Goal: Answer question/provide support

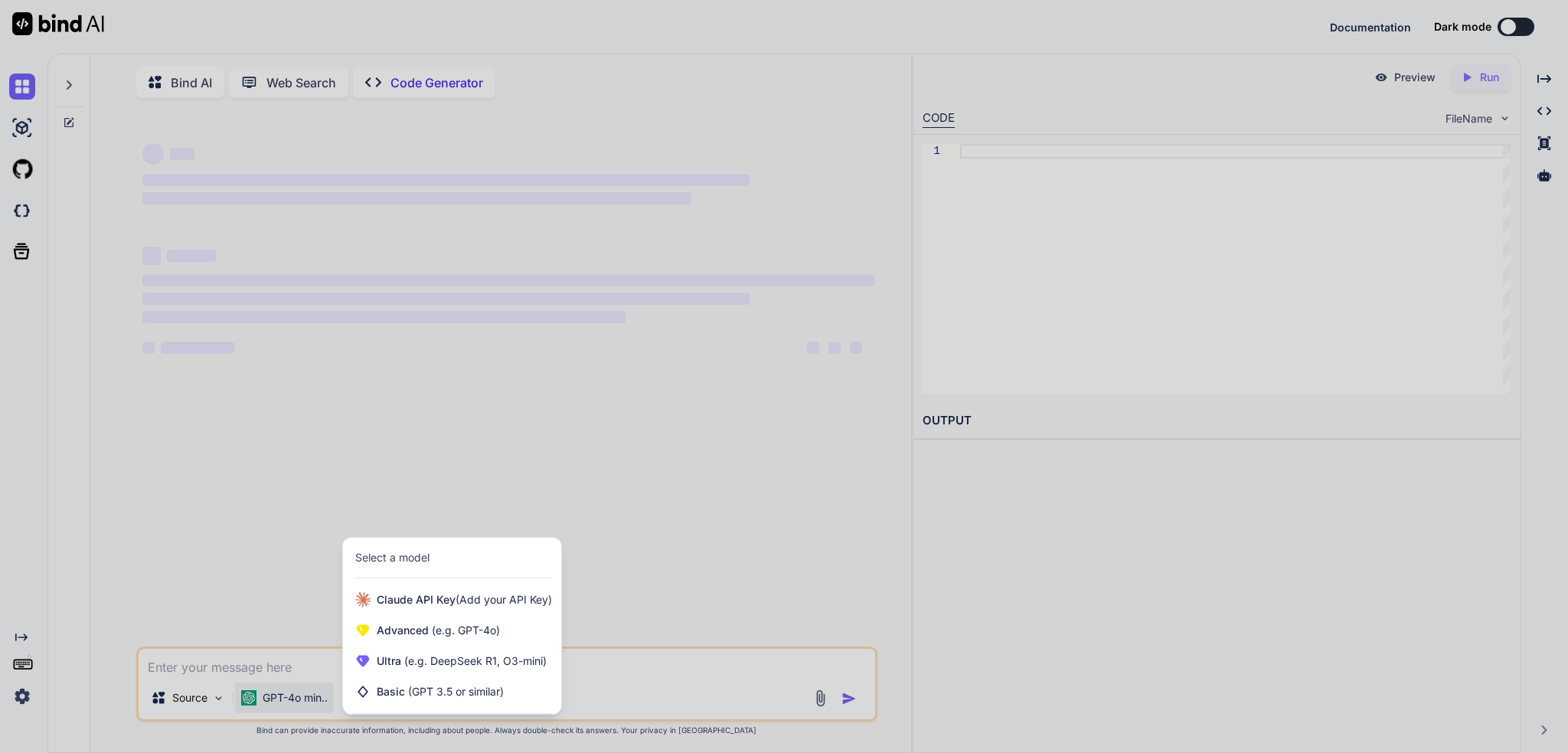
click at [453, 667] on span "(e.g. DeepSeek R1, O3-mini)" at bounding box center [474, 661] width 145 height 13
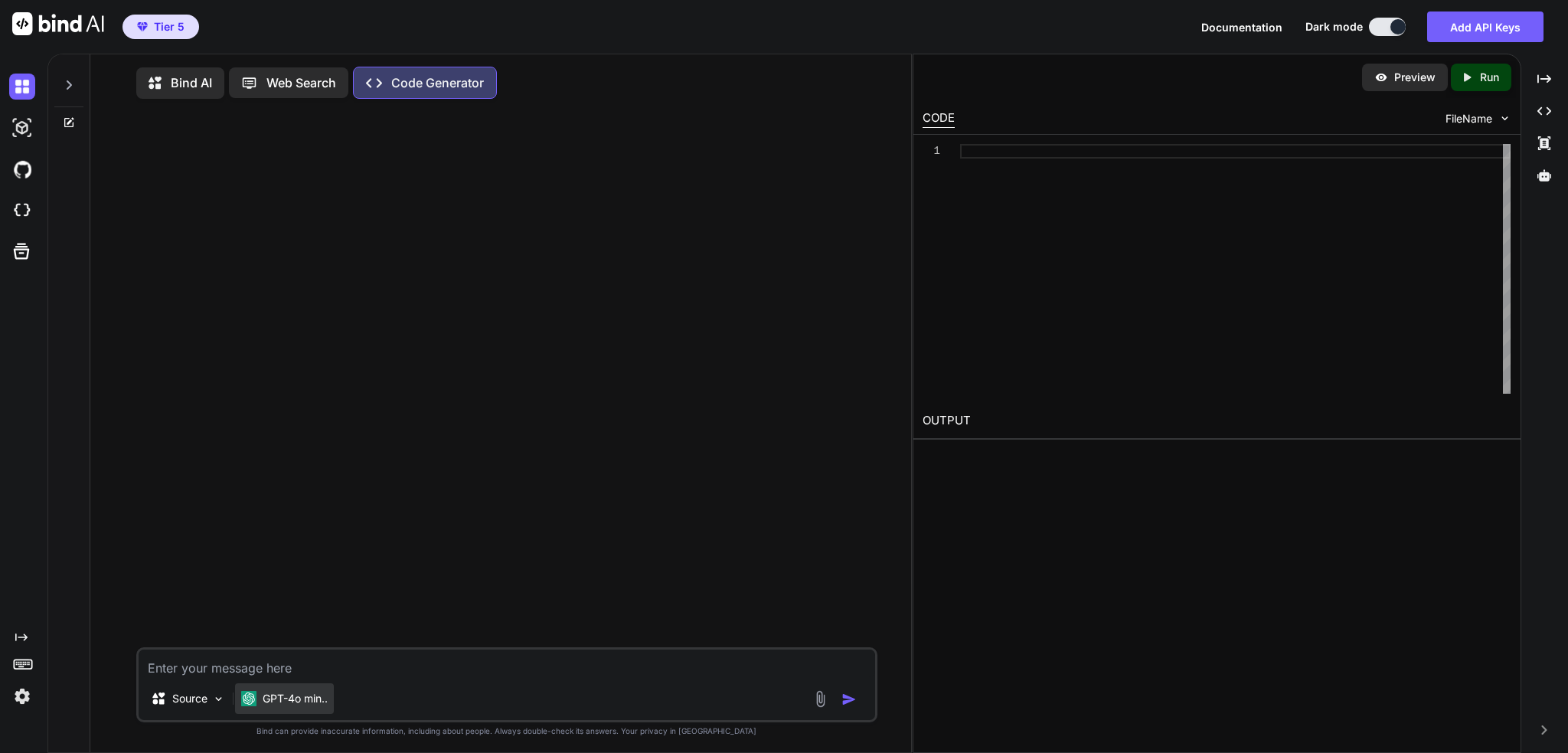
click at [290, 700] on p "GPT-4o min.." at bounding box center [295, 698] width 65 height 15
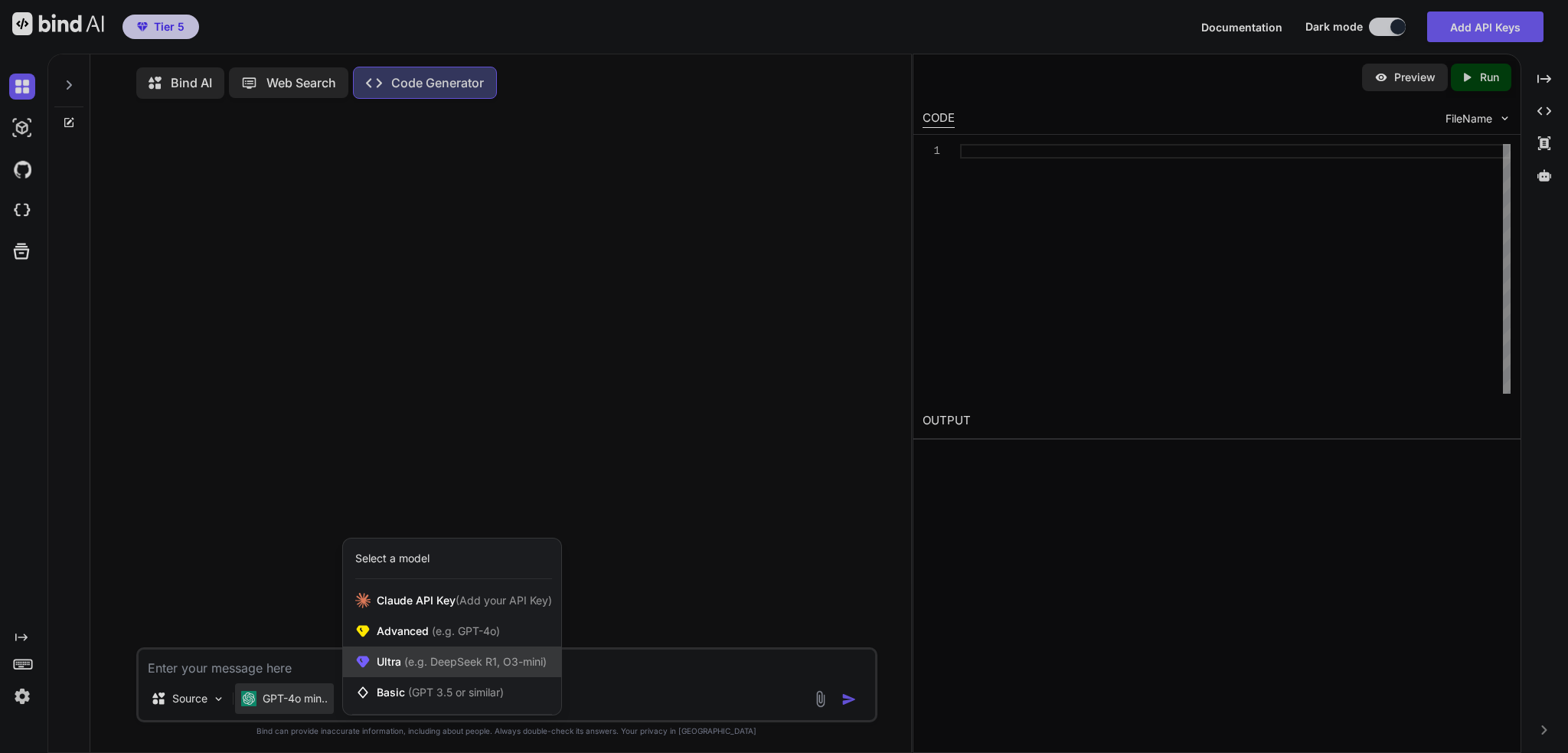
click at [379, 670] on span "Ultra (e.g. DeepSeek R1, O3-mini)" at bounding box center [461, 662] width 170 height 15
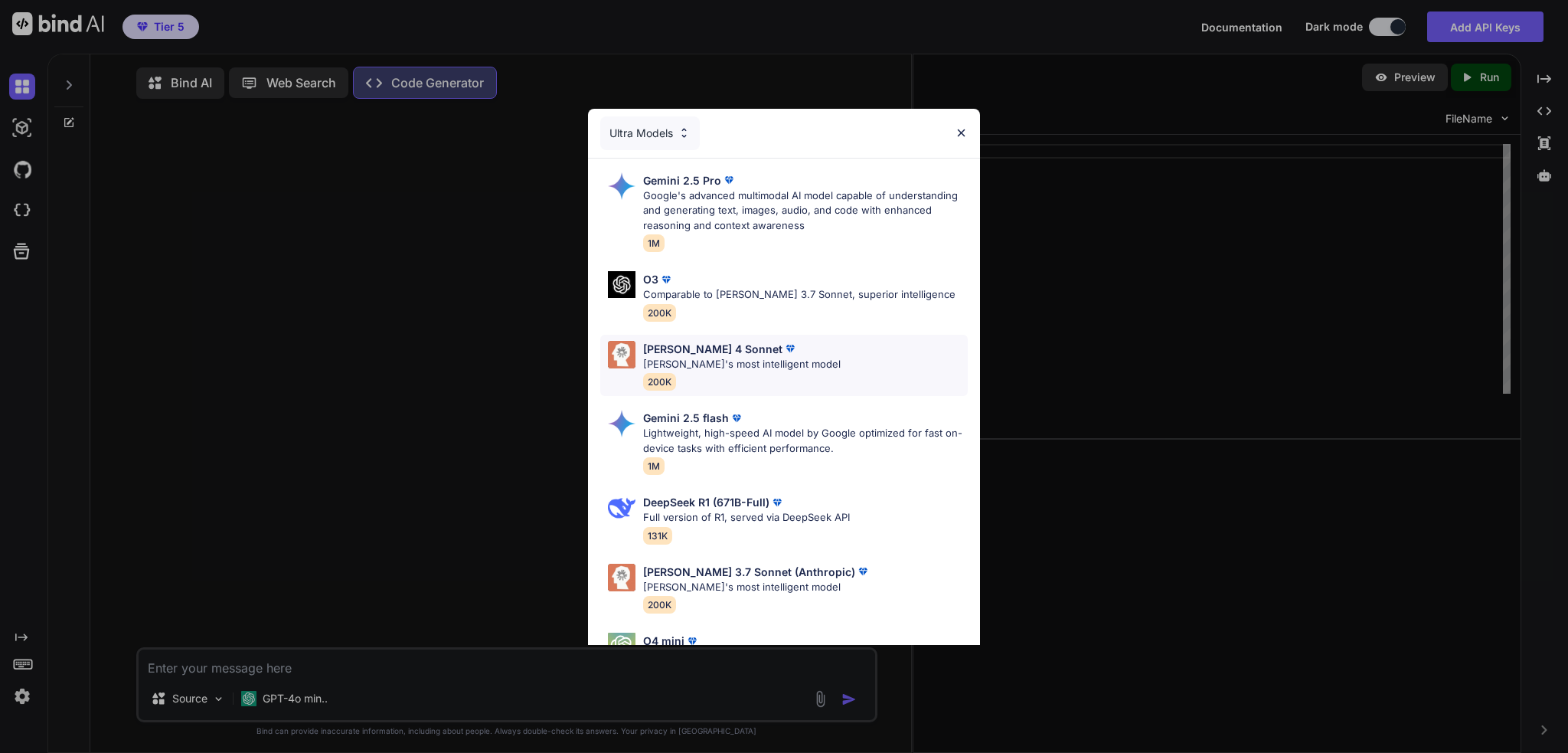
click at [736, 360] on p "[PERSON_NAME]'s most intelligent model" at bounding box center [741, 364] width 198 height 15
type textarea "x"
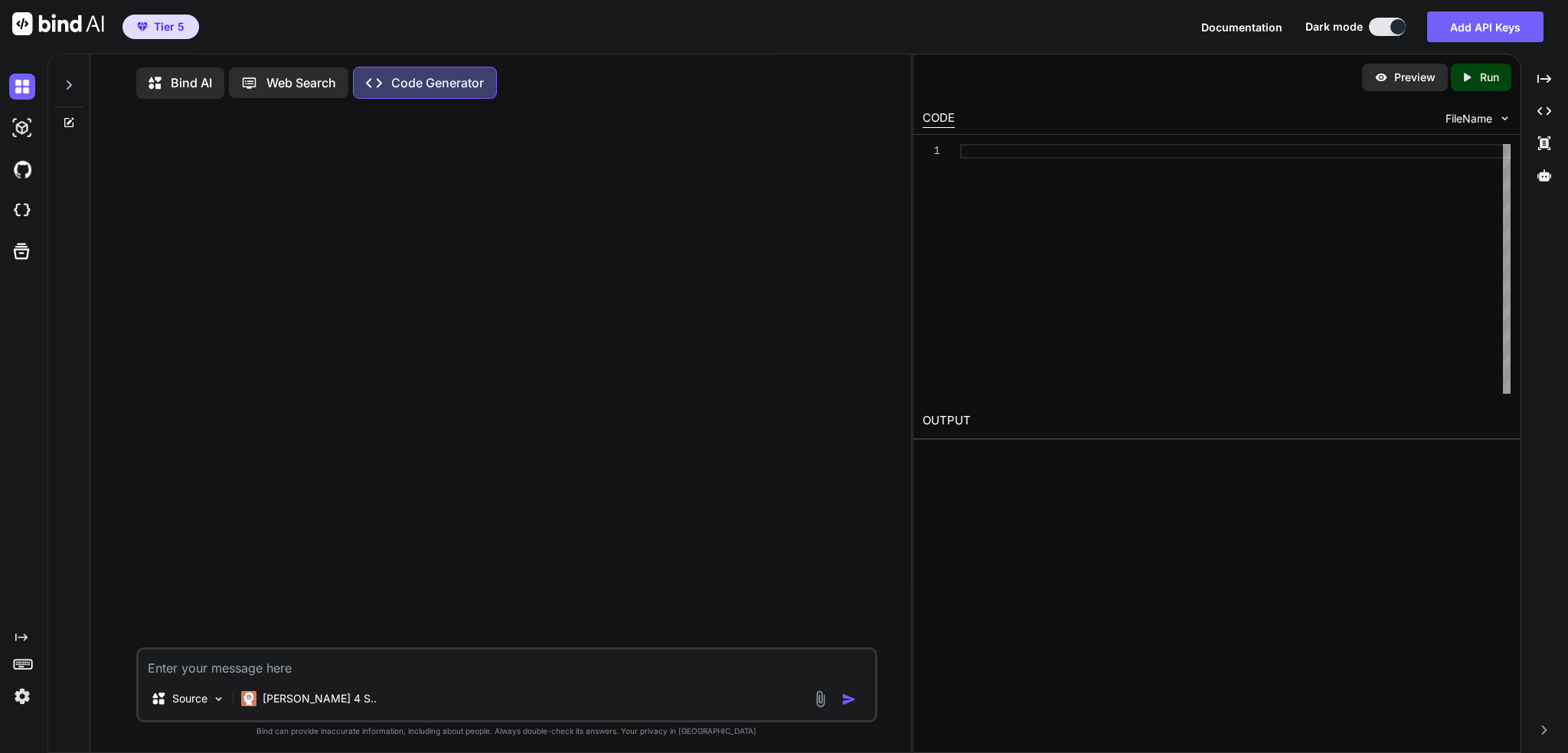
click at [393, 659] on textarea at bounding box center [507, 663] width 736 height 27
type textarea "F"
type textarea "x"
type textarea "H"
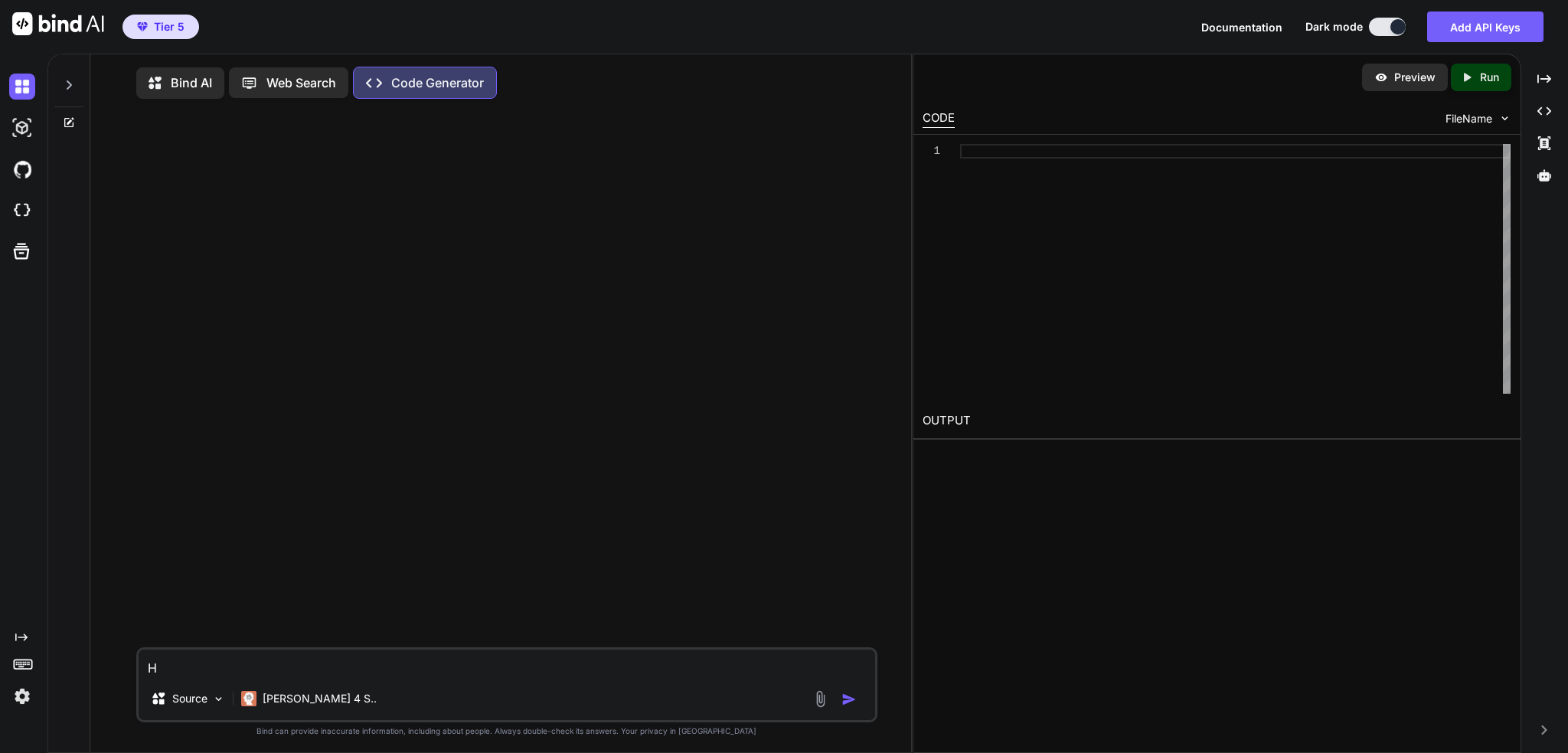
type textarea "x"
type textarea "He"
type textarea "x"
type textarea "Her"
type textarea "x"
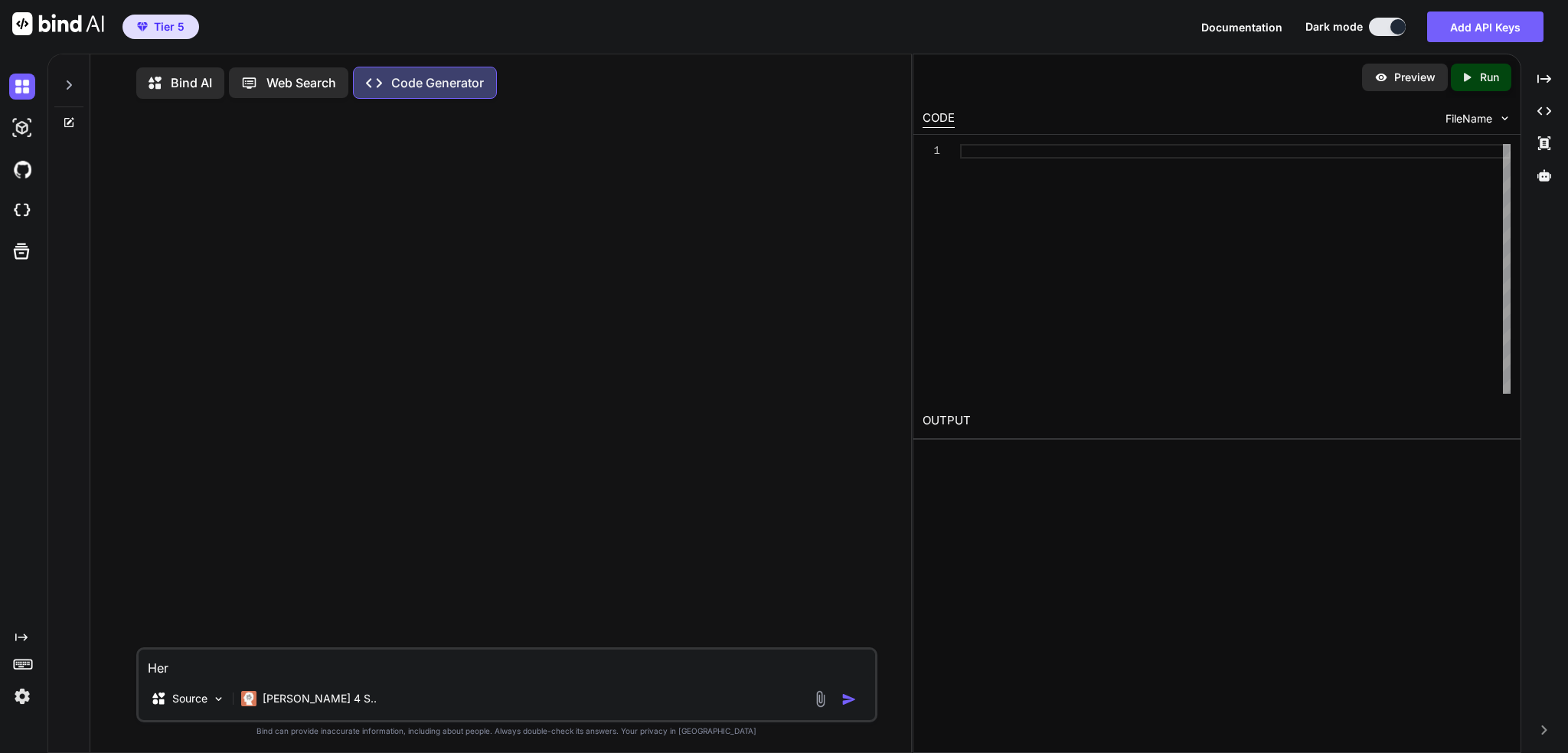
type textarea "Here"
type textarea "x"
type textarea "Here"
type textarea "x"
type textarea "Here i"
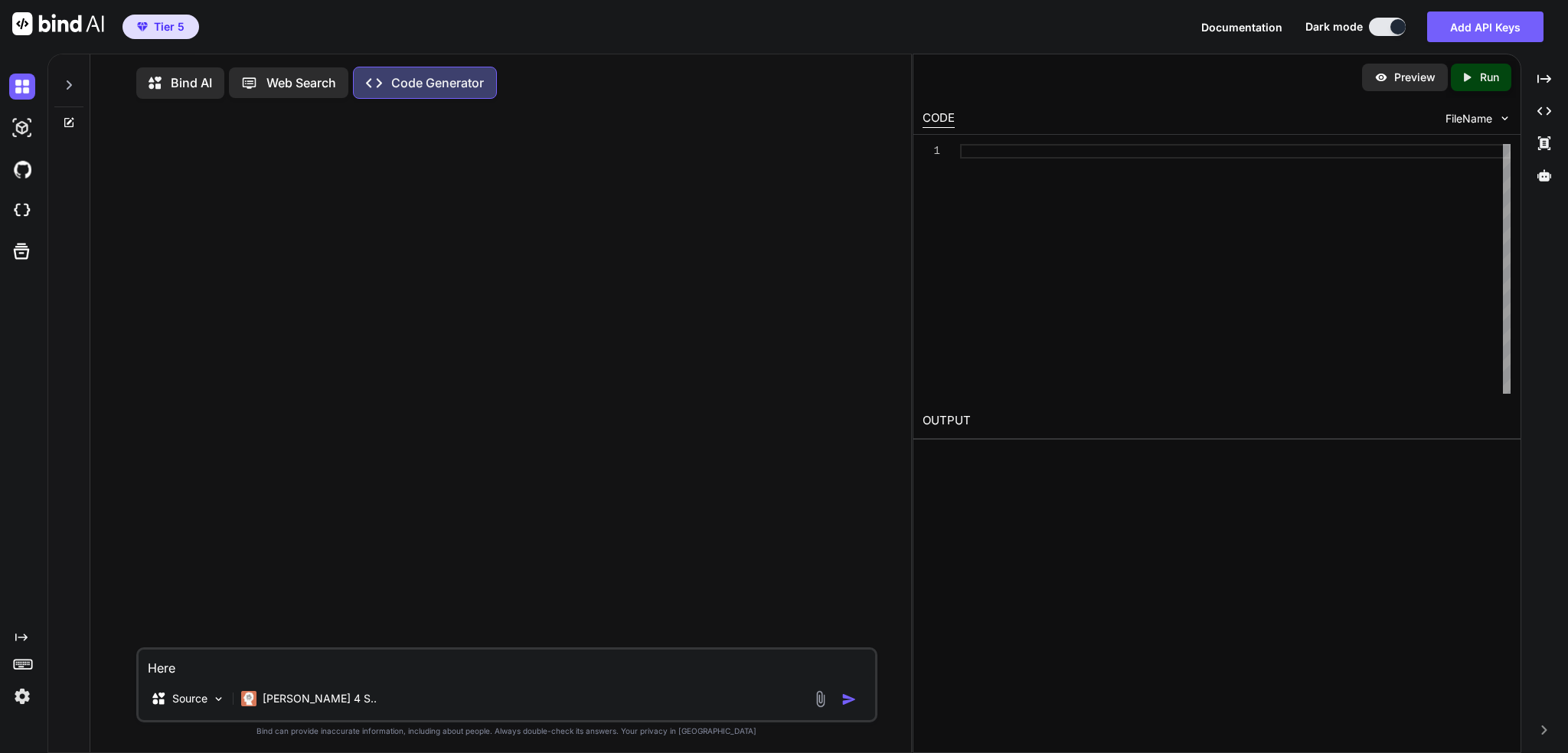
type textarea "x"
type textarea "Here is"
type textarea "x"
type textarea "Here is"
type textarea "x"
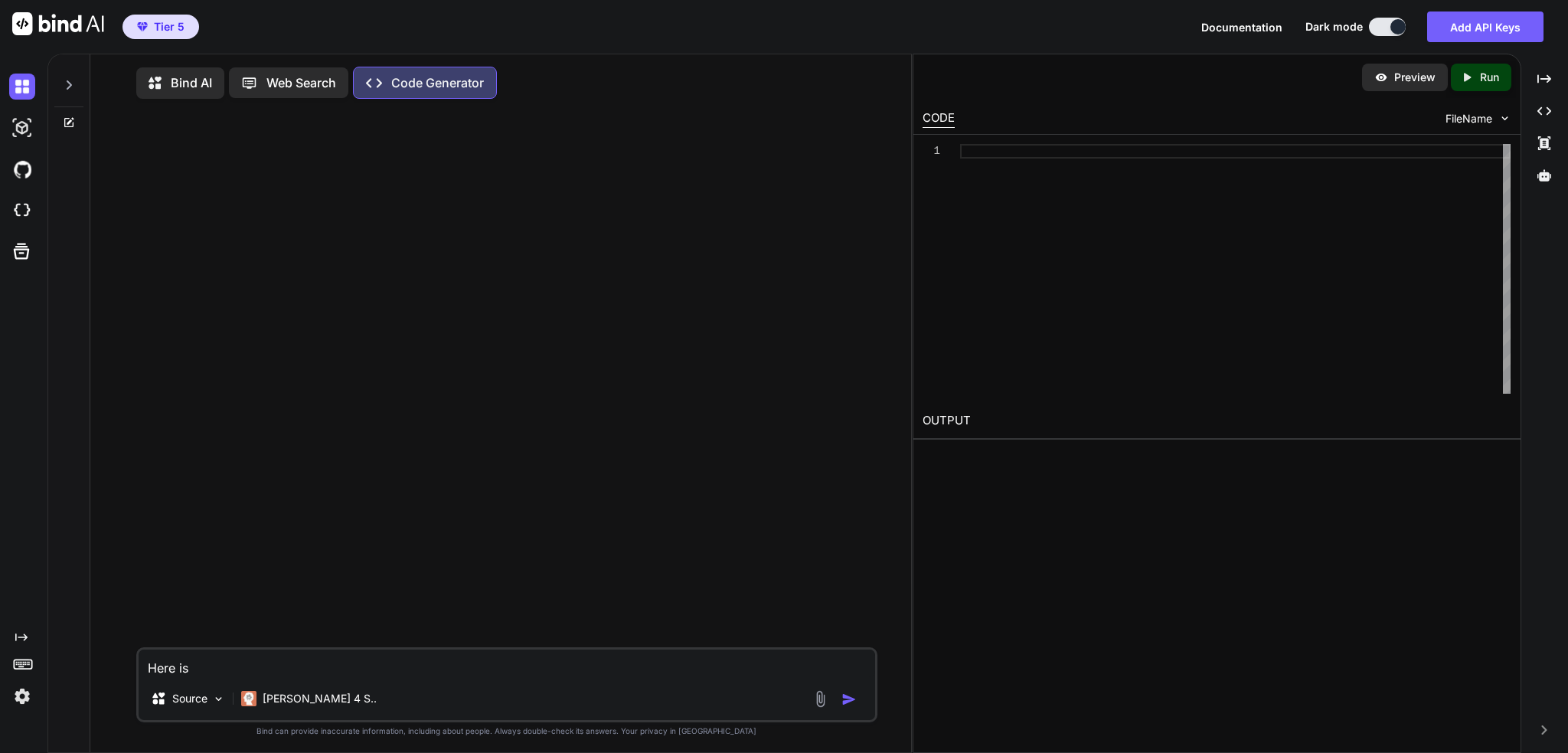
type textarea "Here is t"
type textarea "x"
type textarea "Here is th"
type textarea "x"
type textarea "Here is the"
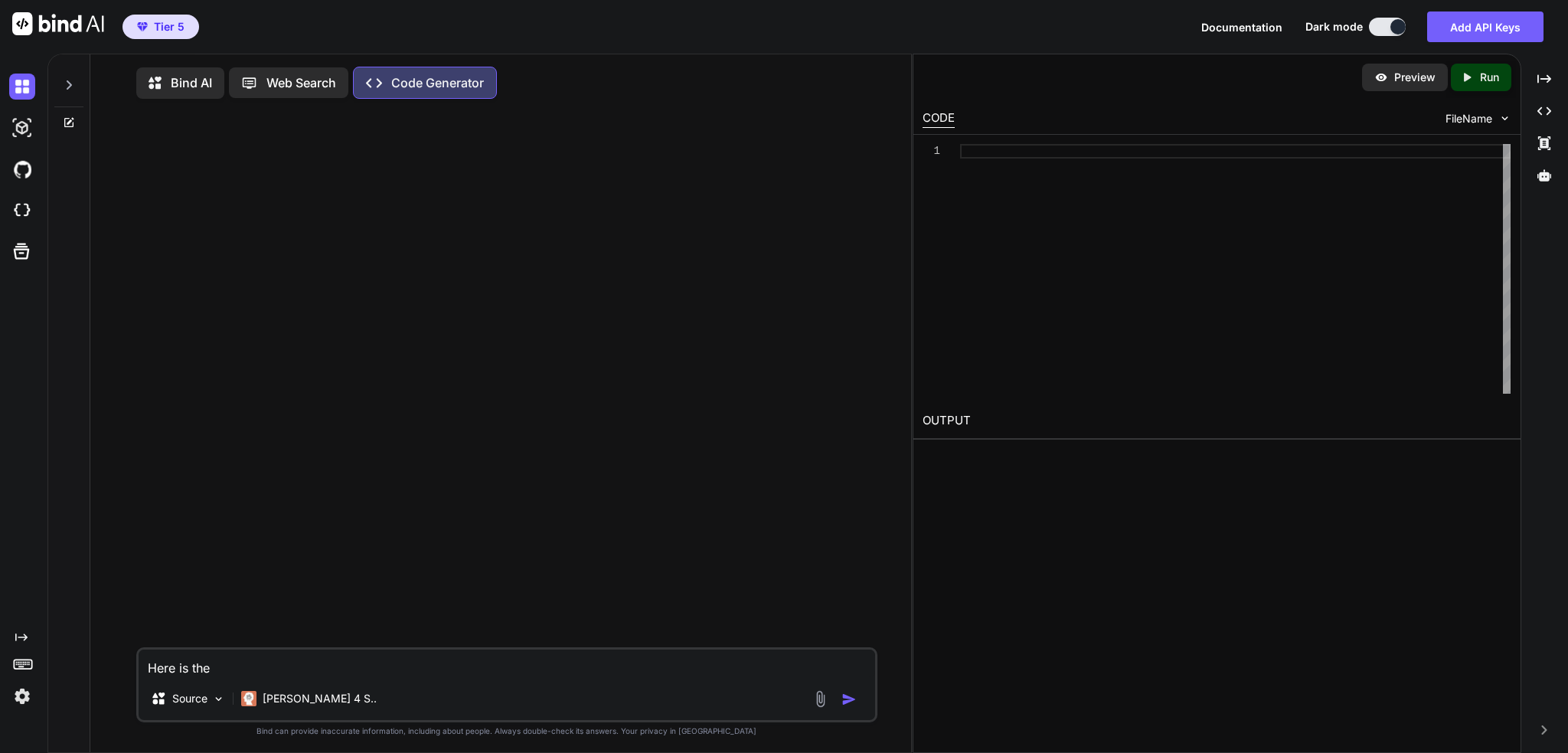
type textarea "x"
type textarea "Here is the"
type textarea "x"
type textarea "Here is the s"
type textarea "x"
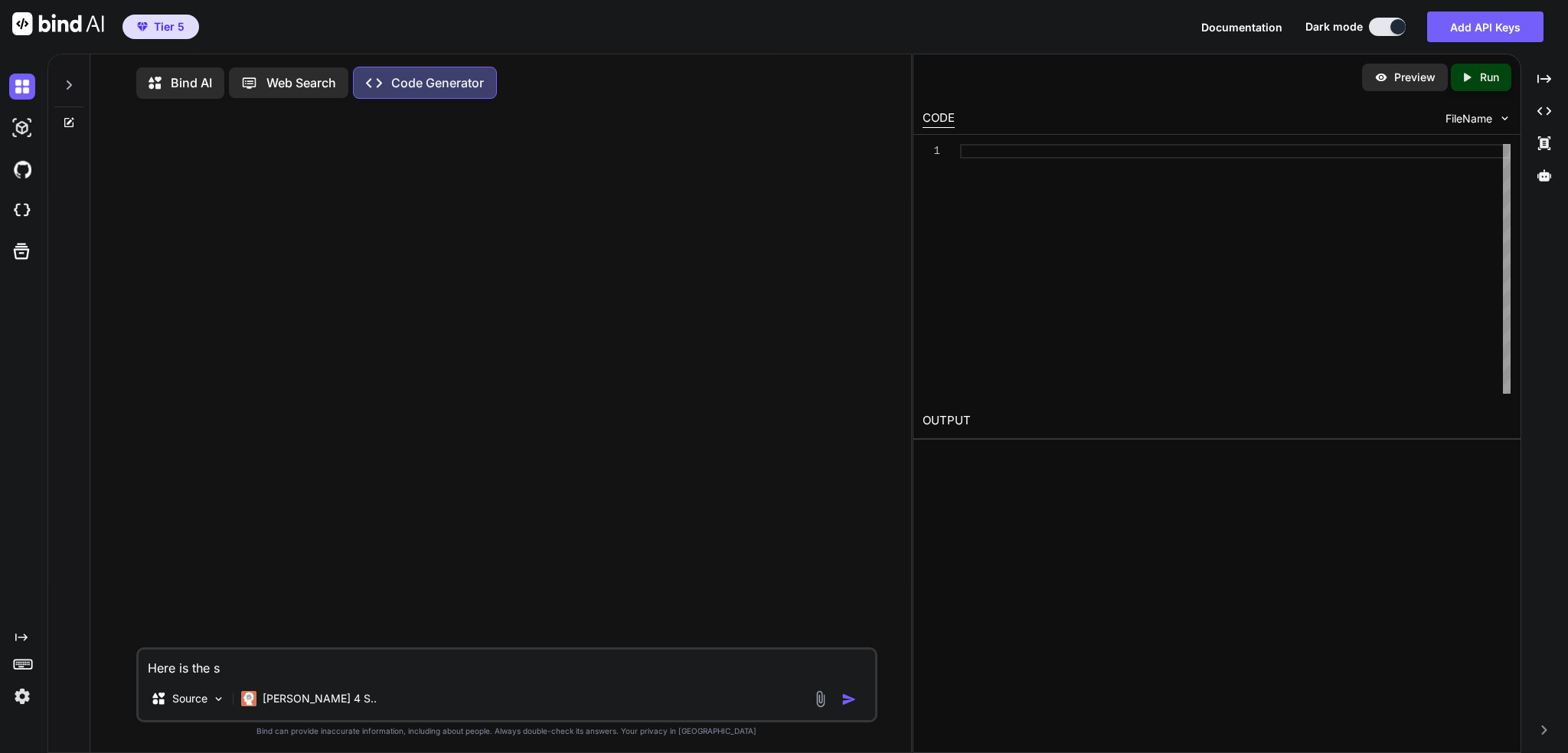
type textarea "Here is the sc"
type textarea "x"
type textarea "Here is the scr"
type textarea "x"
type textarea "Here is the scru"
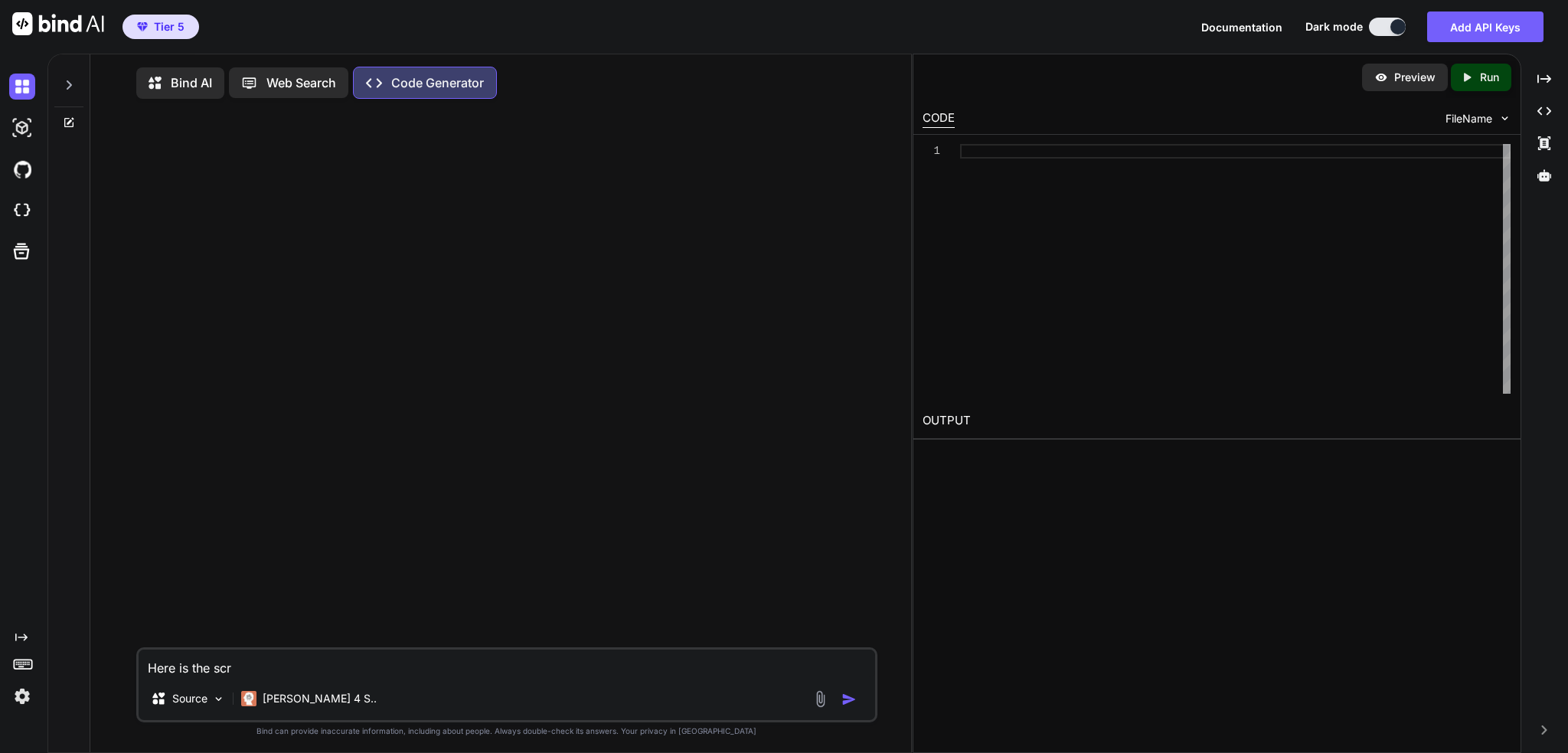
type textarea "x"
type textarea "Here is the scrui"
type textarea "x"
type textarea "Here is the scruip"
type textarea "x"
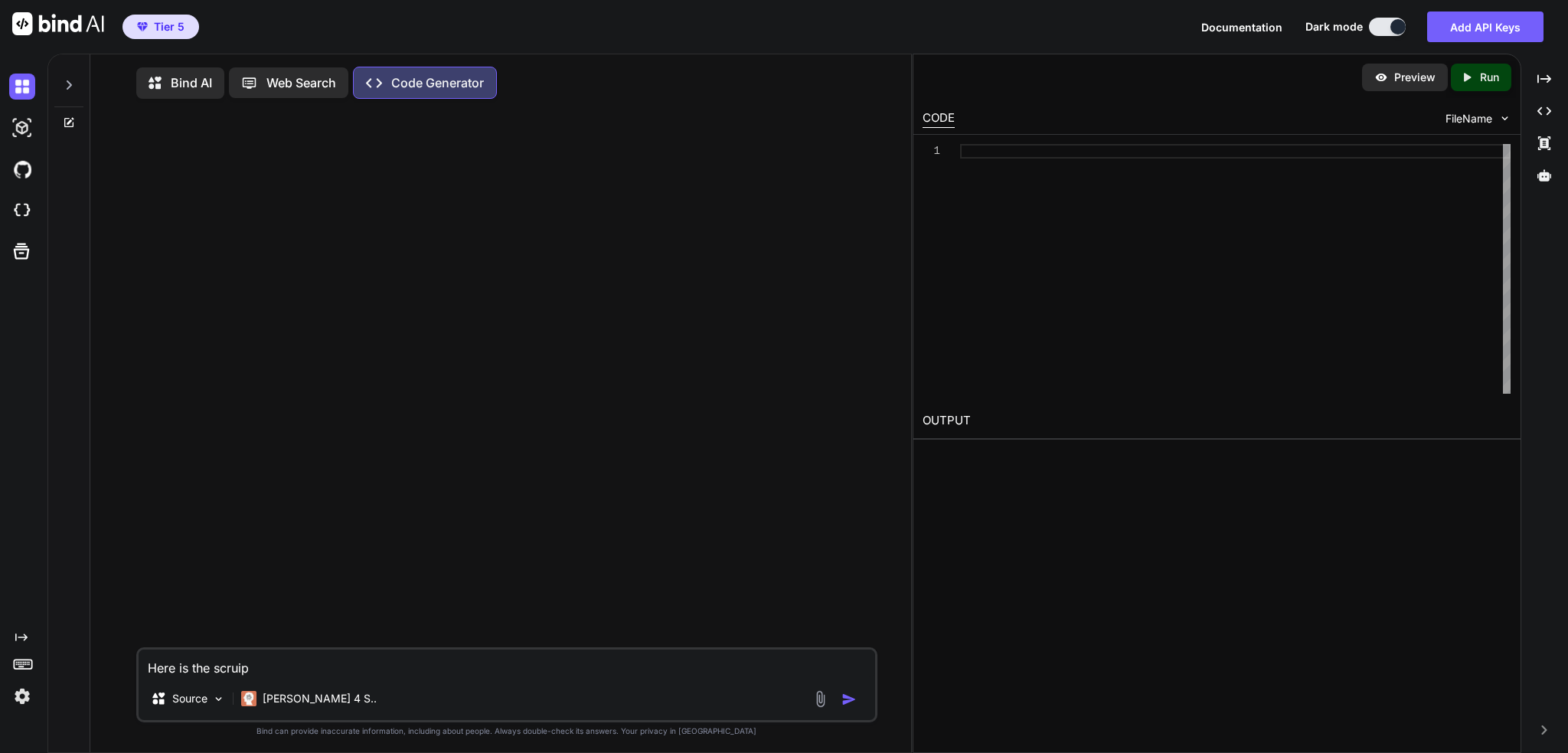
type textarea "Here is the scrui"
type textarea "x"
type textarea "Here is the scru"
type textarea "x"
type textarea "Here is the scrup"
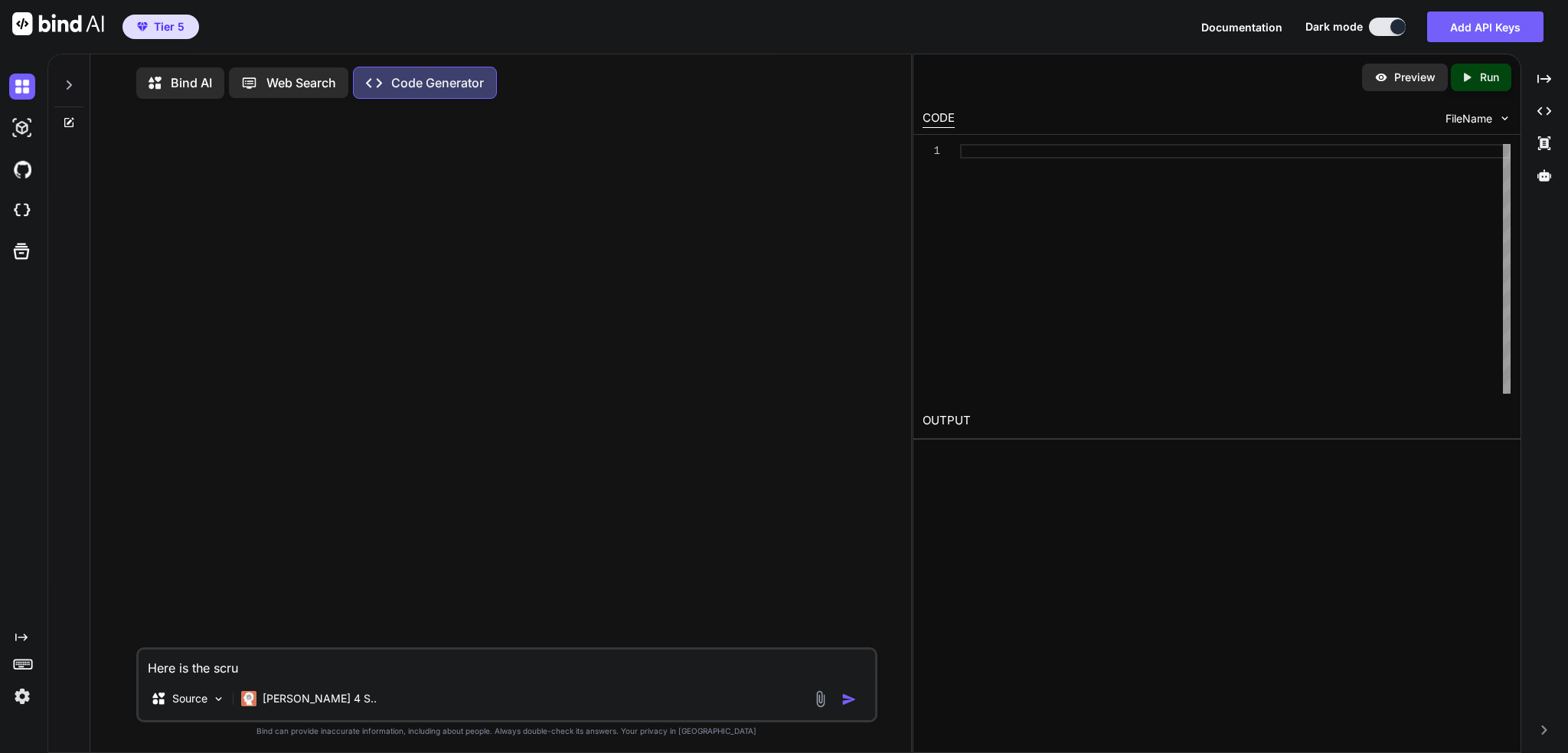
type textarea "x"
type textarea "Here is the scrupt"
type textarea "x"
type textarea "Here is the scrupt"
type textarea "x"
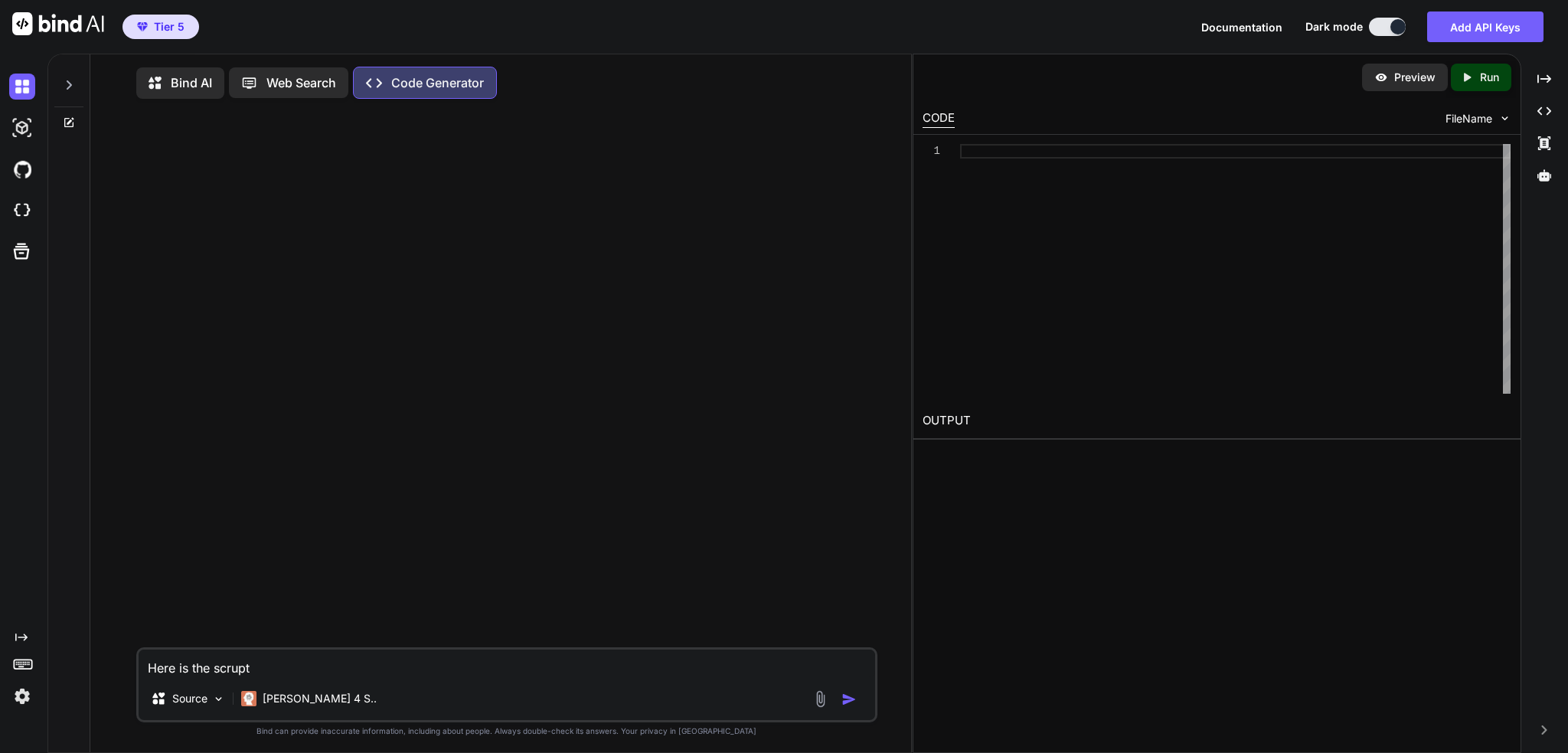
type textarea "Here is the scrupt I"
type textarea "x"
type textarea "Here is the scrupt I"
type textarea "x"
type textarea "Here is the scrupt I"
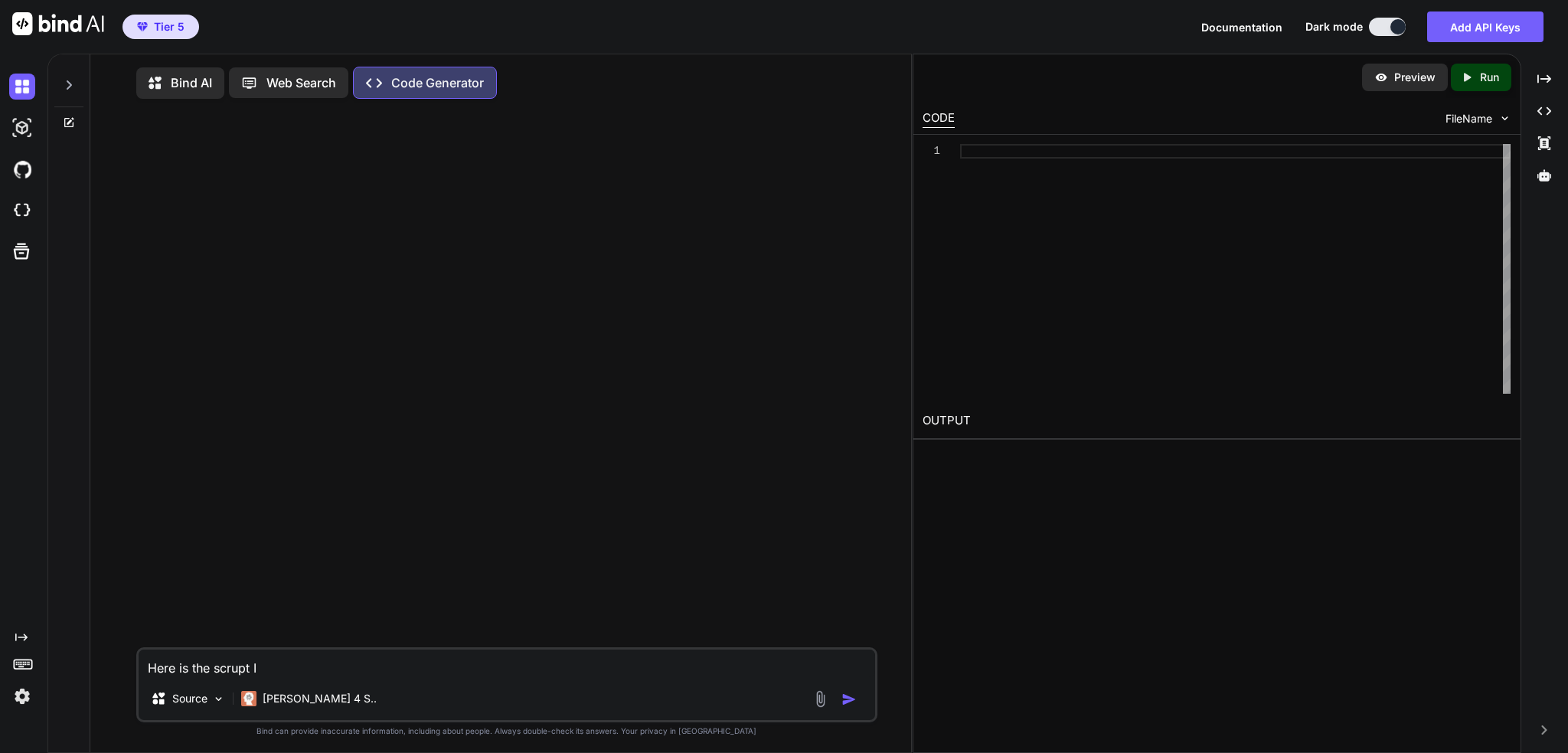
type textarea "x"
type textarea "Here is the scrupt"
type textarea "x"
type textarea "Here is the scrupt"
type textarea "x"
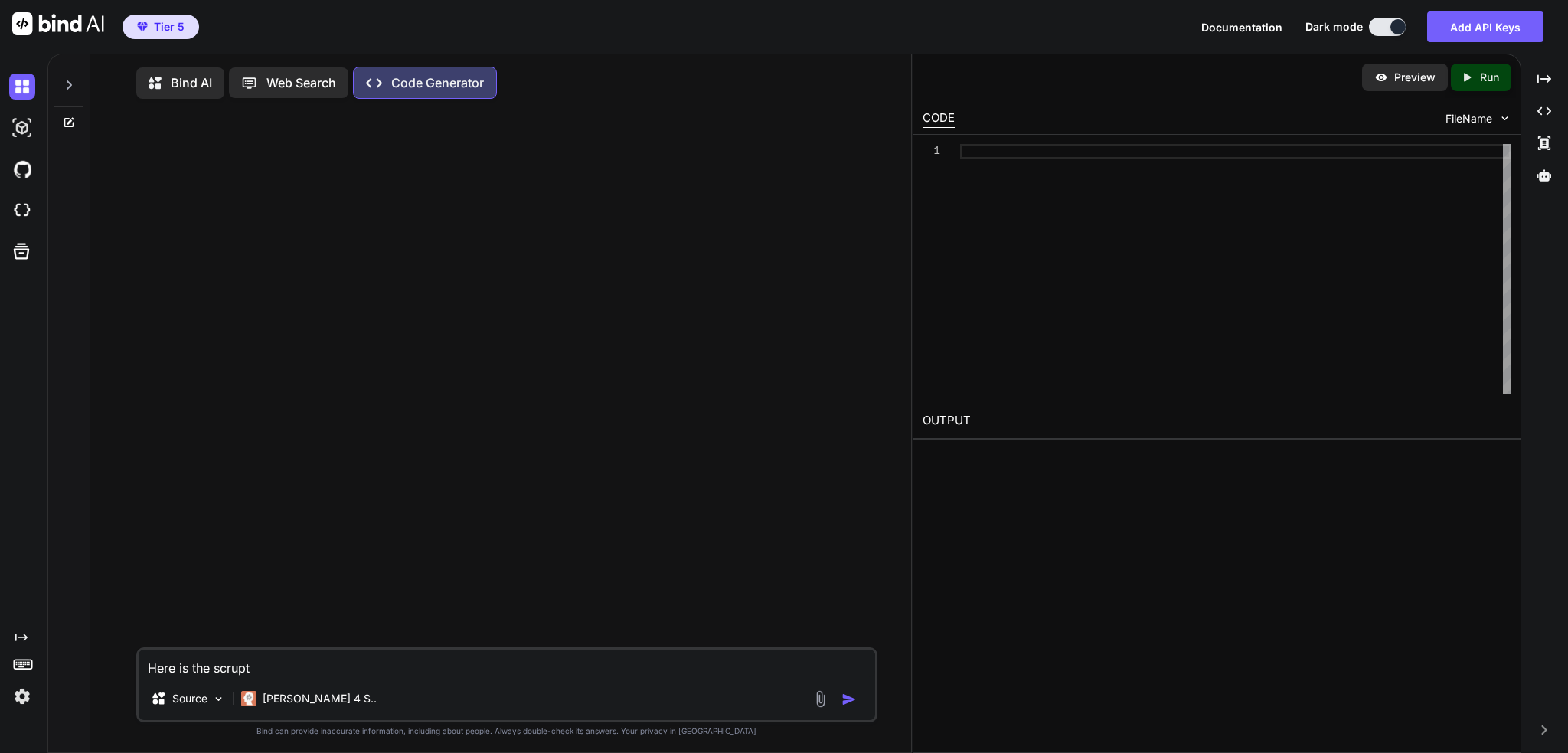
type textarea "Here is the scrup"
type textarea "x"
type textarea "Here is the scru"
type textarea "x"
type textarea "Here is the scr"
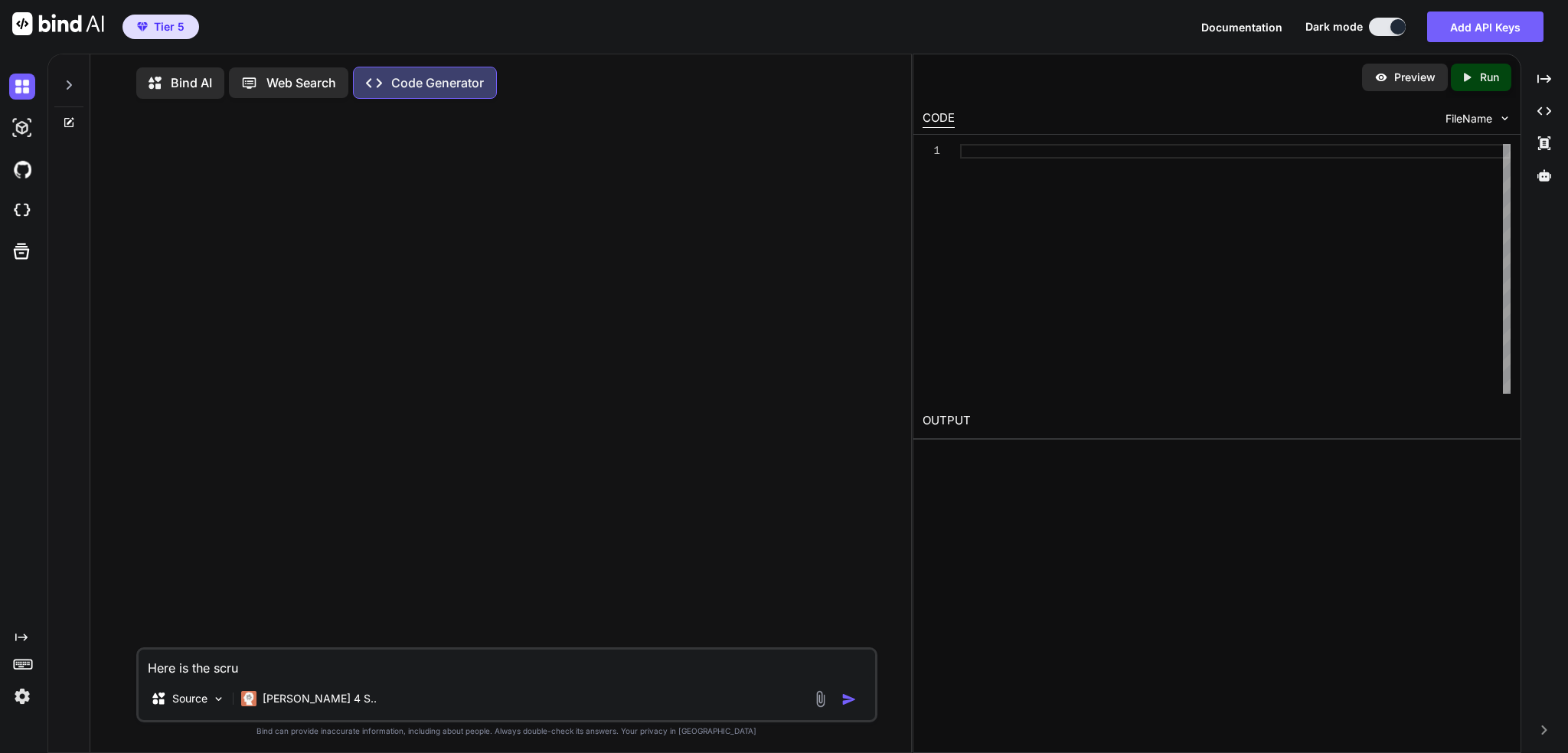
type textarea "x"
type textarea "Here is the scri"
type textarea "x"
type textarea "Here is the scriu"
type textarea "x"
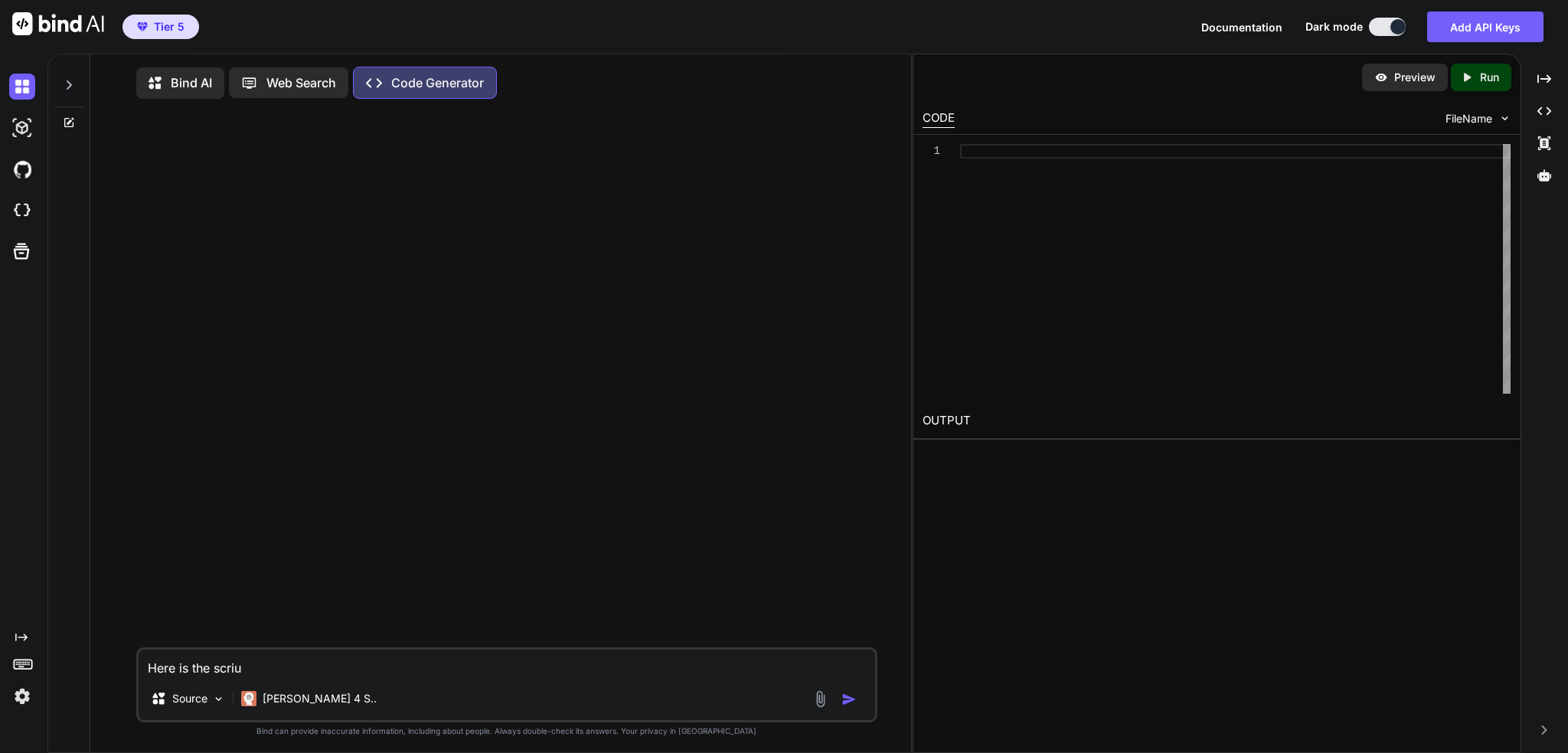
type textarea "Here is the scriup"
type textarea "x"
type textarea "Here is the scriu"
type textarea "x"
type textarea "Here is the scri"
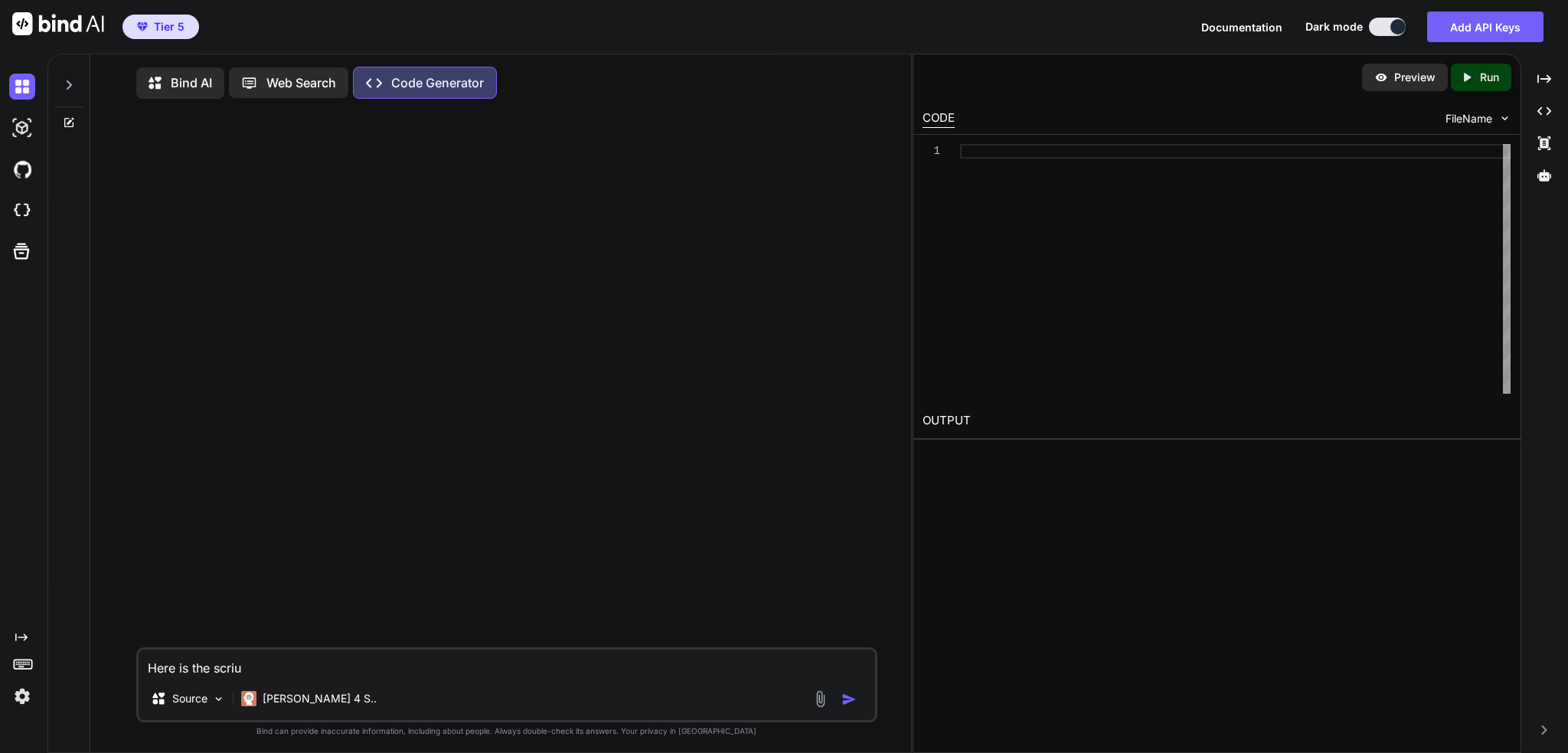
type textarea "x"
type textarea "Here is the scrip"
type textarea "x"
type textarea "Here is the script"
type textarea "x"
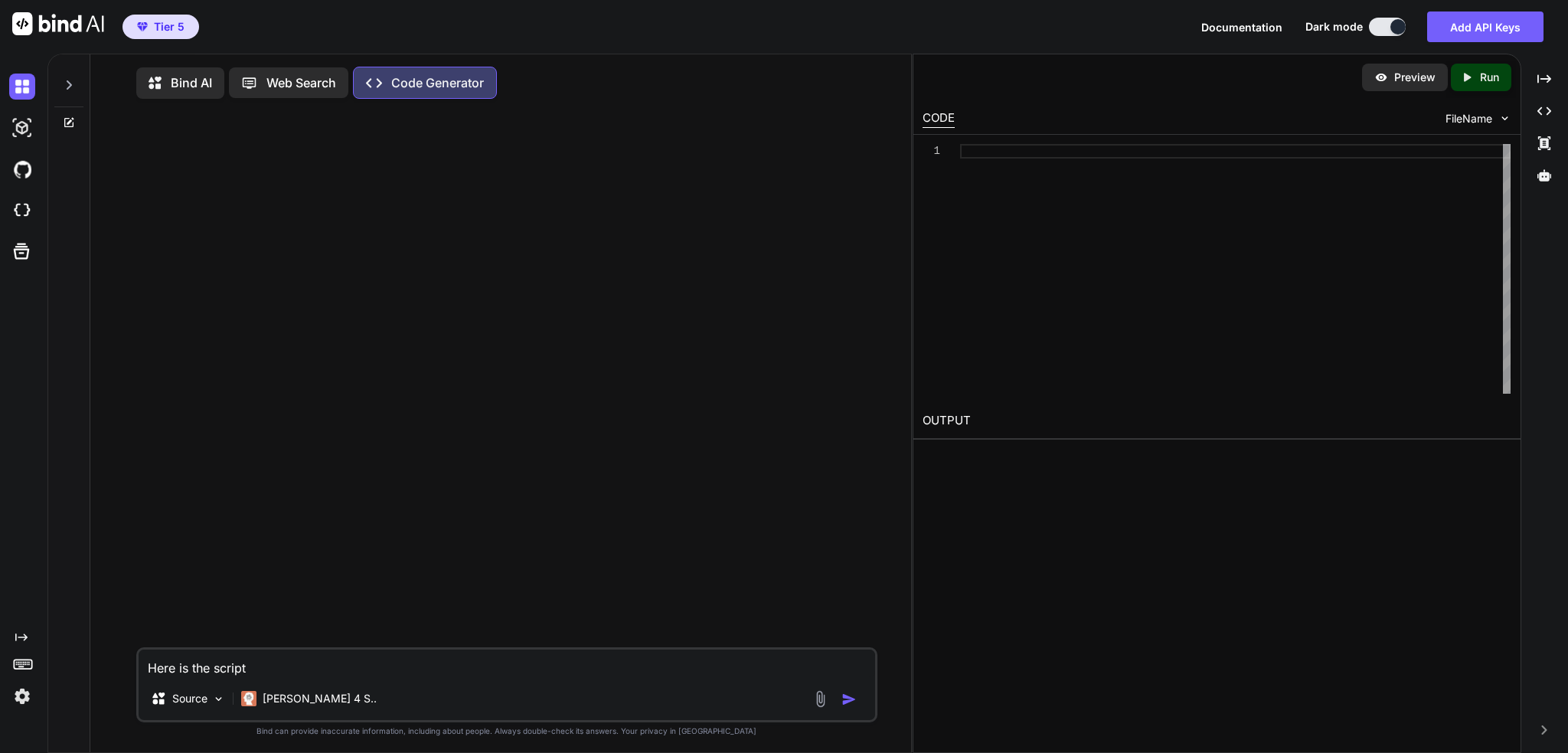
type textarea "Here is the script"
type textarea "x"
type textarea "Here is the script I"
type textarea "x"
type textarea "Here is the script I"
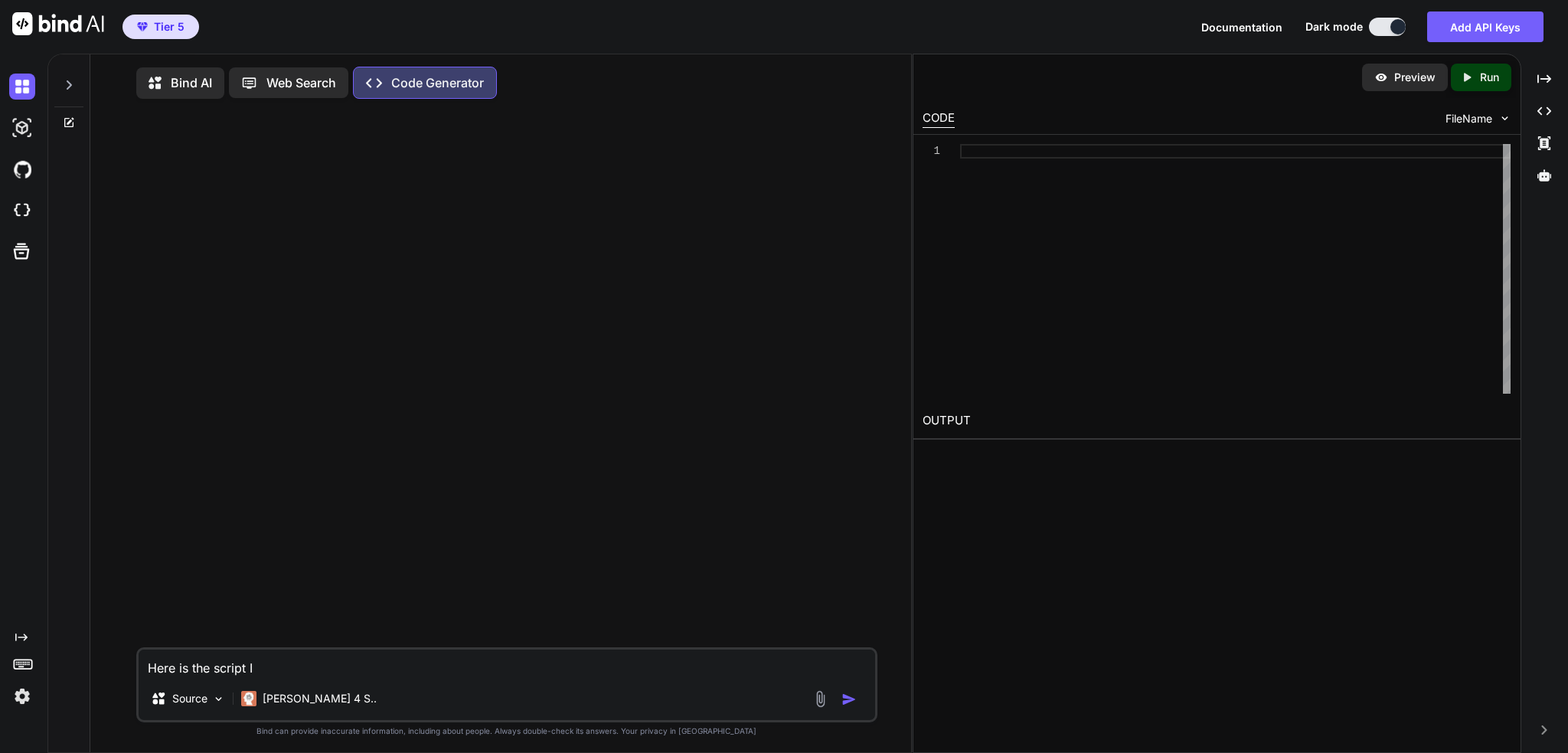
type textarea "x"
type textarea "Here is the script I w"
type textarea "x"
type textarea "Here is the script I wa"
type textarea "x"
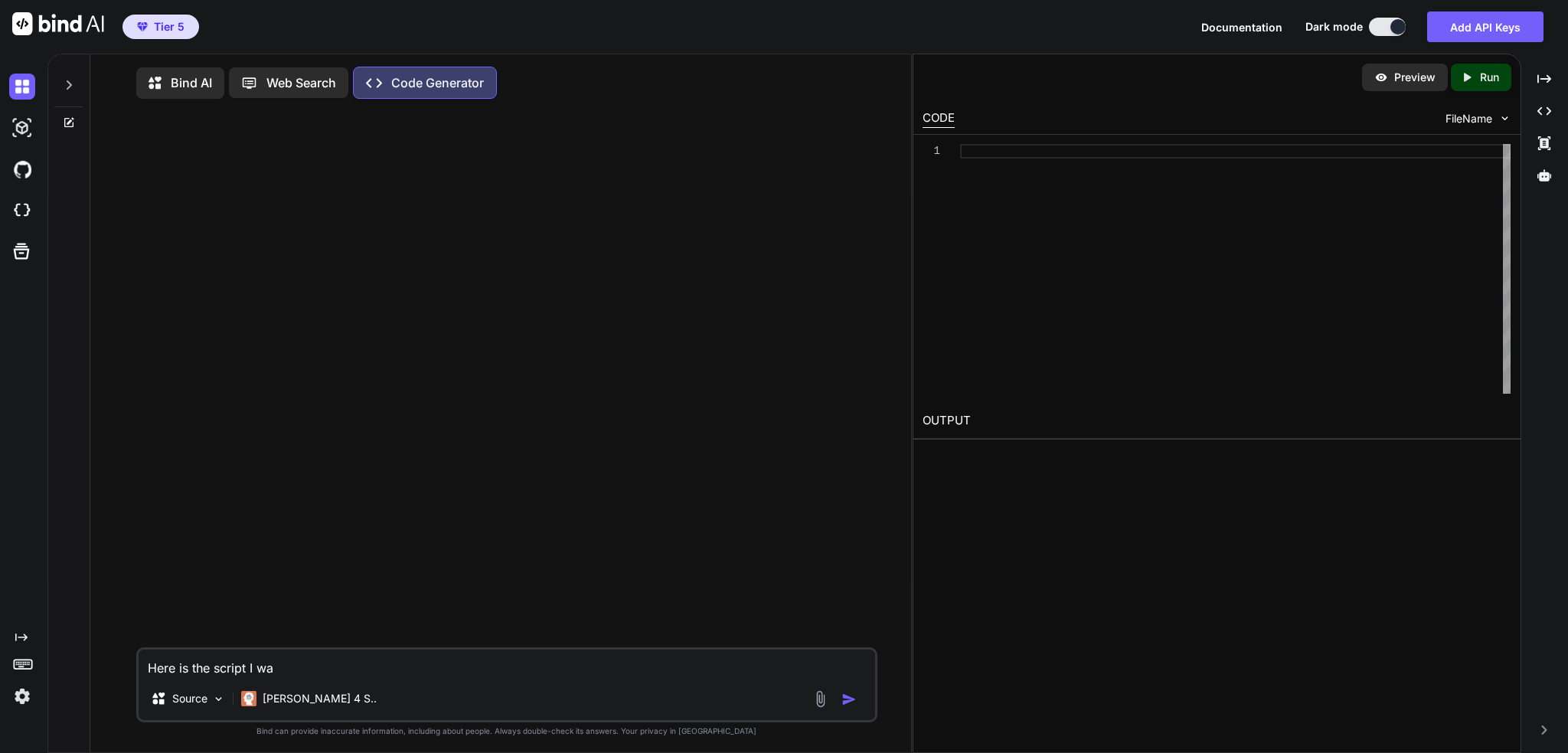
type textarea "Here is the script I wan"
type textarea "x"
type textarea "Here is the script I want"
type textarea "x"
type textarea "Here is the script I want"
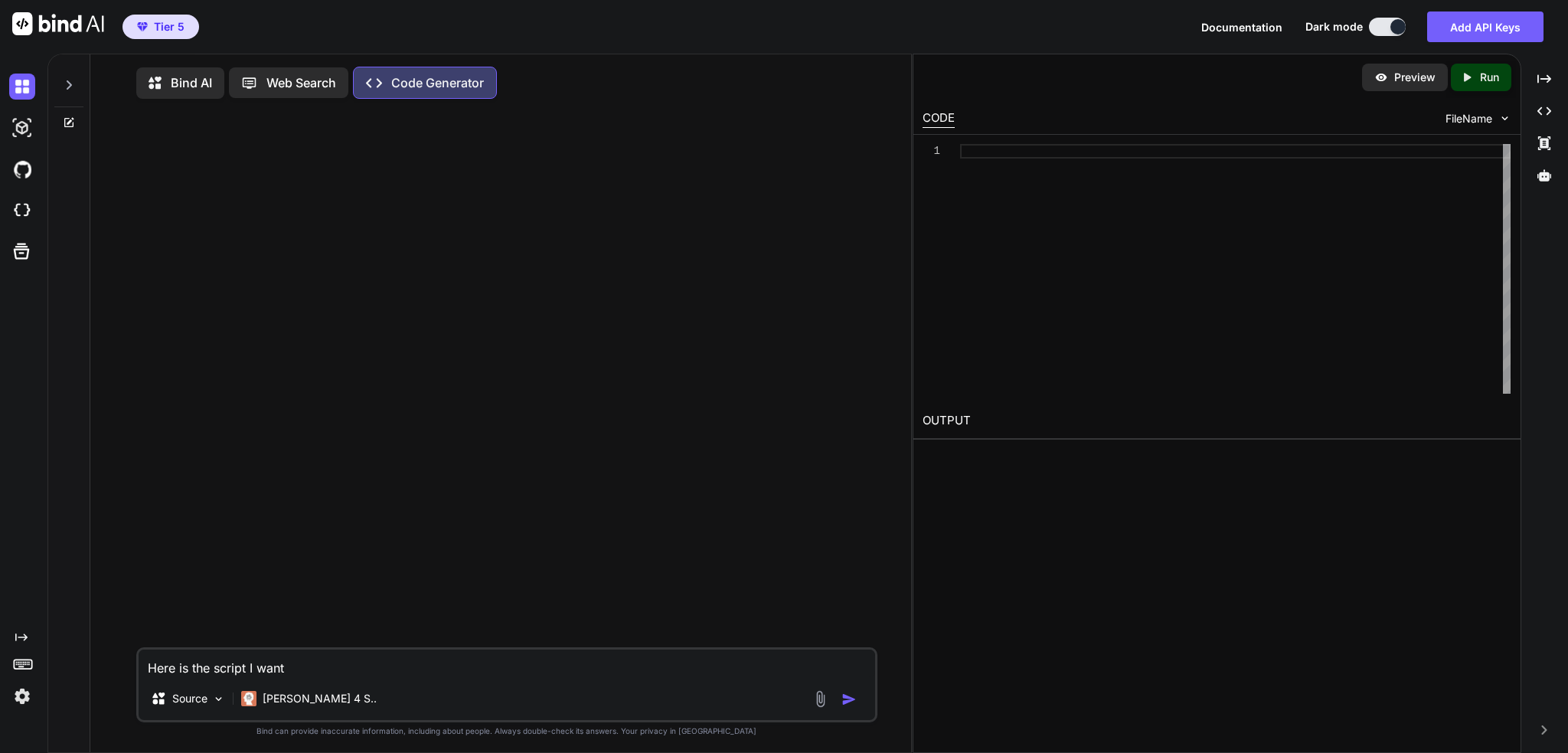
type textarea "x"
type textarea "Here is the script I want y"
type textarea "x"
type textarea "Here is the script I want yo"
type textarea "x"
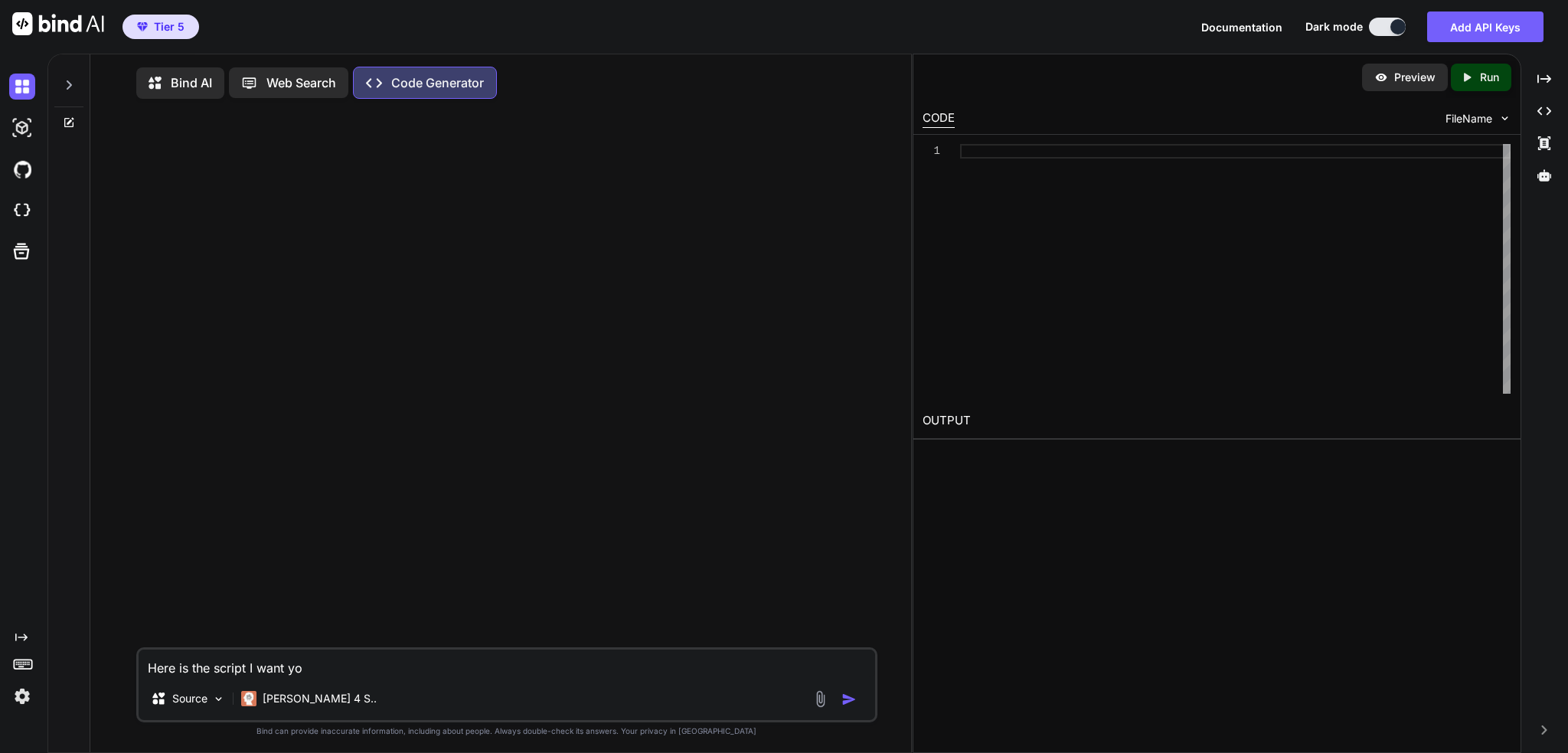
type textarea "Here is the script I want you"
type textarea "x"
type textarea "Here is the script I want you"
type textarea "x"
type textarea "Here is the script I want you t"
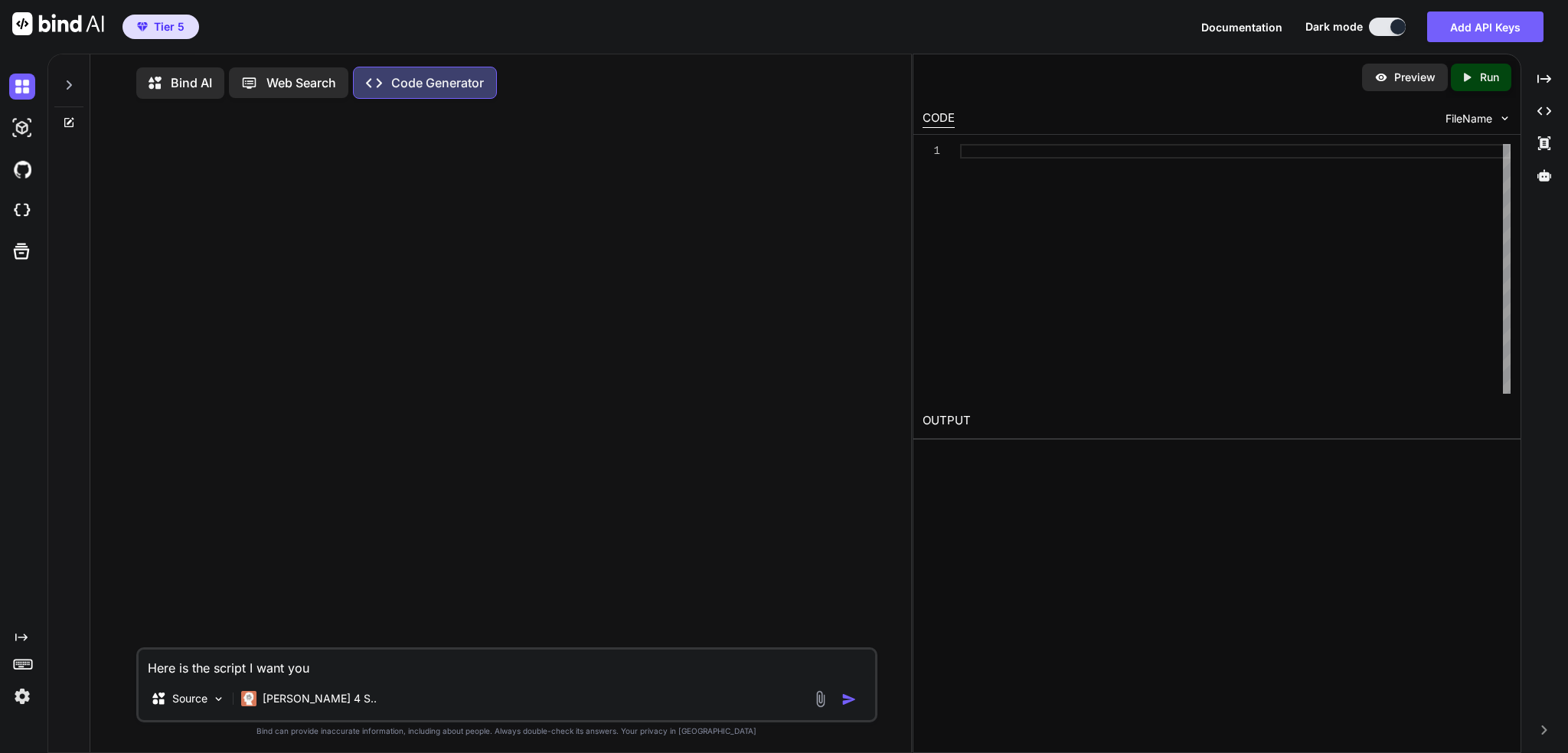
type textarea "x"
type textarea "Here is the script I want you to"
type textarea "x"
type textarea "Here is the script I want you to"
type textarea "x"
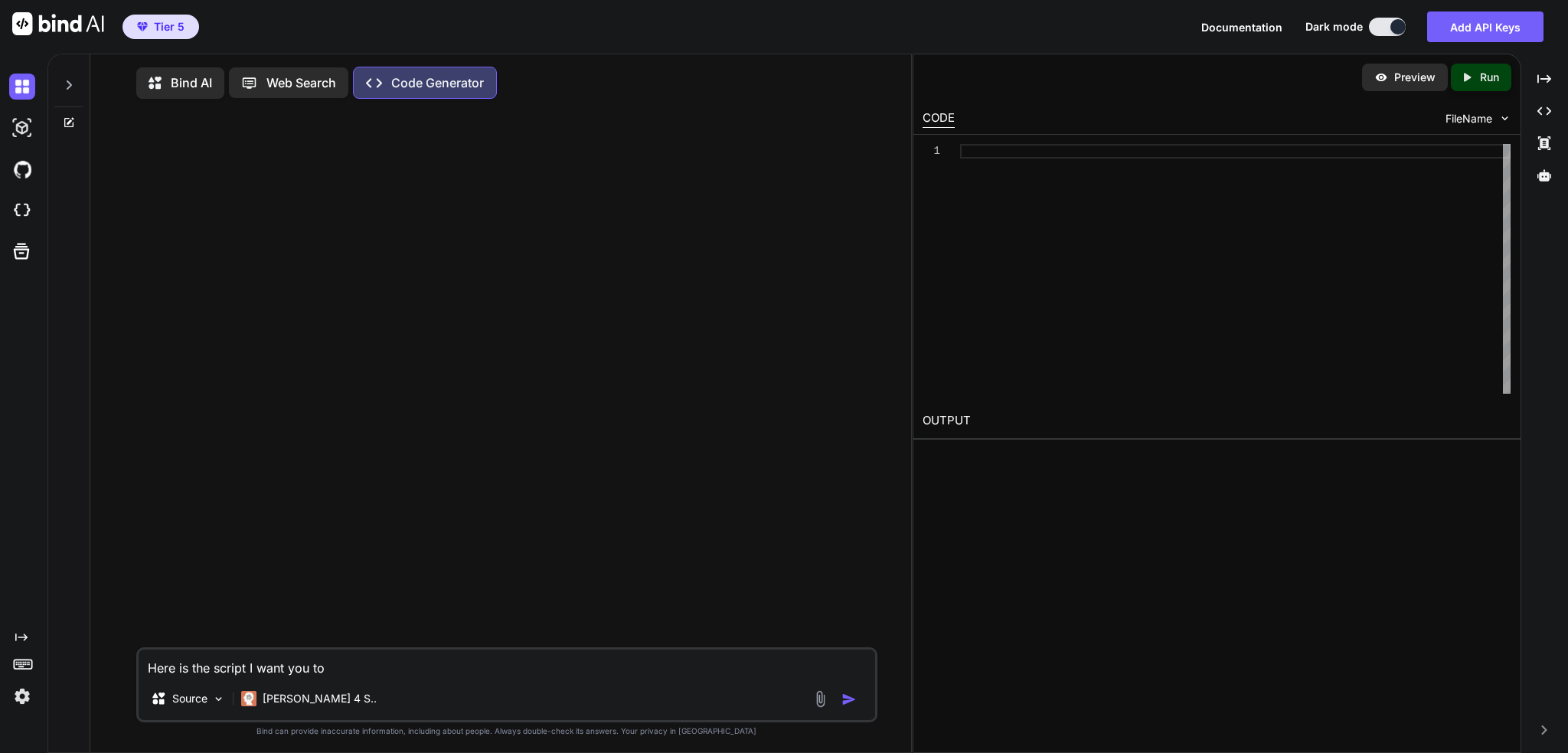
type textarea "Here is the script I want you to r"
type textarea "x"
type textarea "Here is the script I want you to re"
type textarea "x"
type textarea "Here is the script I want you to rem"
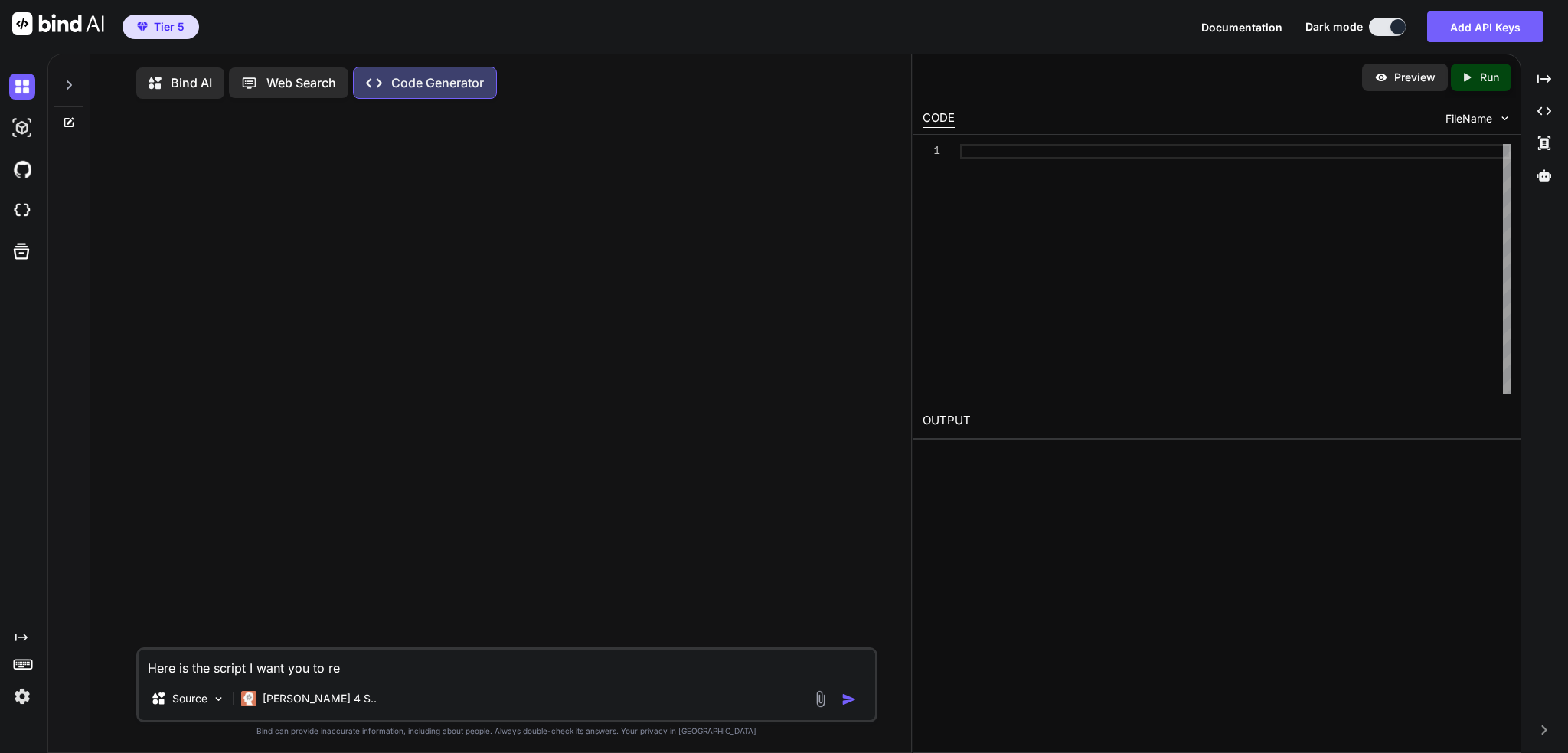
type textarea "x"
type textarea "Here is the script I want you to reme"
type textarea "x"
type textarea "Here is the script I want you to remem"
type textarea "x"
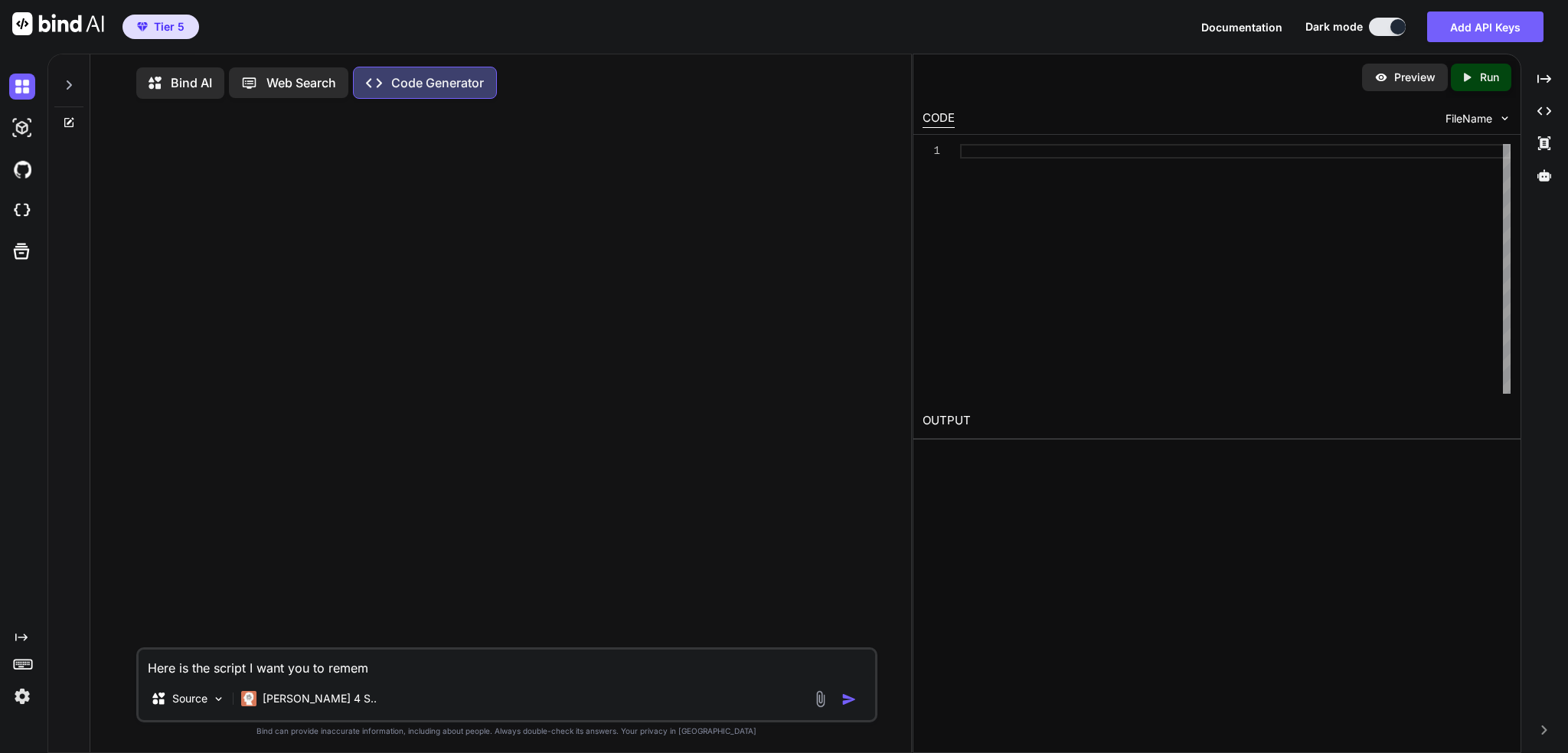
type textarea "Here is the script I want you to rememb"
type textarea "x"
type textarea "Here is the script I want you to remembe"
type textarea "x"
type textarea "Here is the script I want you to remember"
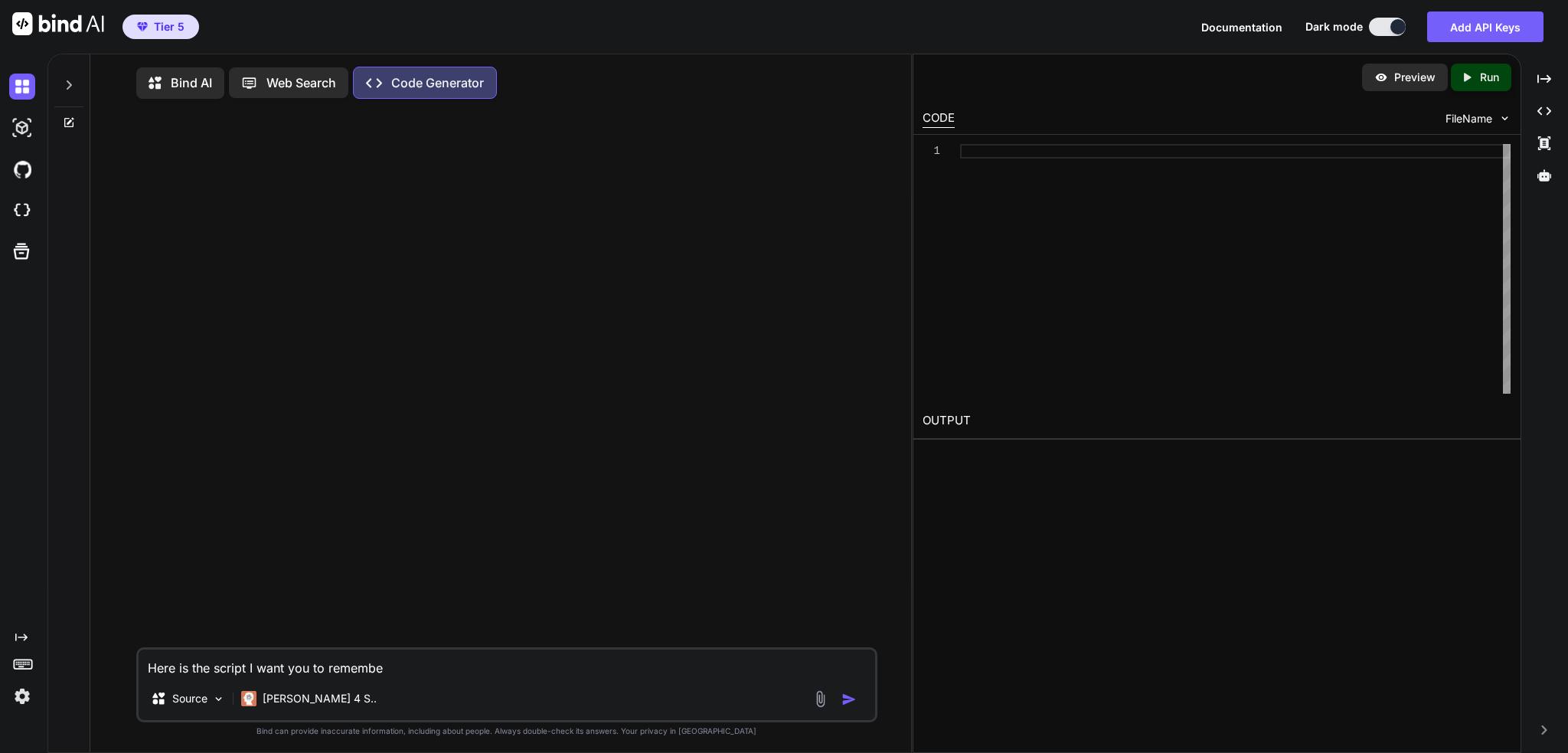
type textarea "x"
type textarea "Here is the script I want you to remember"
type textarea "x"
paste textarea "import dash from dash import dcc, html, dash_table, no_update from dash.depende…"
type textarea "Here is the script I want you to remember import dash from dash import dcc, htm…"
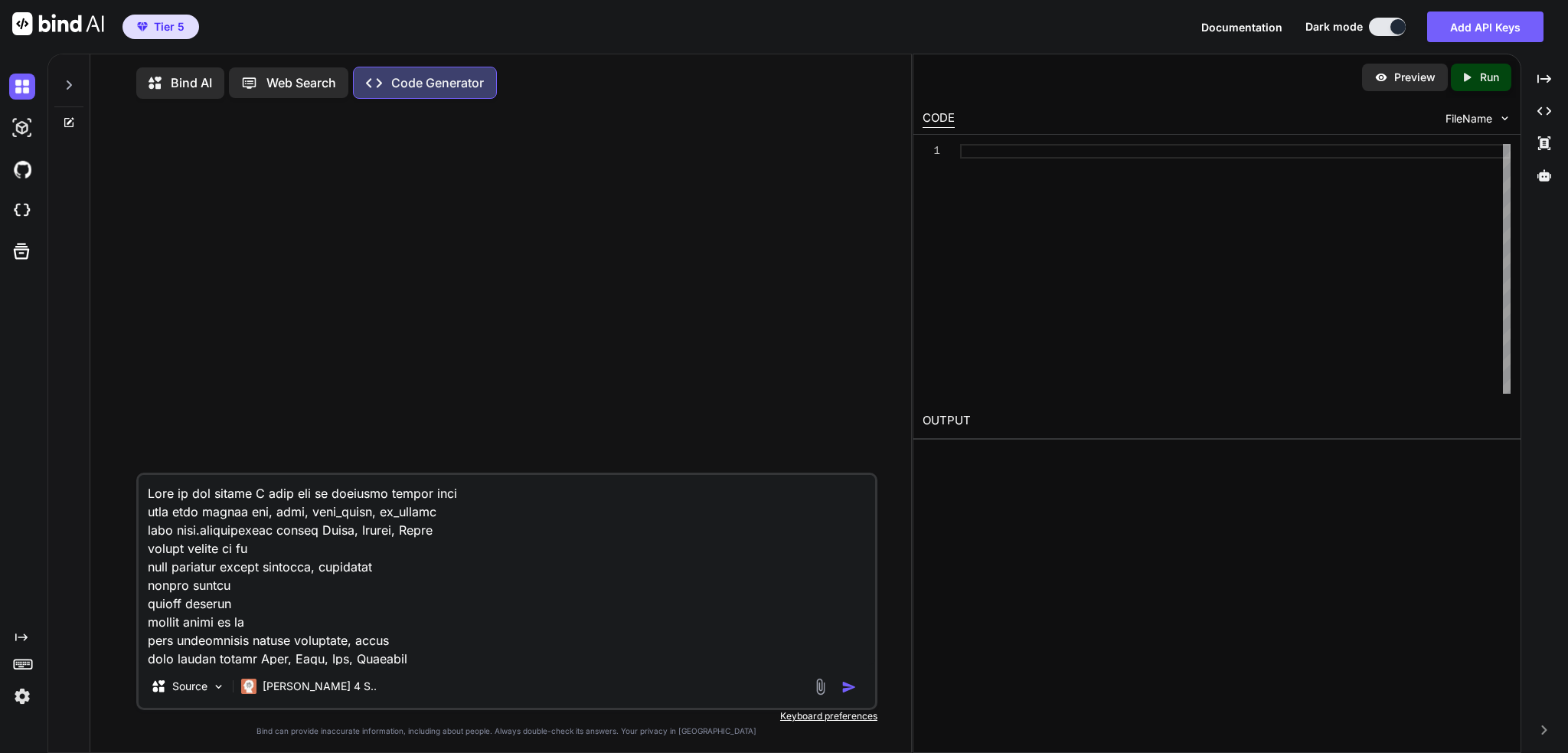
scroll to position [19358, 0]
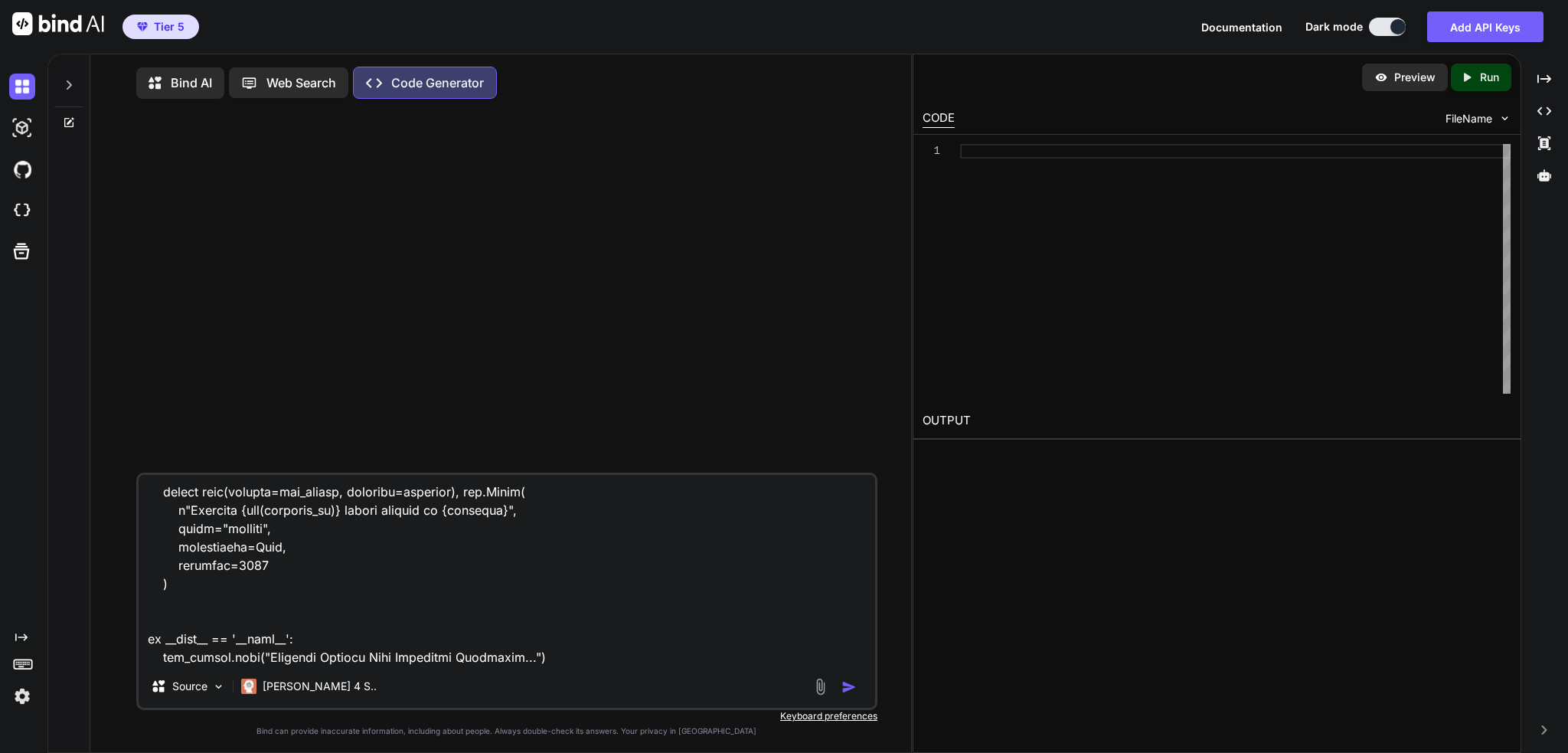
type textarea "x"
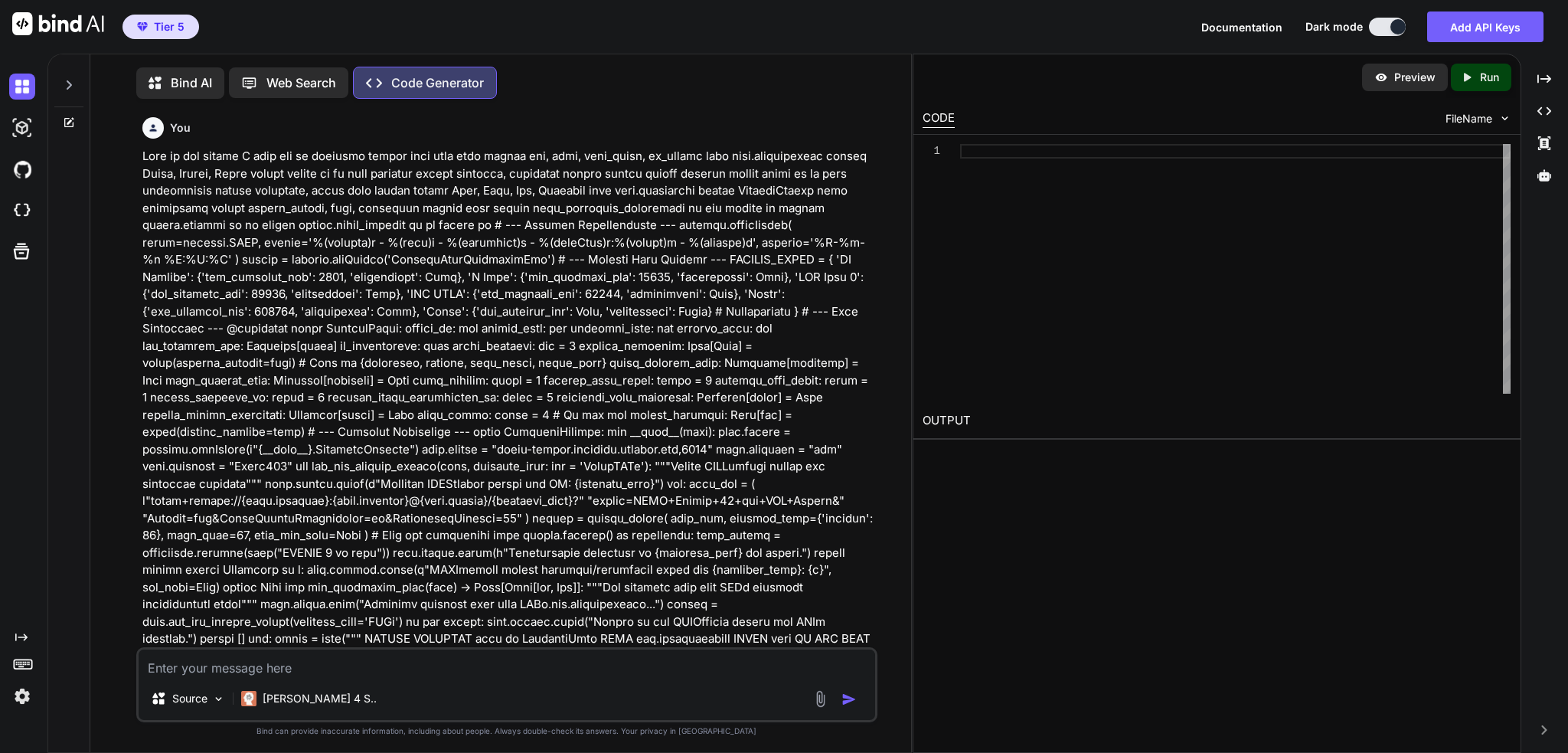
scroll to position [6, 0]
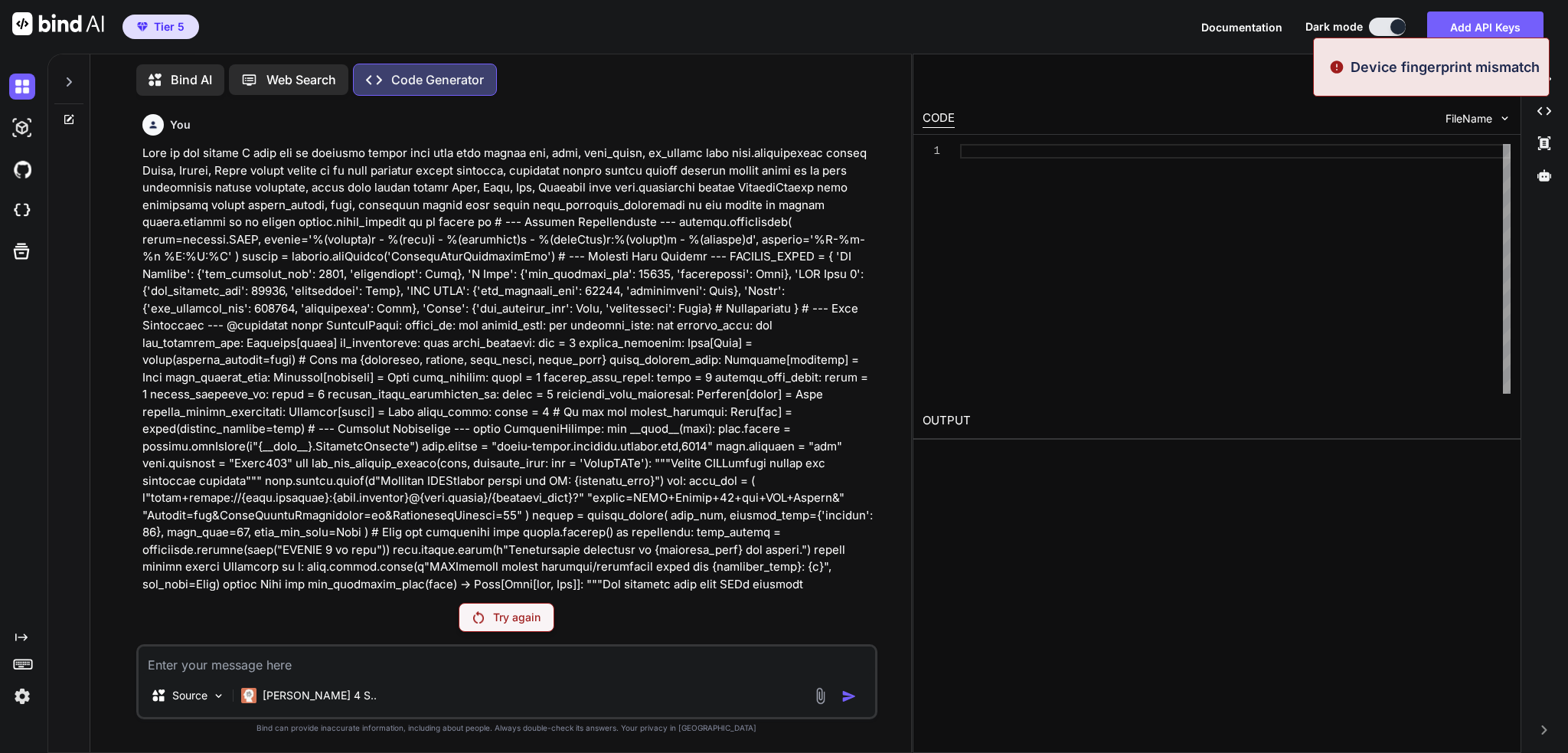
click at [20, 704] on img at bounding box center [22, 696] width 26 height 26
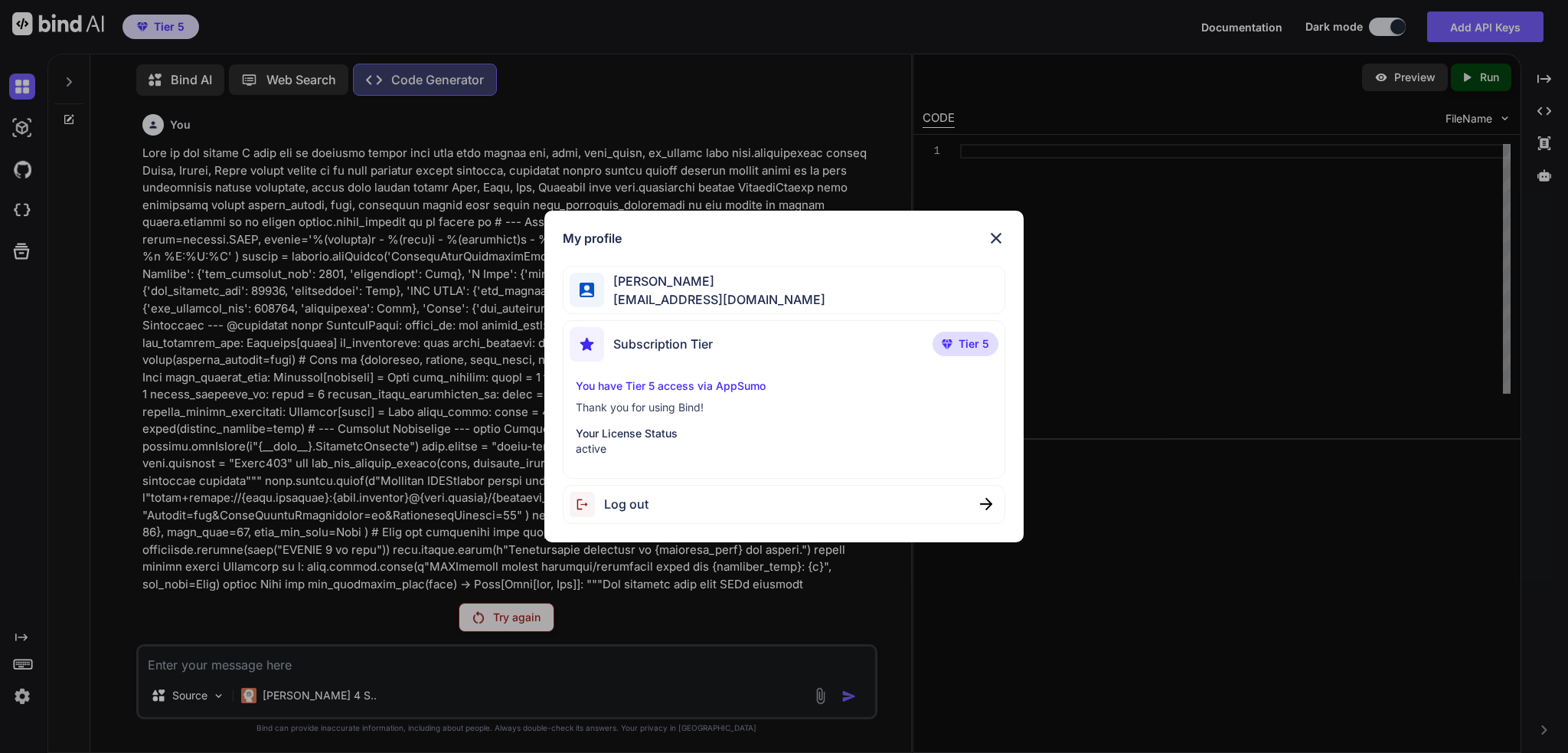
click at [630, 498] on span "Log out" at bounding box center [626, 503] width 44 height 19
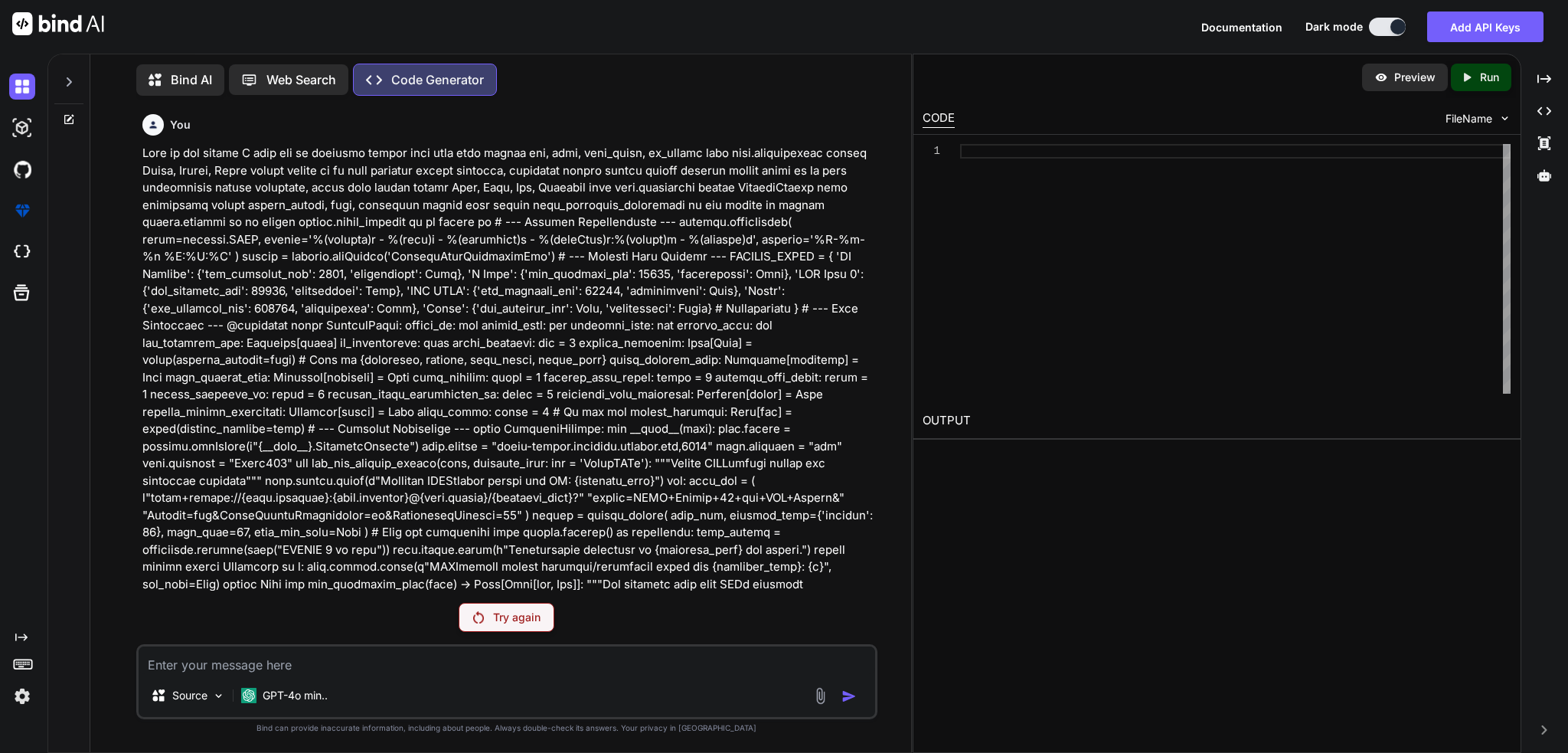
type textarea "x"
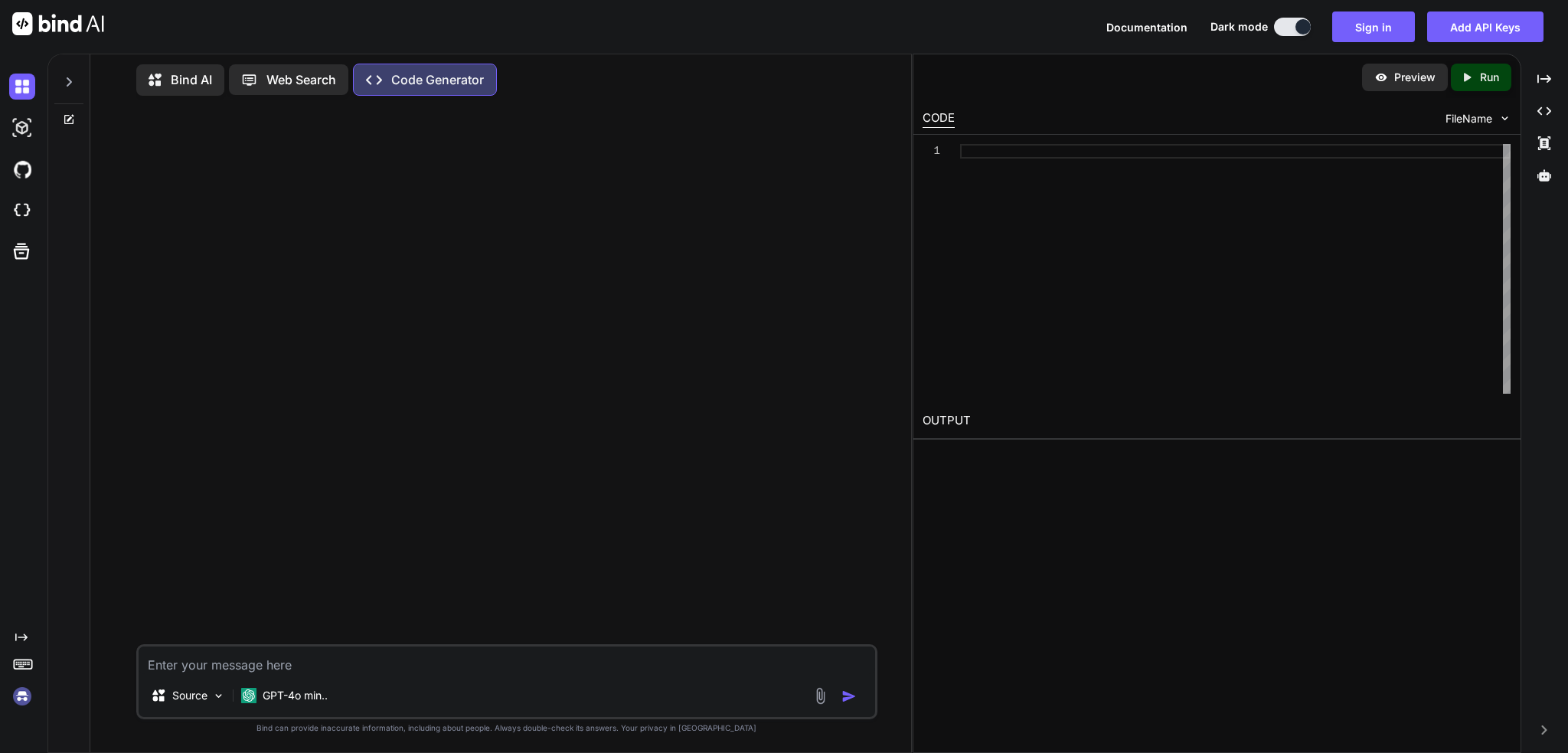
click at [24, 691] on img at bounding box center [22, 696] width 26 height 26
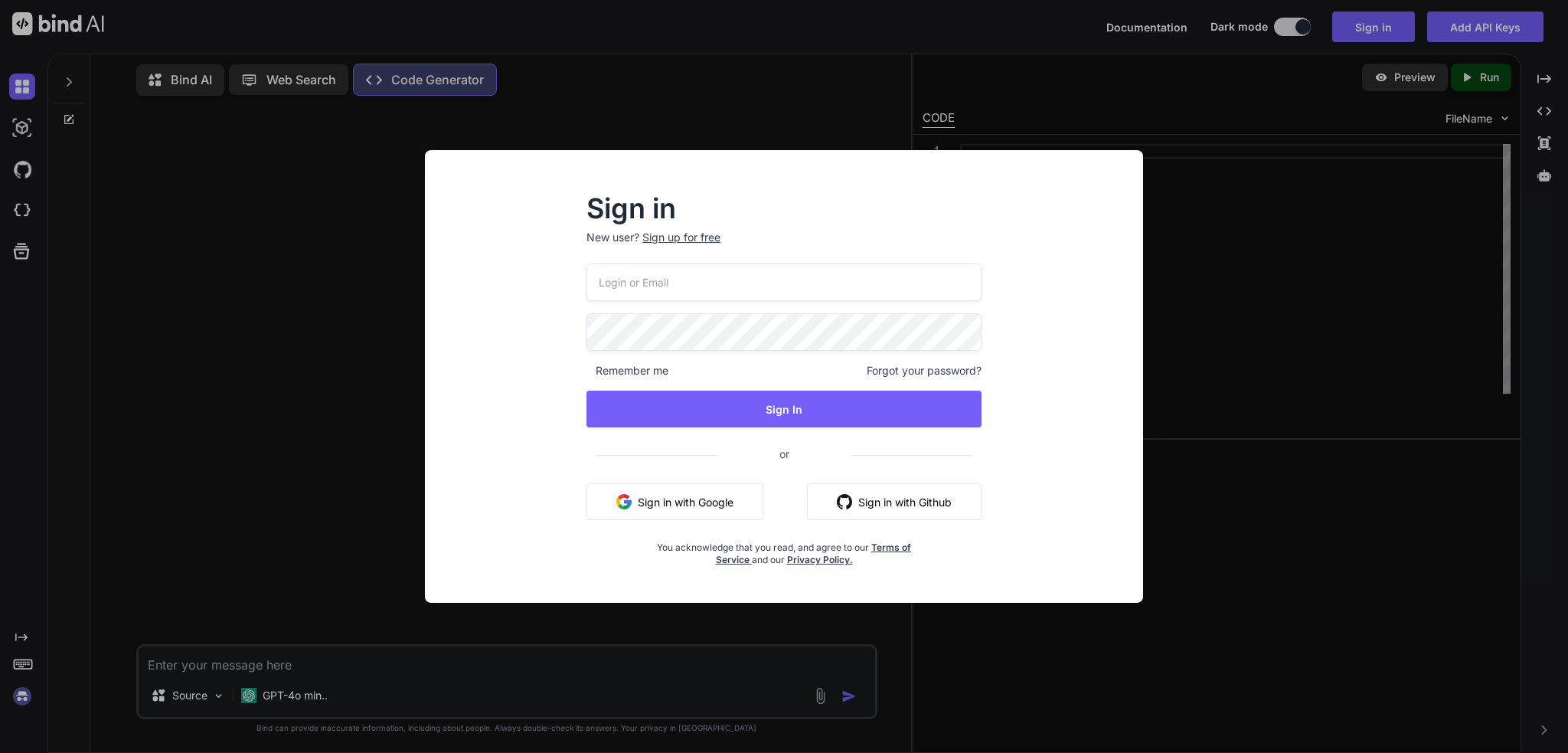
click at [719, 489] on button "Sign in with Google" at bounding box center [674, 502] width 177 height 37
click at [689, 495] on button "Sign in with Google" at bounding box center [674, 502] width 177 height 37
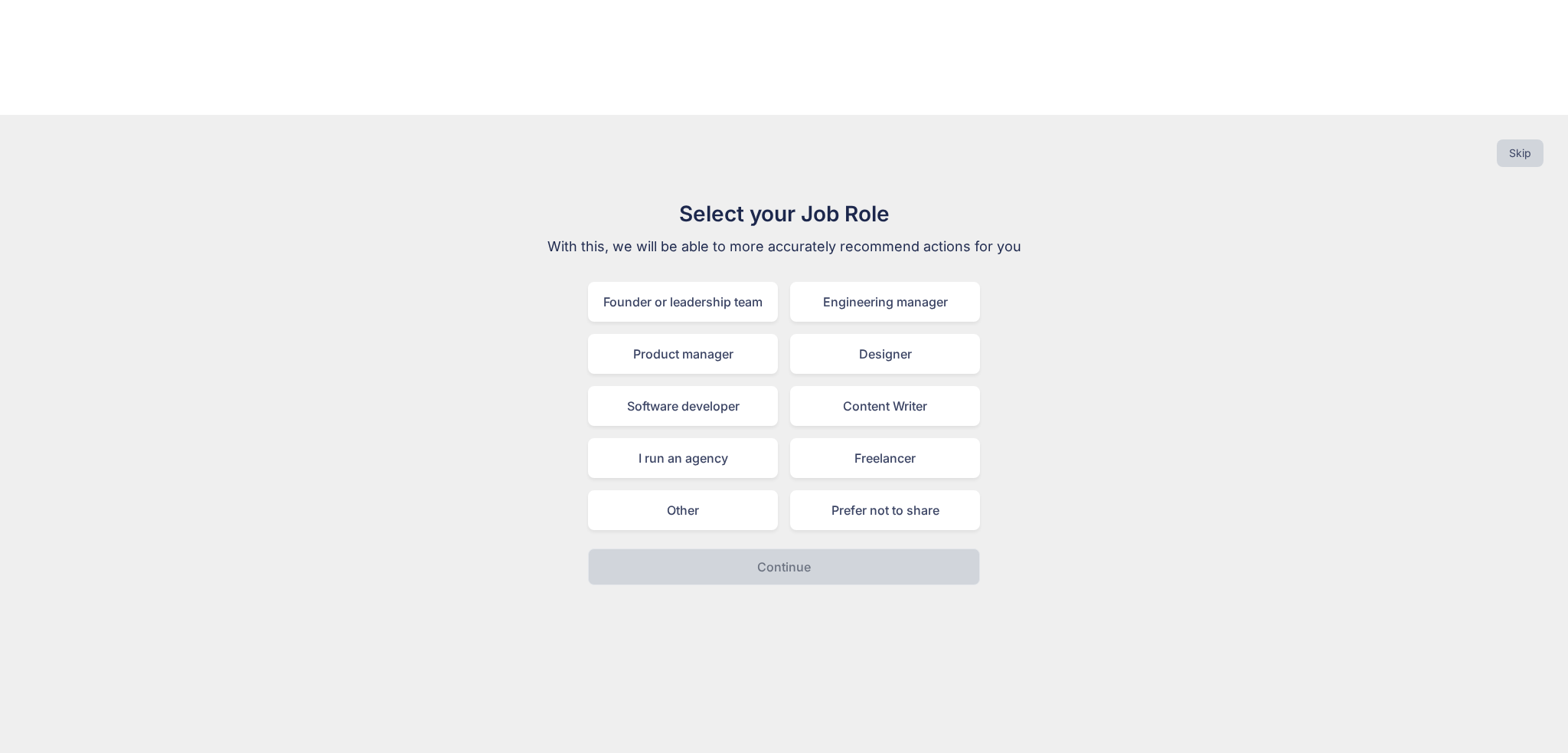
click at [1545, 127] on div "Skip" at bounding box center [783, 153] width 1543 height 52
click at [1530, 140] on button "Skip" at bounding box center [1520, 154] width 47 height 27
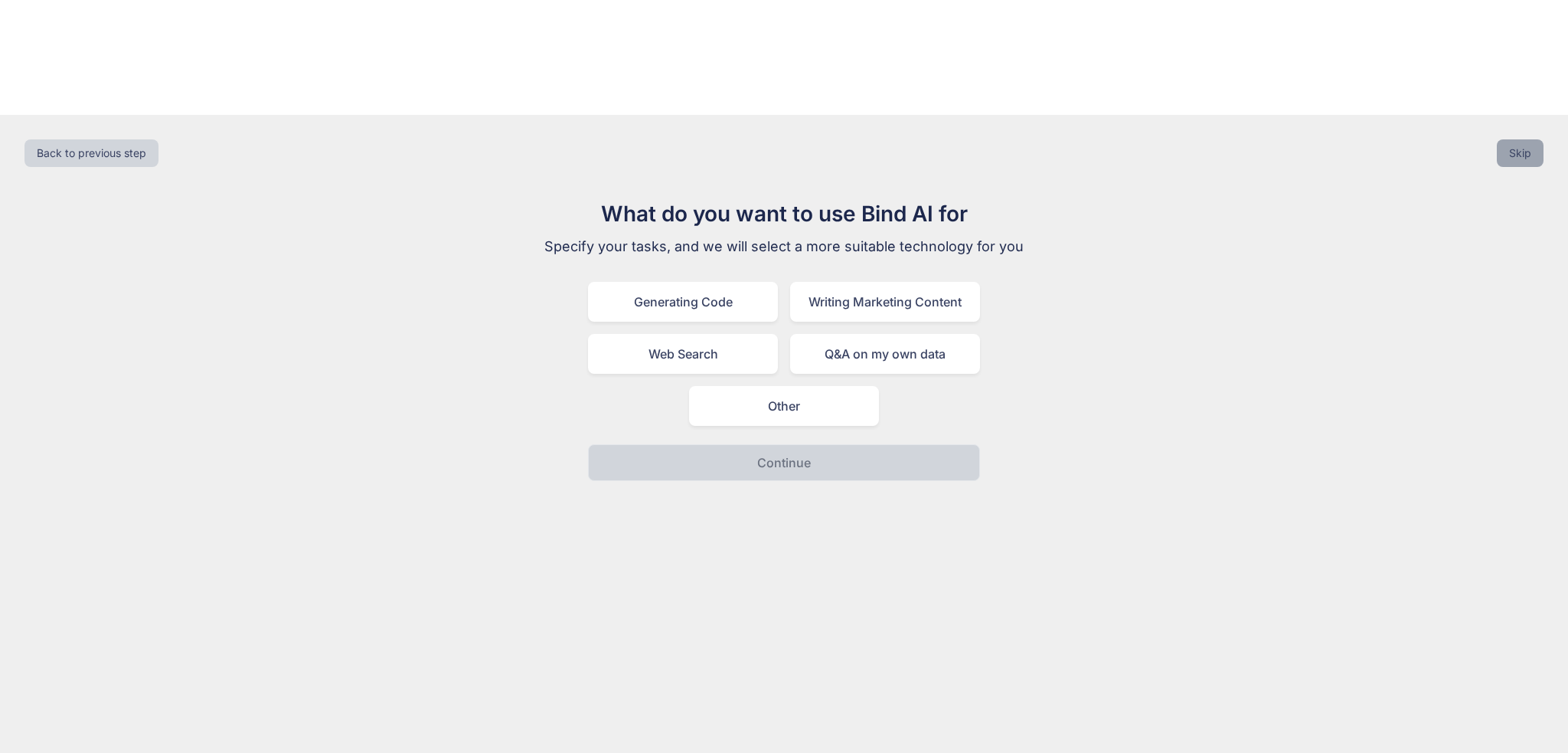
click at [1530, 140] on button "Skip" at bounding box center [1520, 154] width 47 height 27
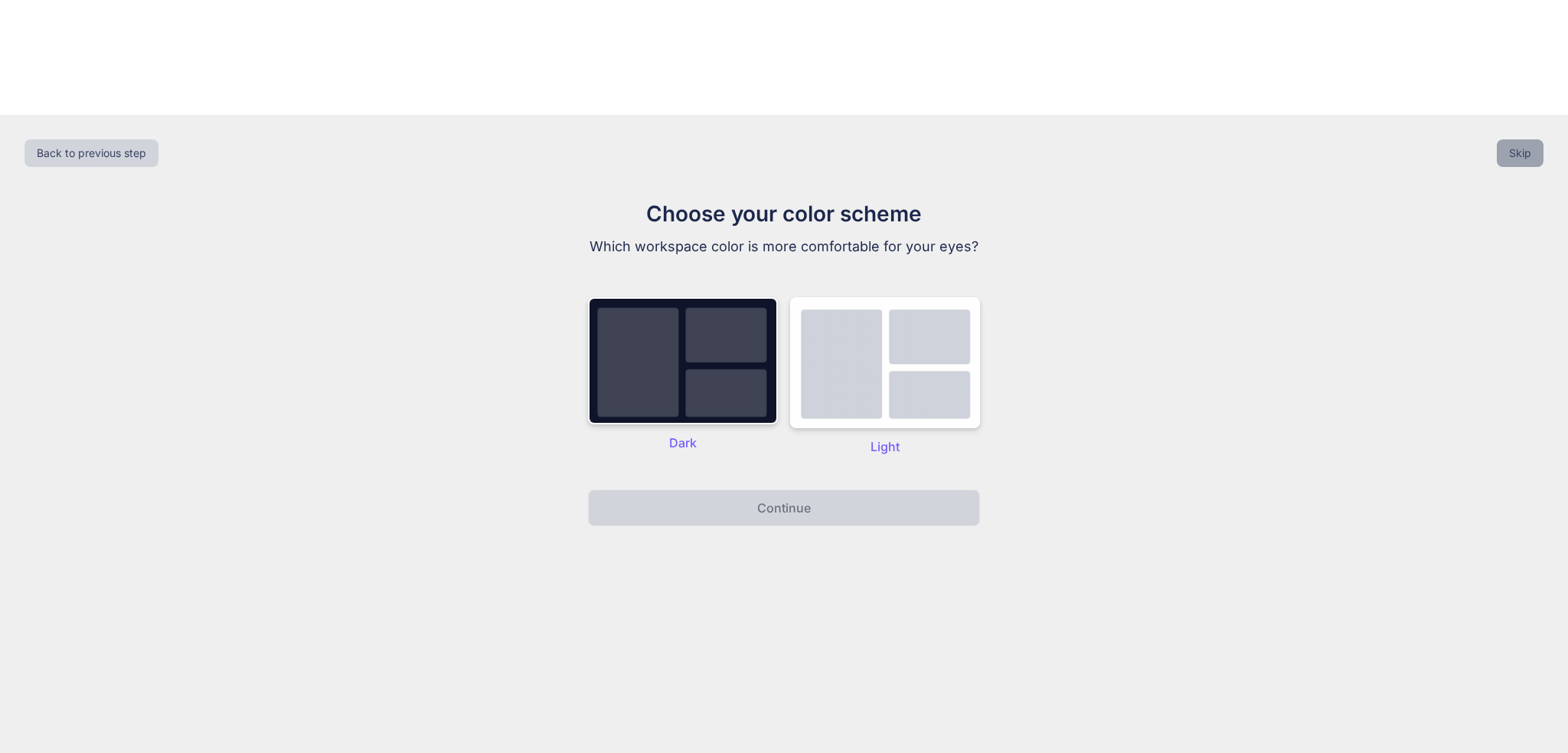
click at [1530, 140] on button "Skip" at bounding box center [1520, 154] width 47 height 27
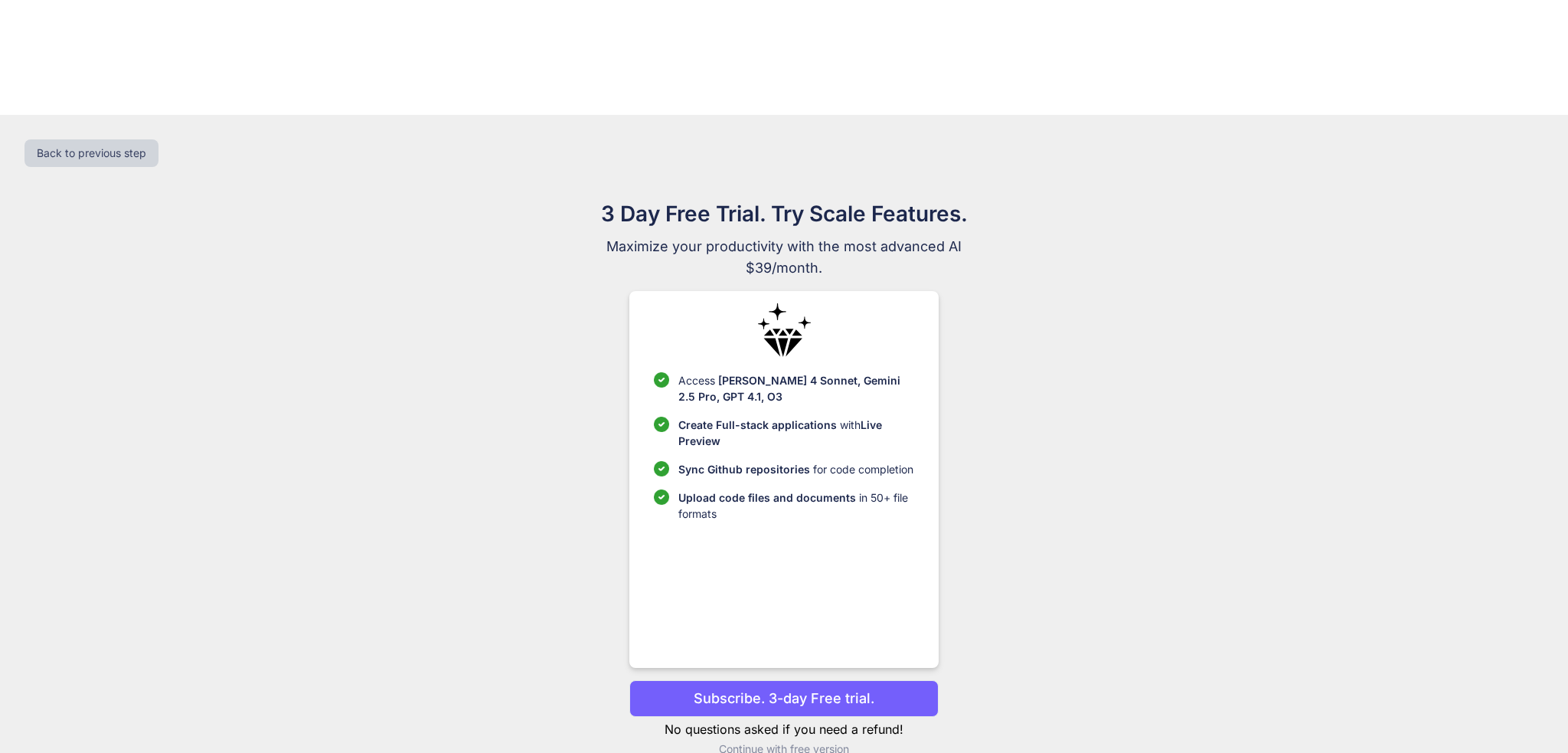
click at [1530, 127] on div "Back to previous step" at bounding box center [783, 153] width 1543 height 52
click at [785, 742] on p "Continue with free version" at bounding box center [783, 749] width 308 height 15
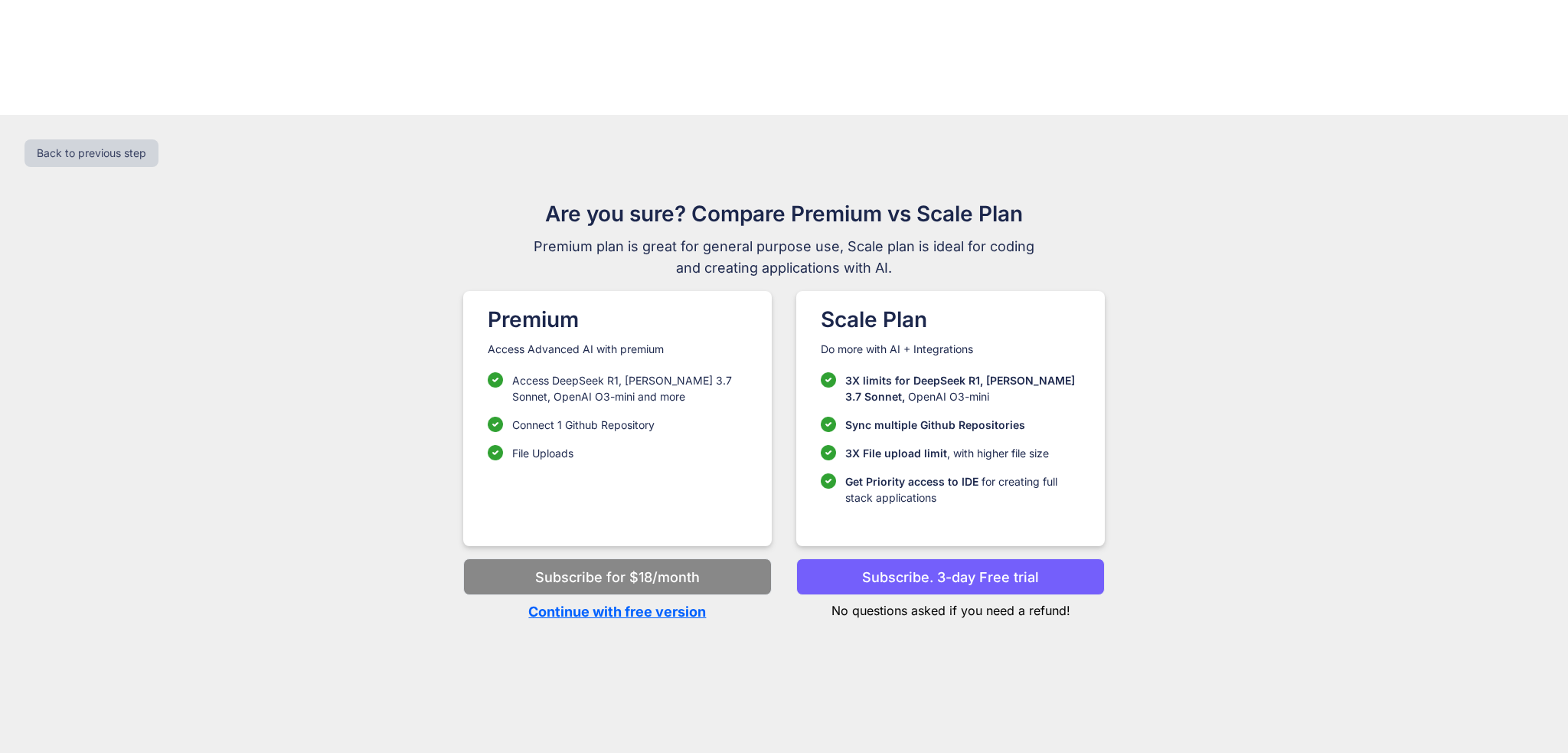
click at [641, 601] on p "Continue with free version" at bounding box center [618, 612] width 308 height 21
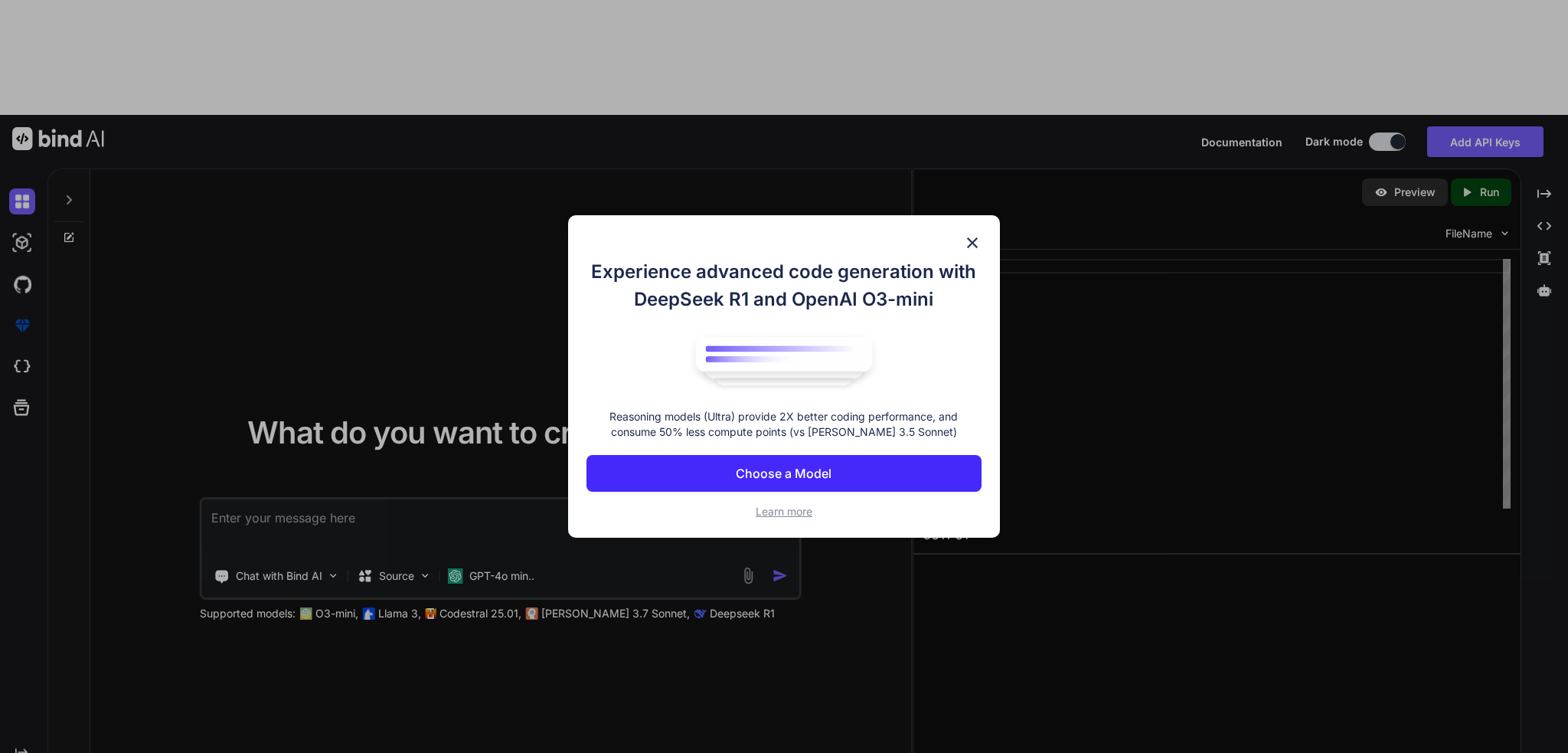
click at [975, 238] on img at bounding box center [972, 242] width 19 height 19
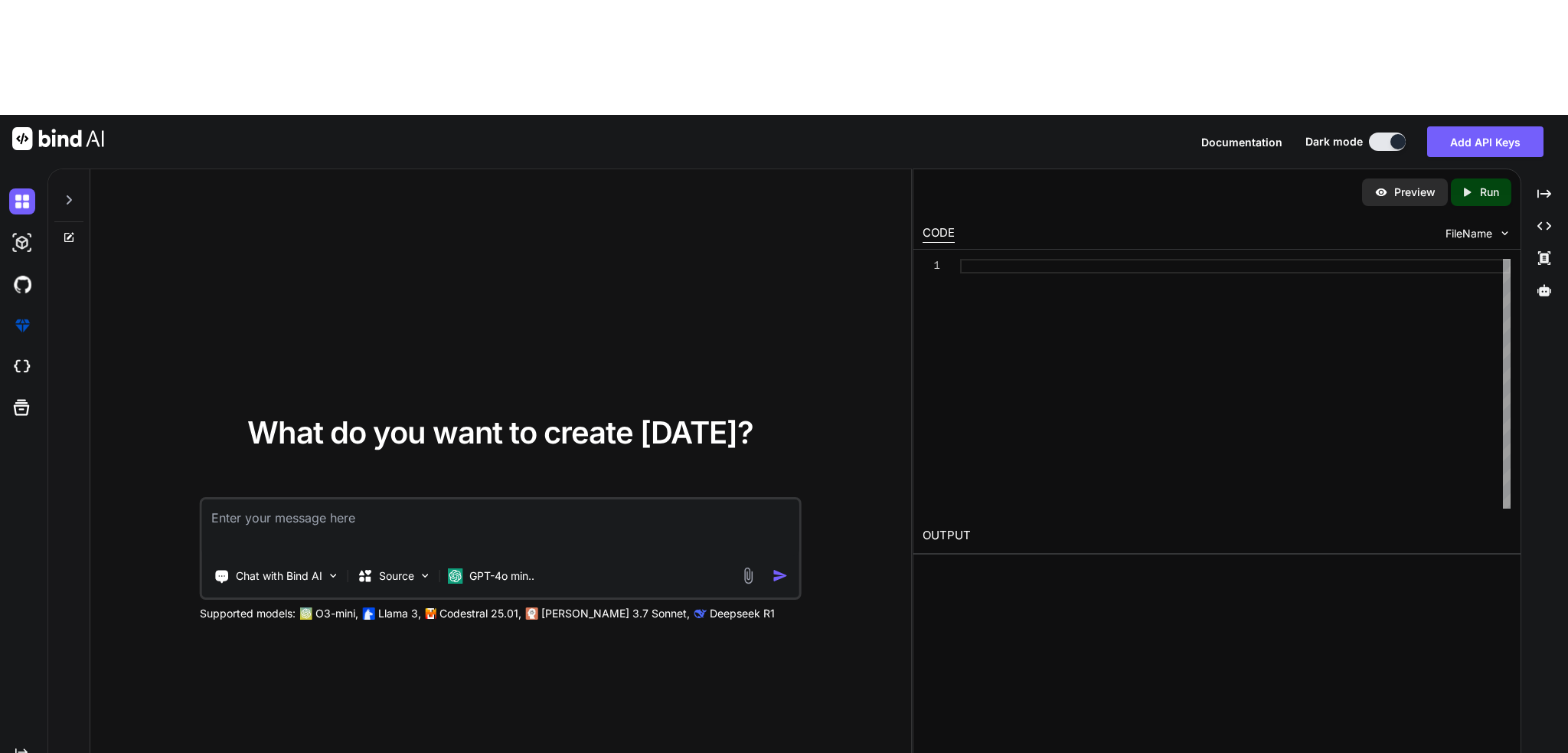
click at [46, 694] on div "Created with Pixso." at bounding box center [23, 519] width 48 height 700
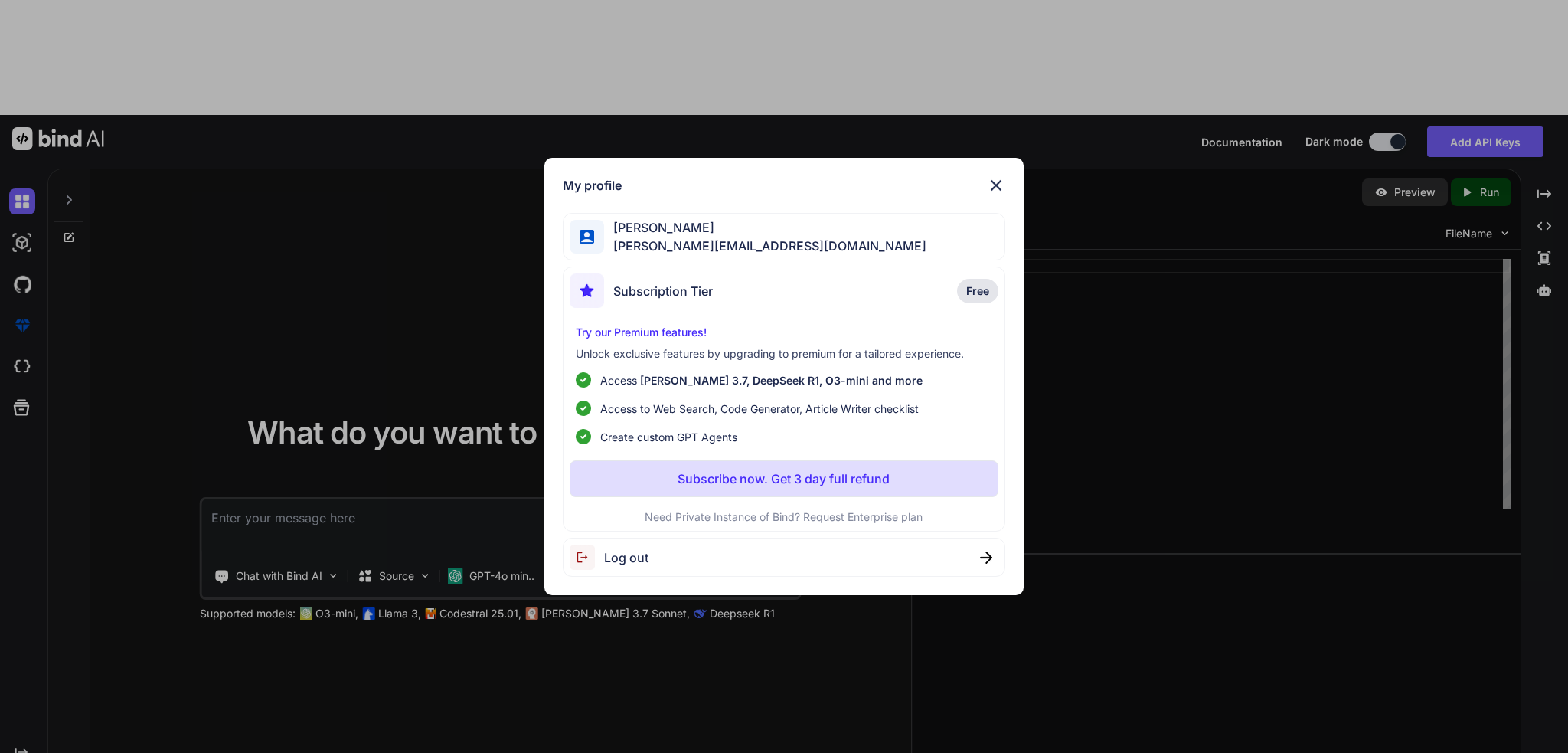
click at [624, 557] on span "Log out" at bounding box center [626, 557] width 44 height 19
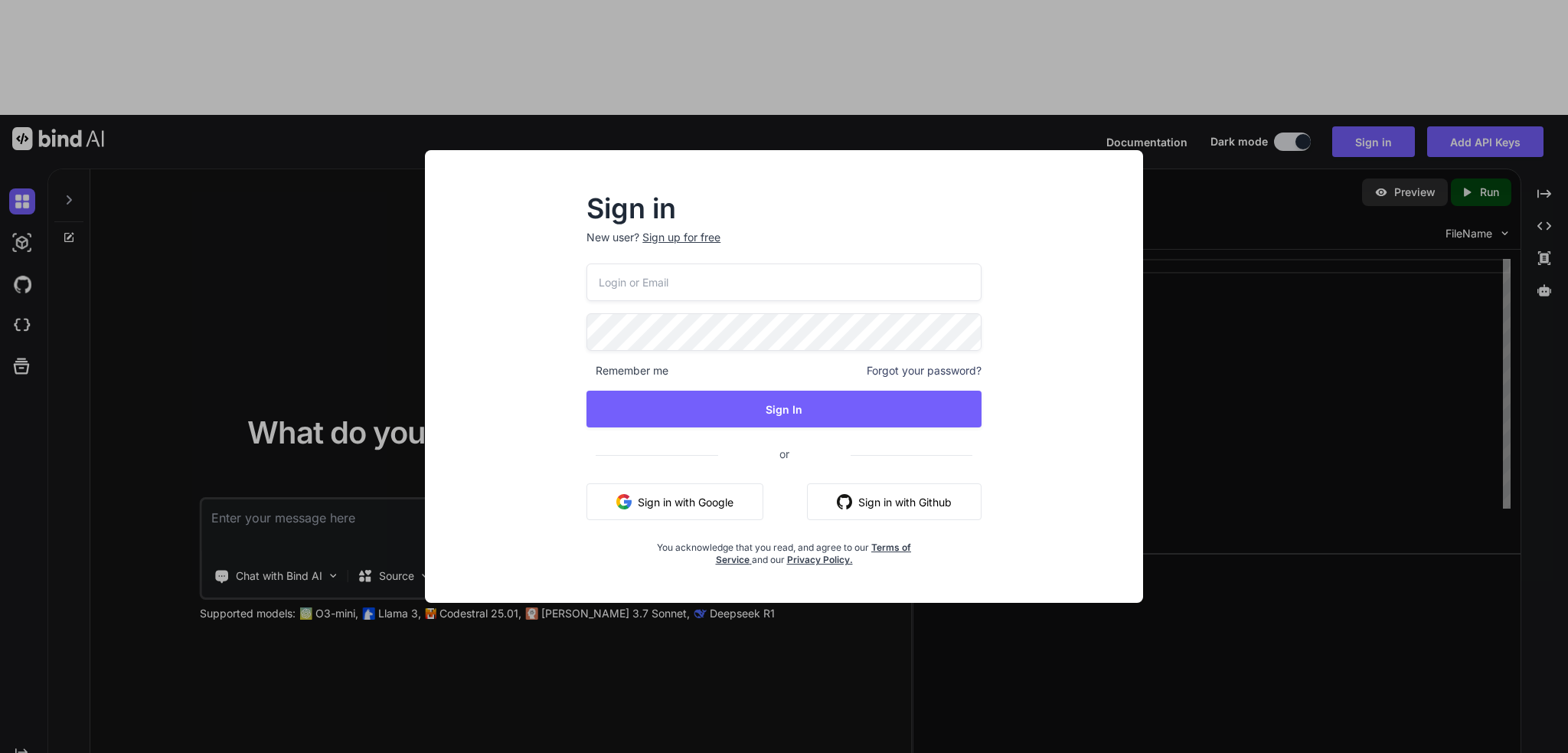
click at [673, 515] on button "Sign in with Google" at bounding box center [674, 502] width 177 height 37
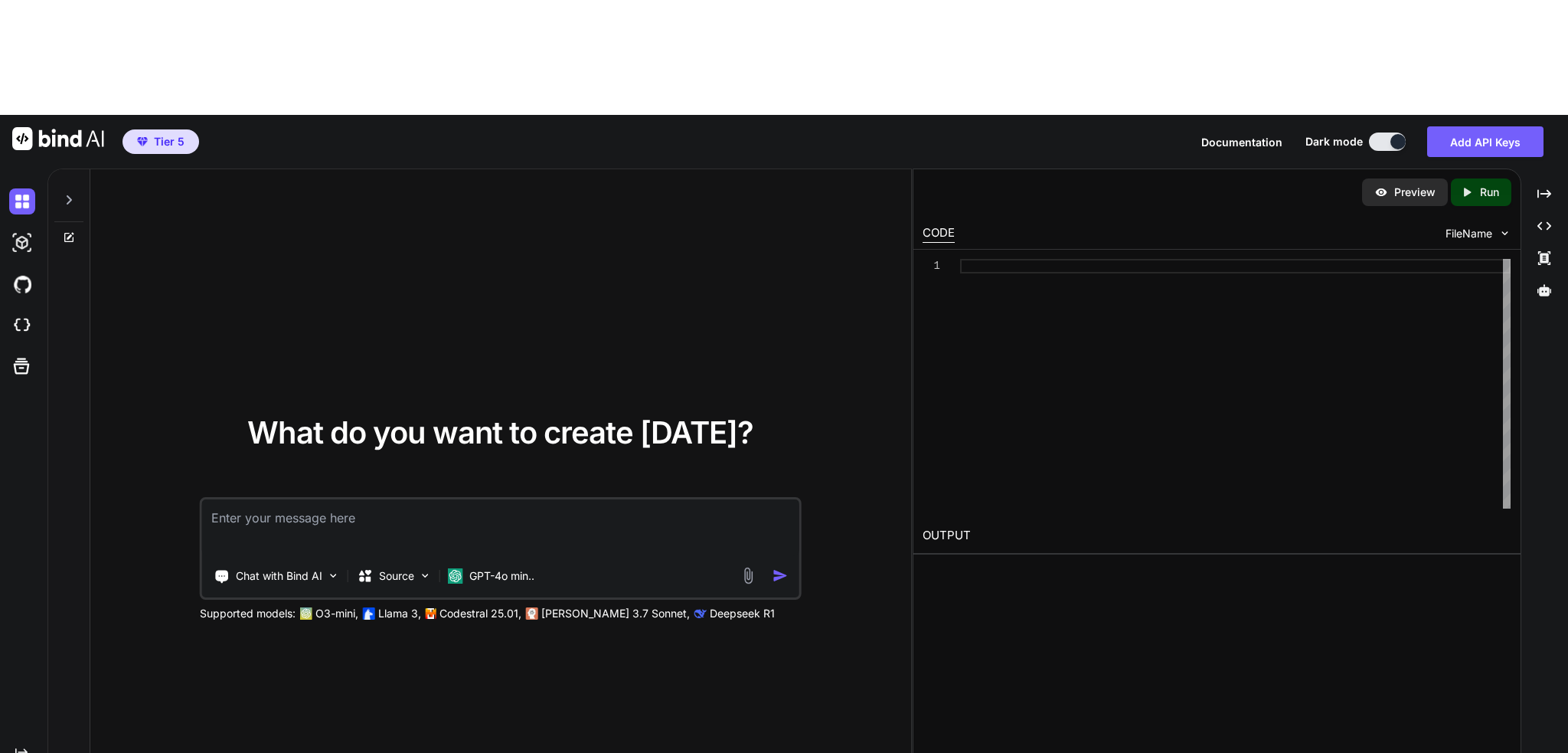
click at [321, 499] on textarea at bounding box center [500, 528] width 597 height 57
click at [285, 499] on textarea at bounding box center [500, 528] width 597 height 57
click at [517, 568] on p "GPT-4o min.." at bounding box center [501, 575] width 65 height 15
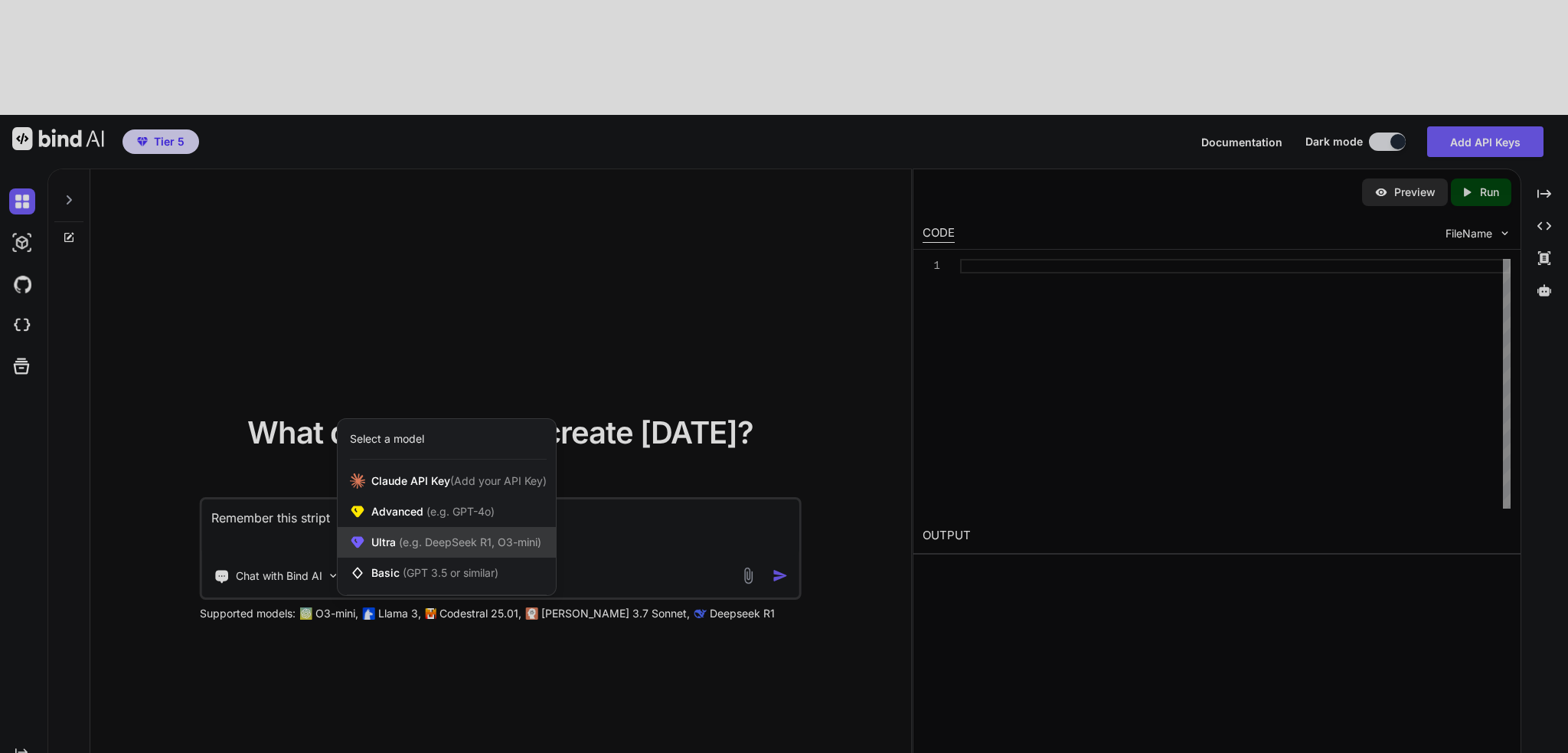
click at [486, 536] on span "(e.g. DeepSeek R1, O3-mini)" at bounding box center [468, 542] width 145 height 13
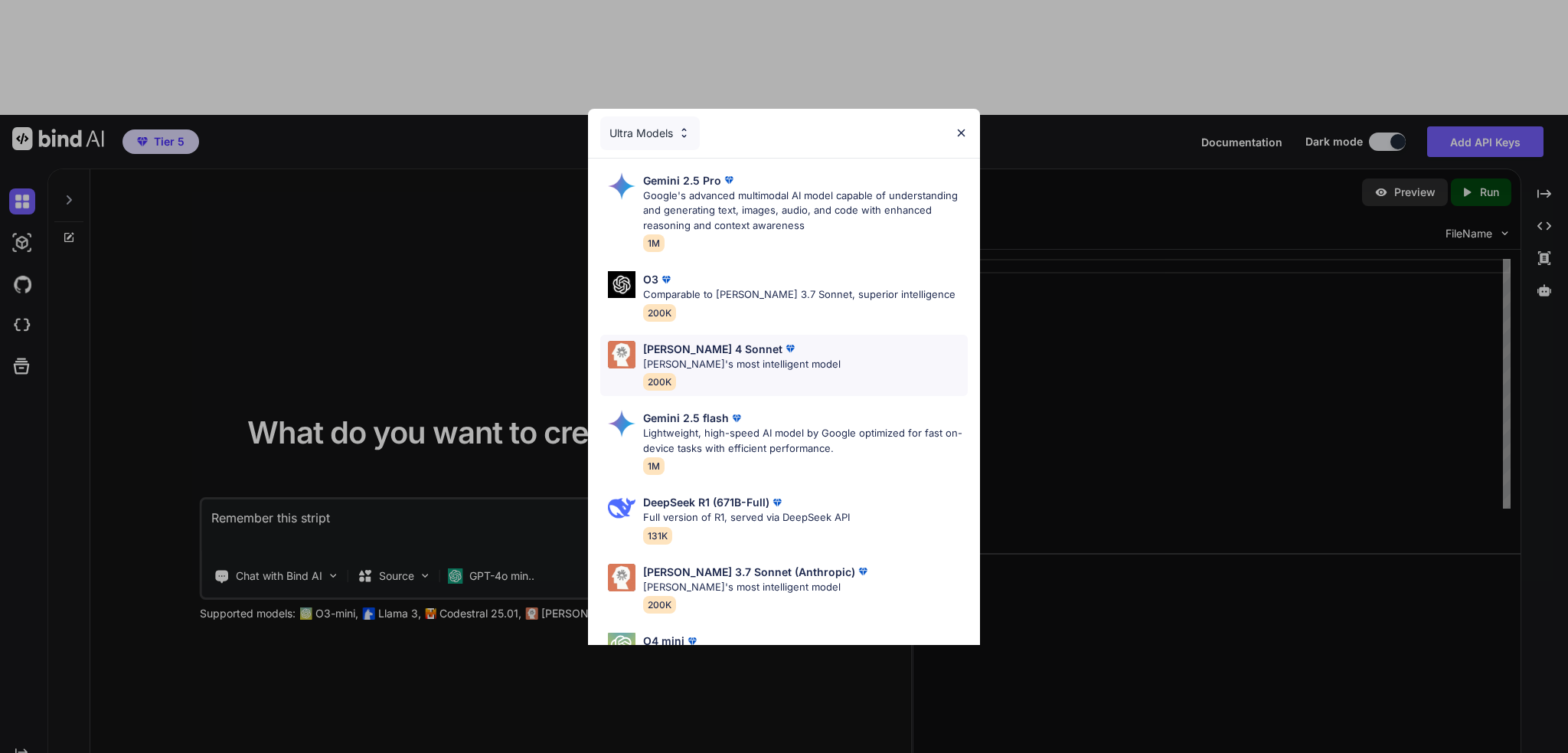
click at [769, 357] on p "[PERSON_NAME]'s most intelligent model" at bounding box center [741, 364] width 198 height 15
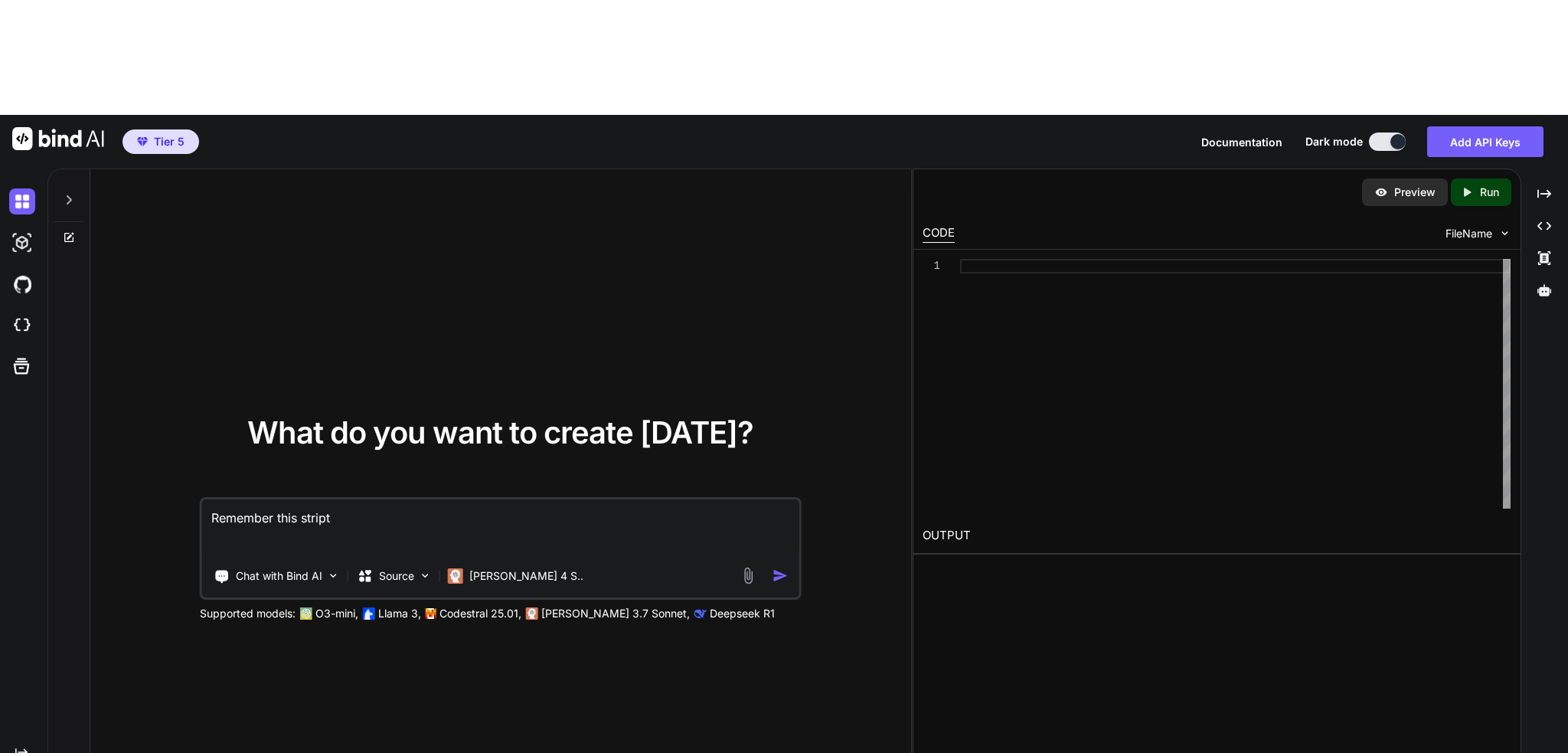
click at [501, 499] on textarea "Remember this stript" at bounding box center [500, 528] width 597 height 57
paste textarea "import dash from dash import dcc, html, dash_table, no_update from dash.depende…"
type textarea "Remember this stript import dash from dash import dcc, html, dash_table, no_upd…"
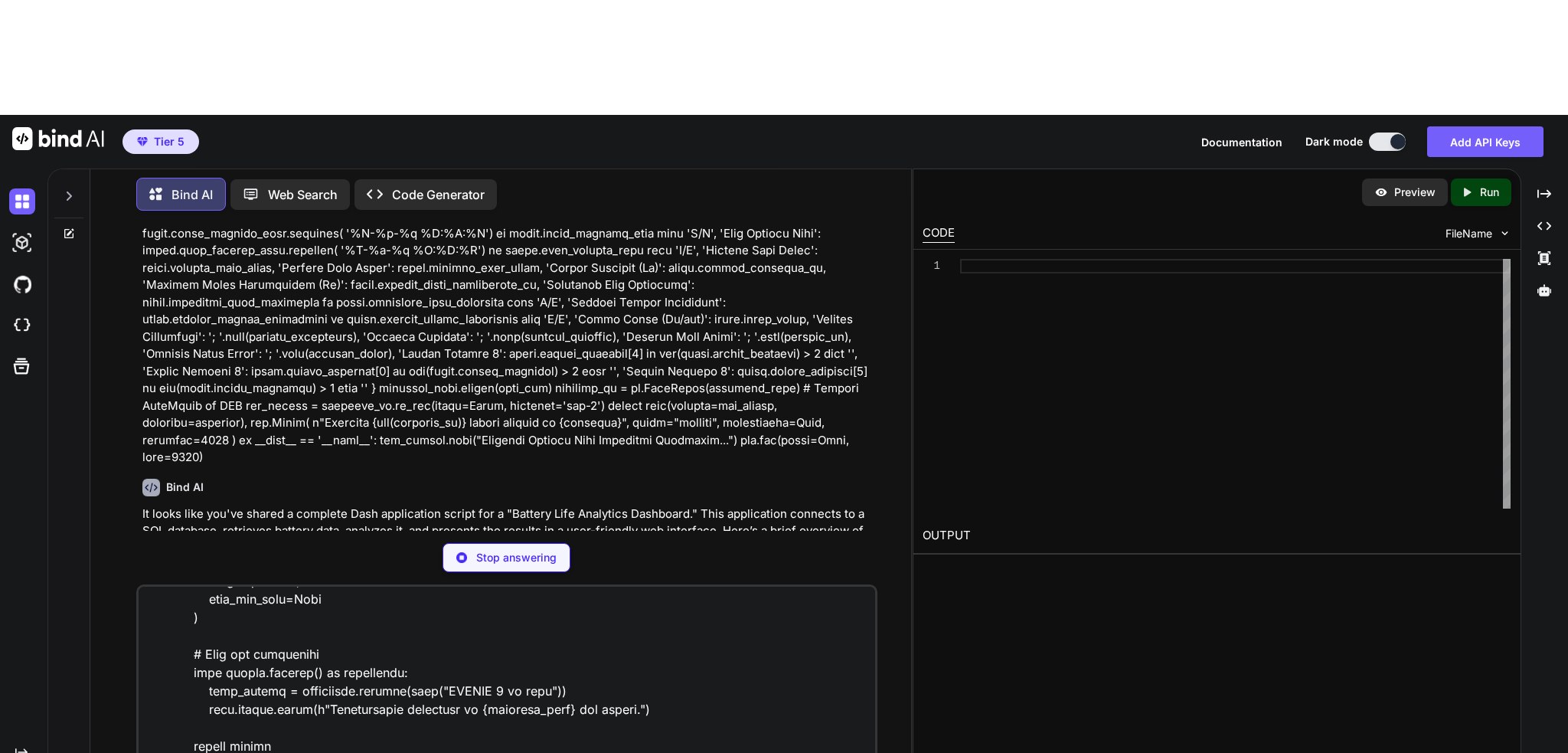
scroll to position [4814, 0]
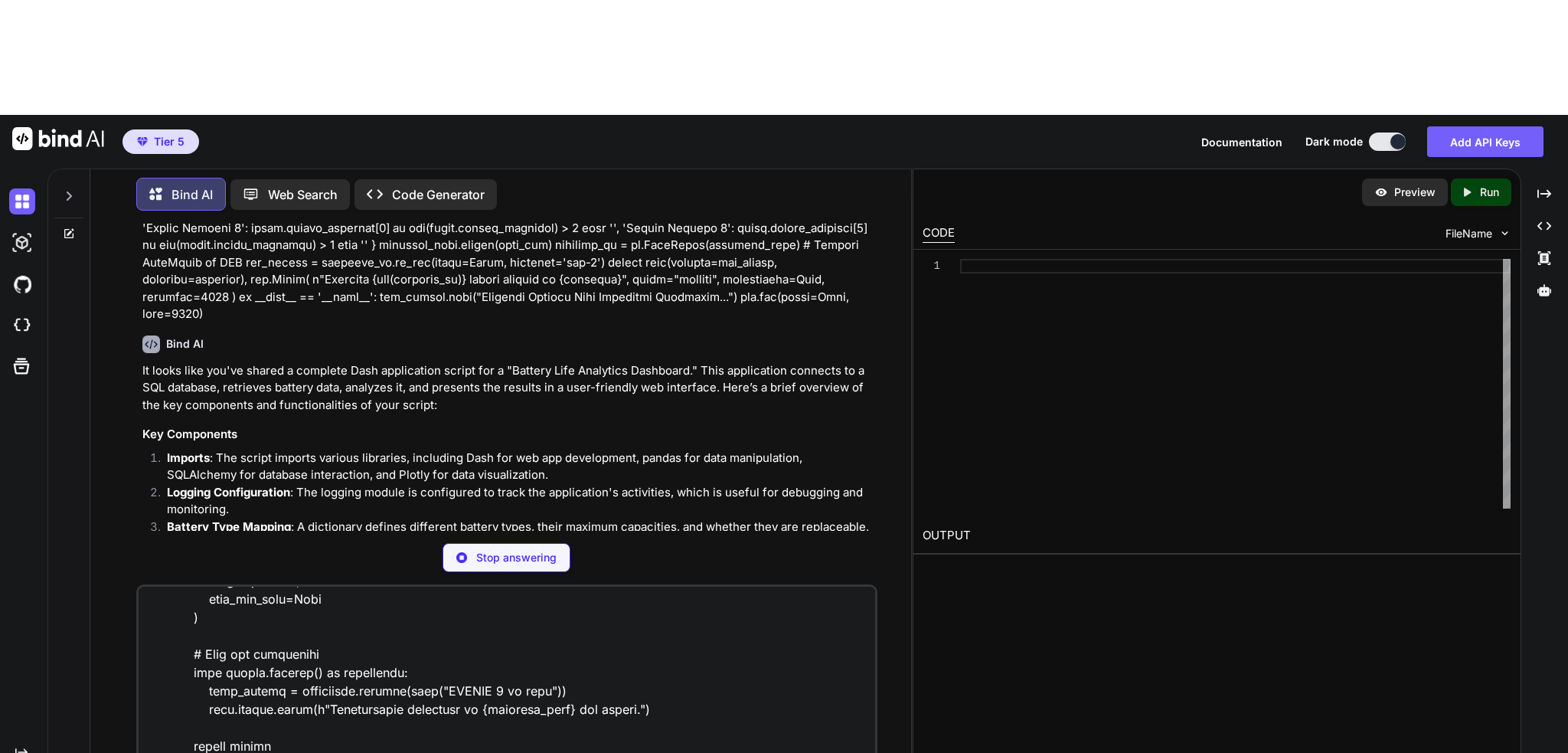
click at [397, 641] on textarea at bounding box center [507, 681] width 736 height 190
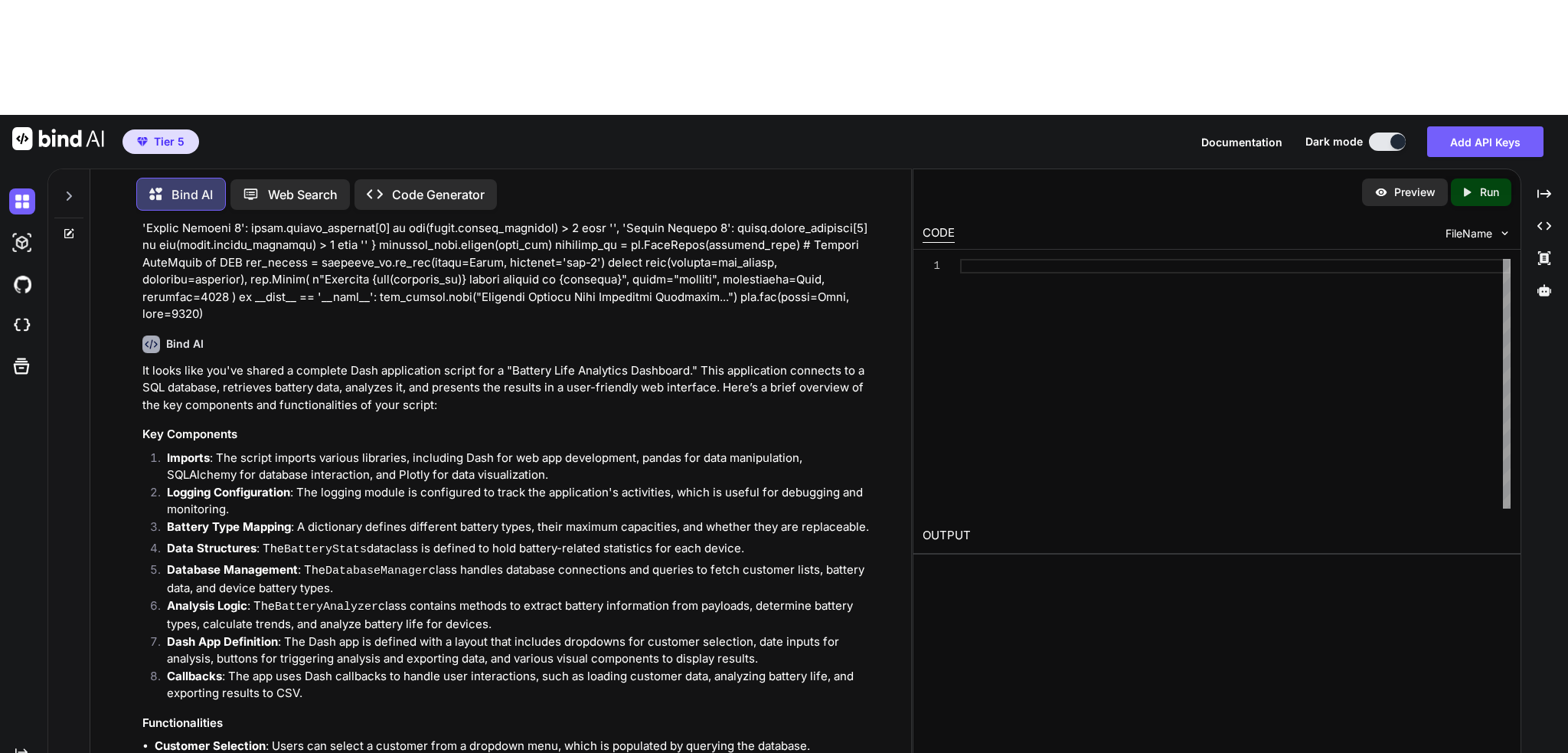
paste textarea "[DATE] 10:04:33 - __main__.DatabaseManager - ERROR - get_device_battery_types:2…"
type textarea "Im getting this error [DATE] 10:04:33 - __main__.DatabaseManager - ERROR - get_…"
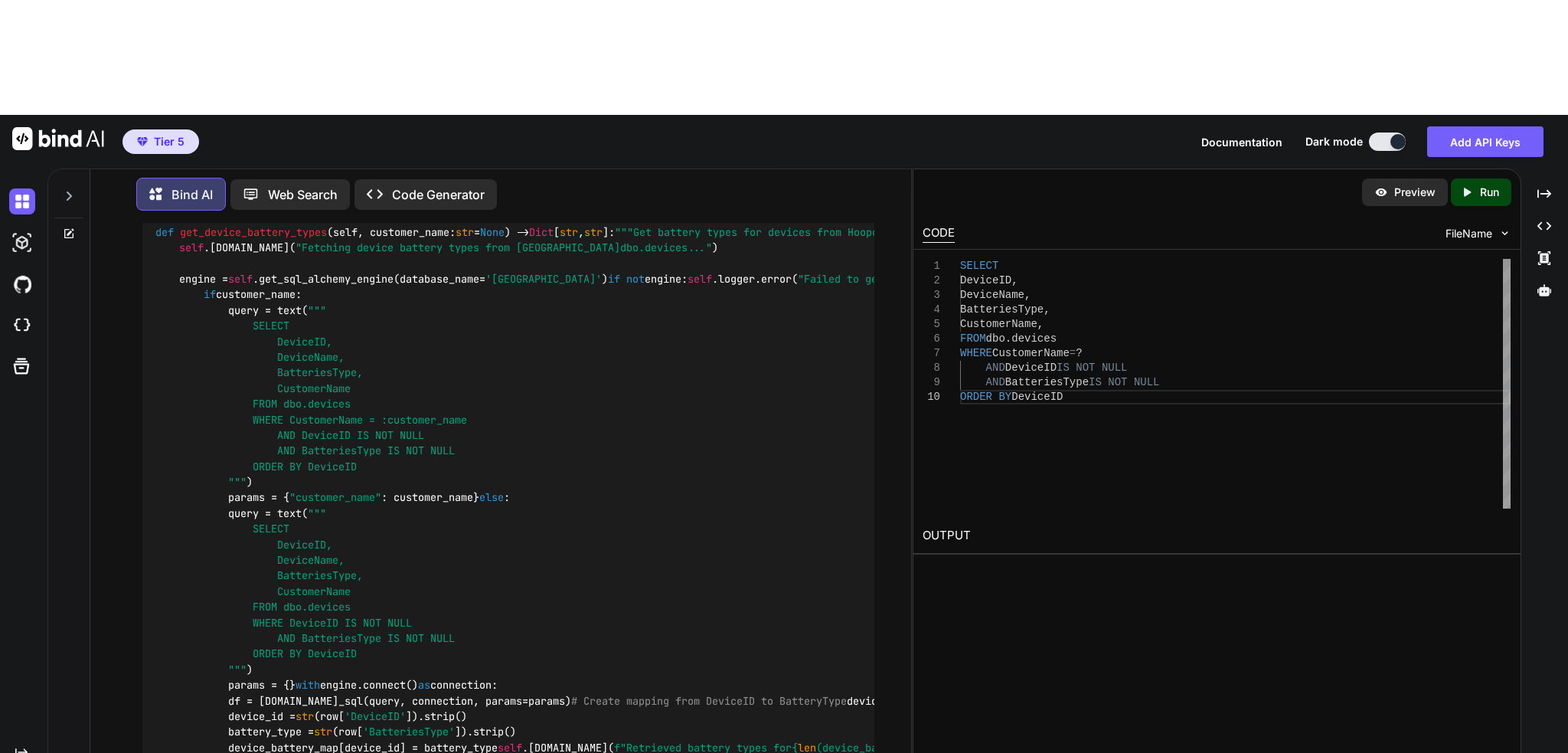
scroll to position [7772, 0]
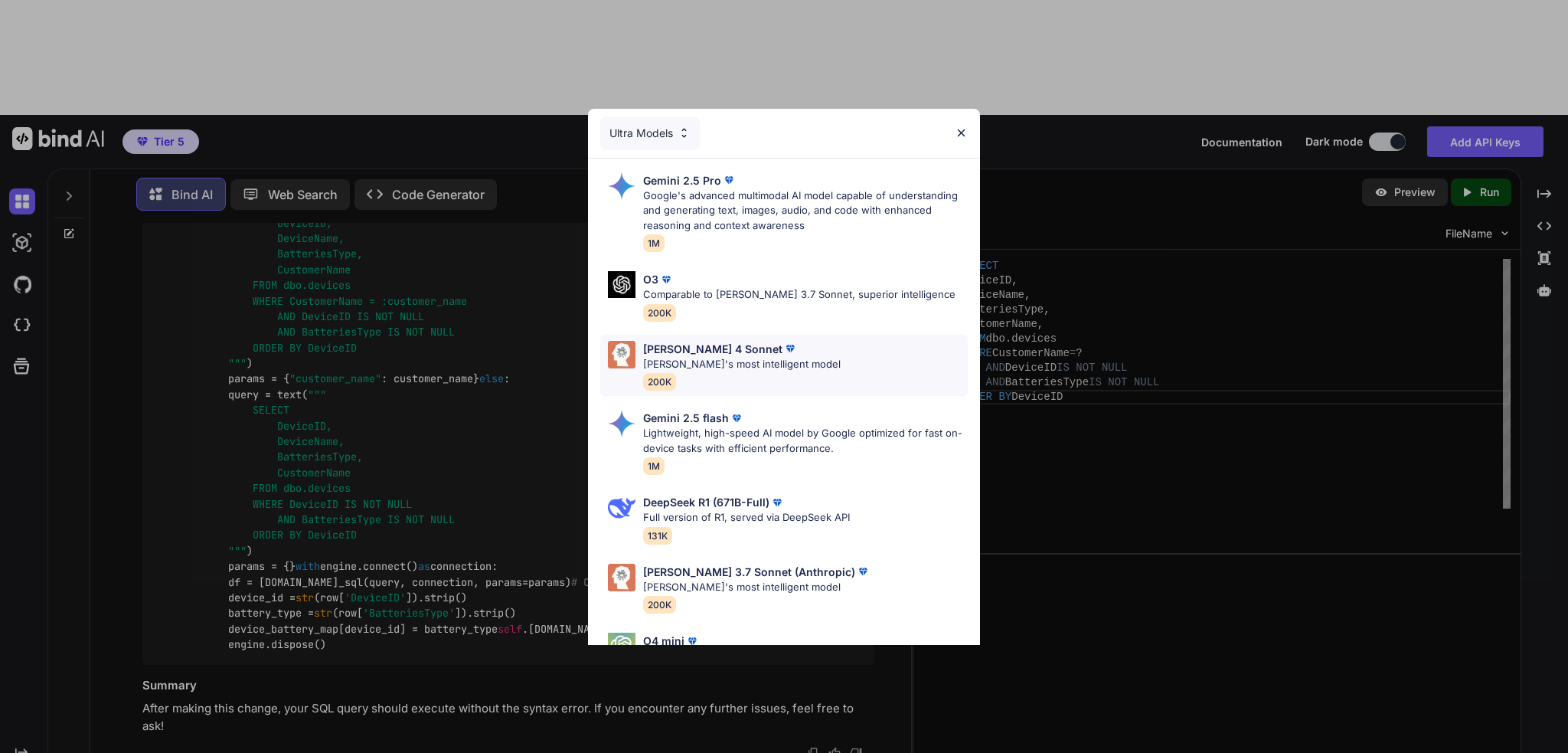
click at [710, 373] on div "[PERSON_NAME] 4 Sonnet [PERSON_NAME]'s most intelligent model 200K" at bounding box center [741, 366] width 198 height 50
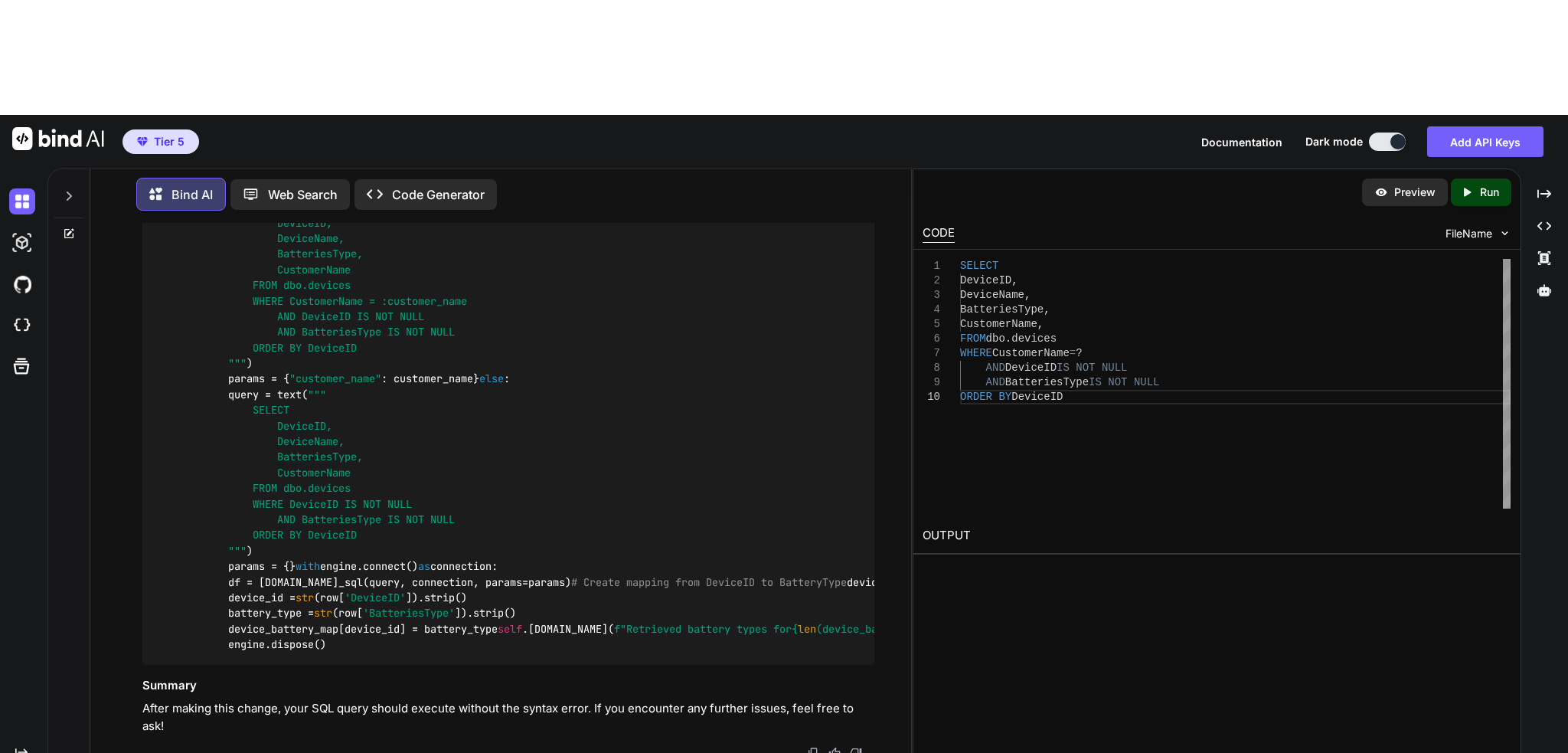
type textarea "Please fix it and write the full script again"
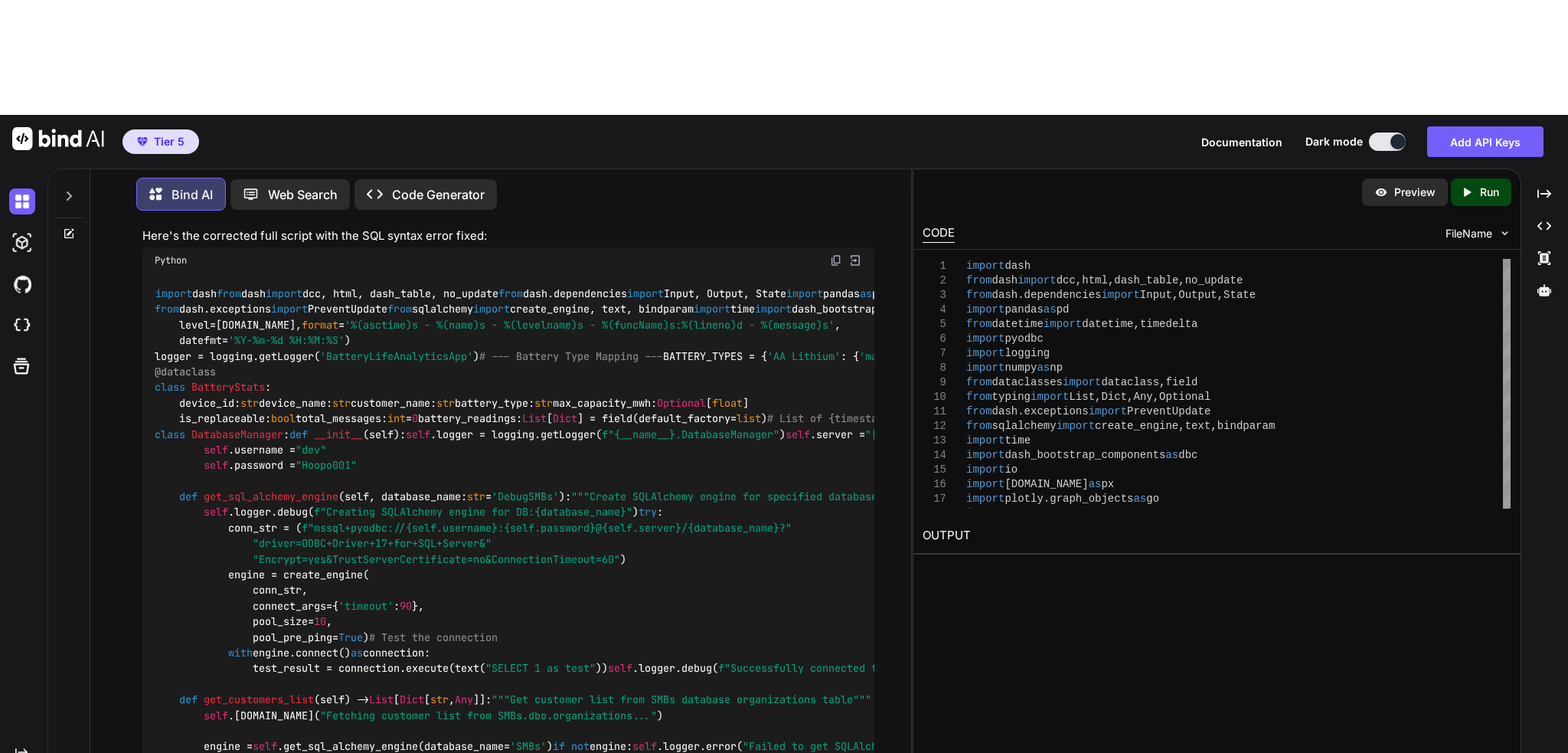
scroll to position [8241, 0]
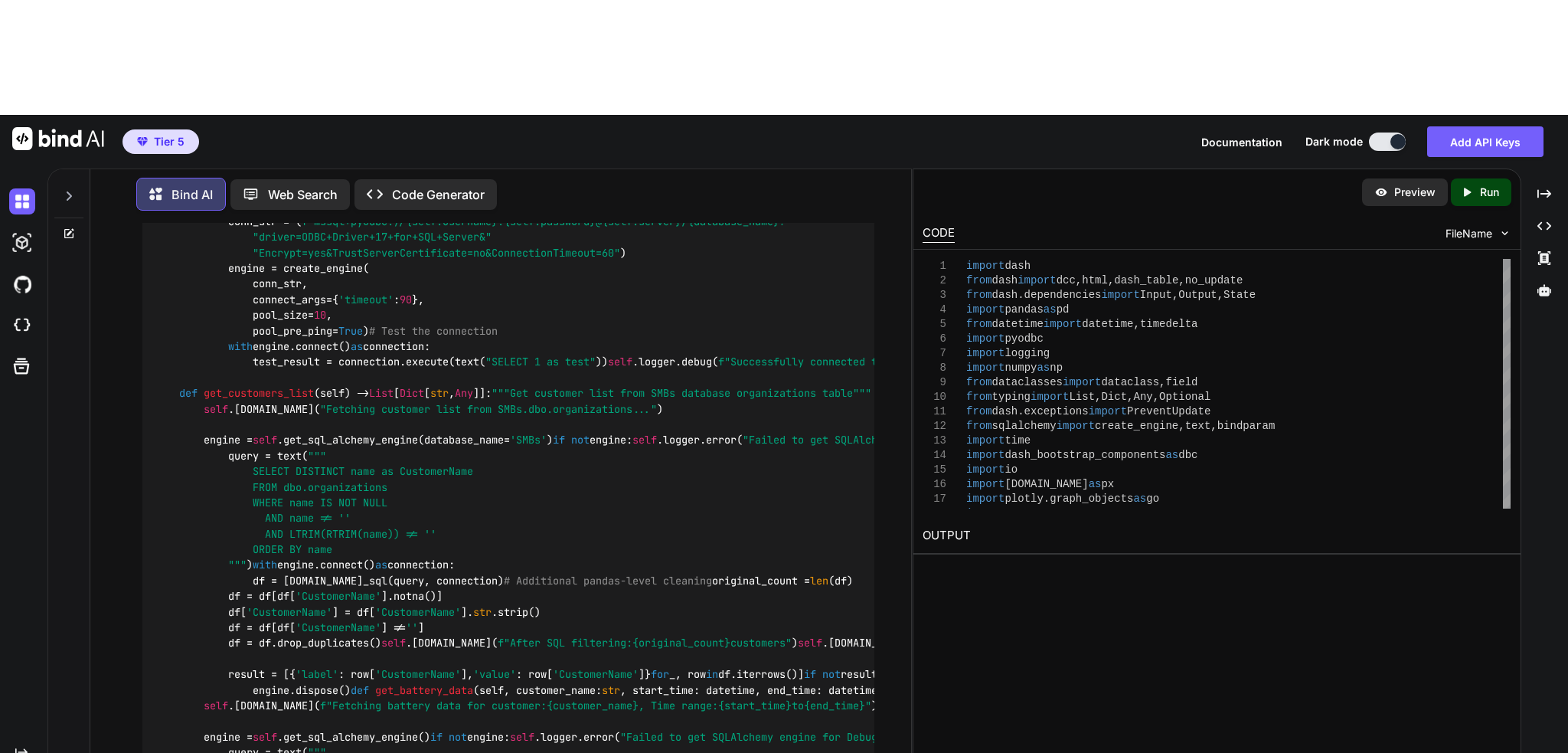
paste textarea "Traceback (most recent call last): File "C:\Users\JonathanForrester\Documents\P…"
type textarea "I got this error Traceback (most recent call last): File "C:\Users\JonathanForr…"
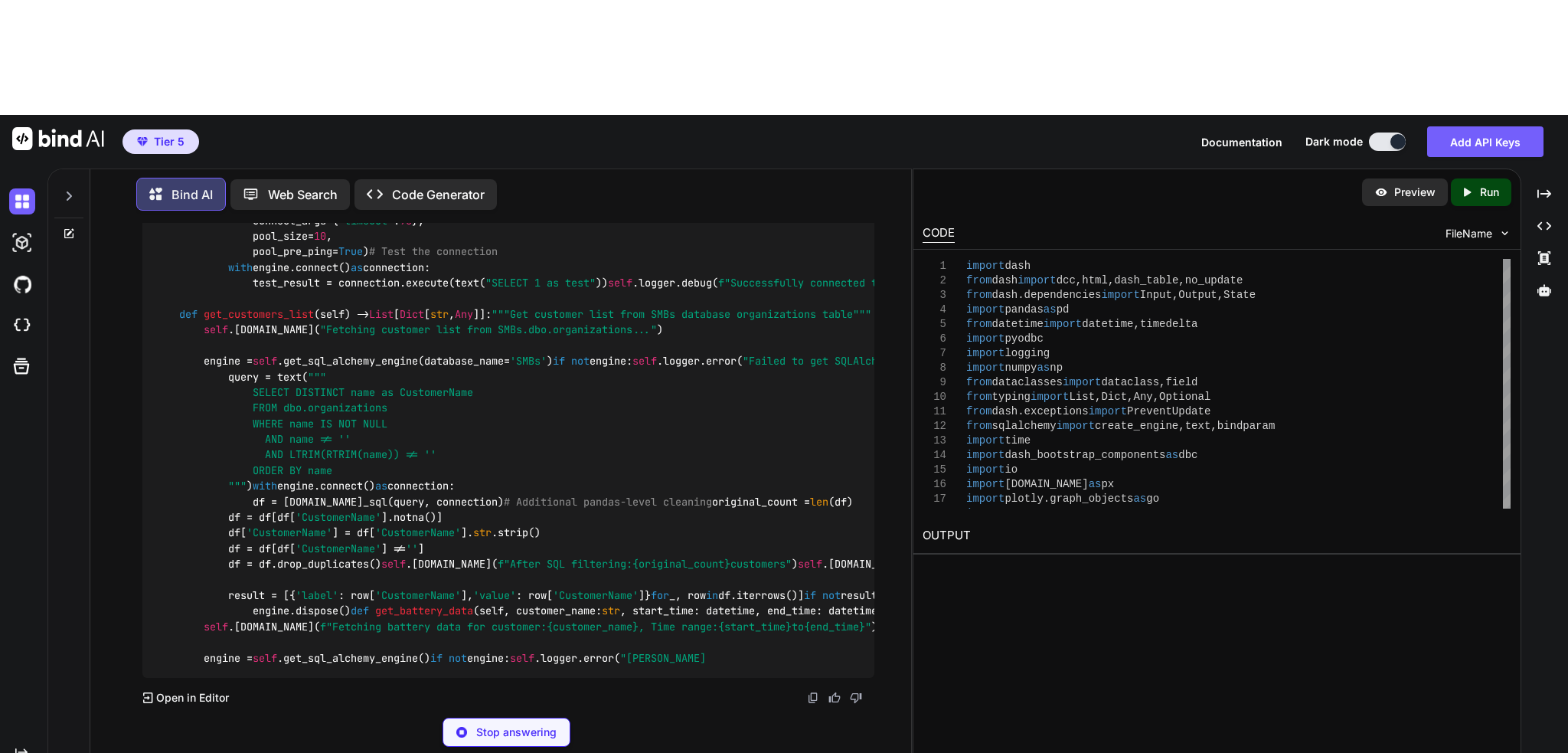
scroll to position [25582, 0]
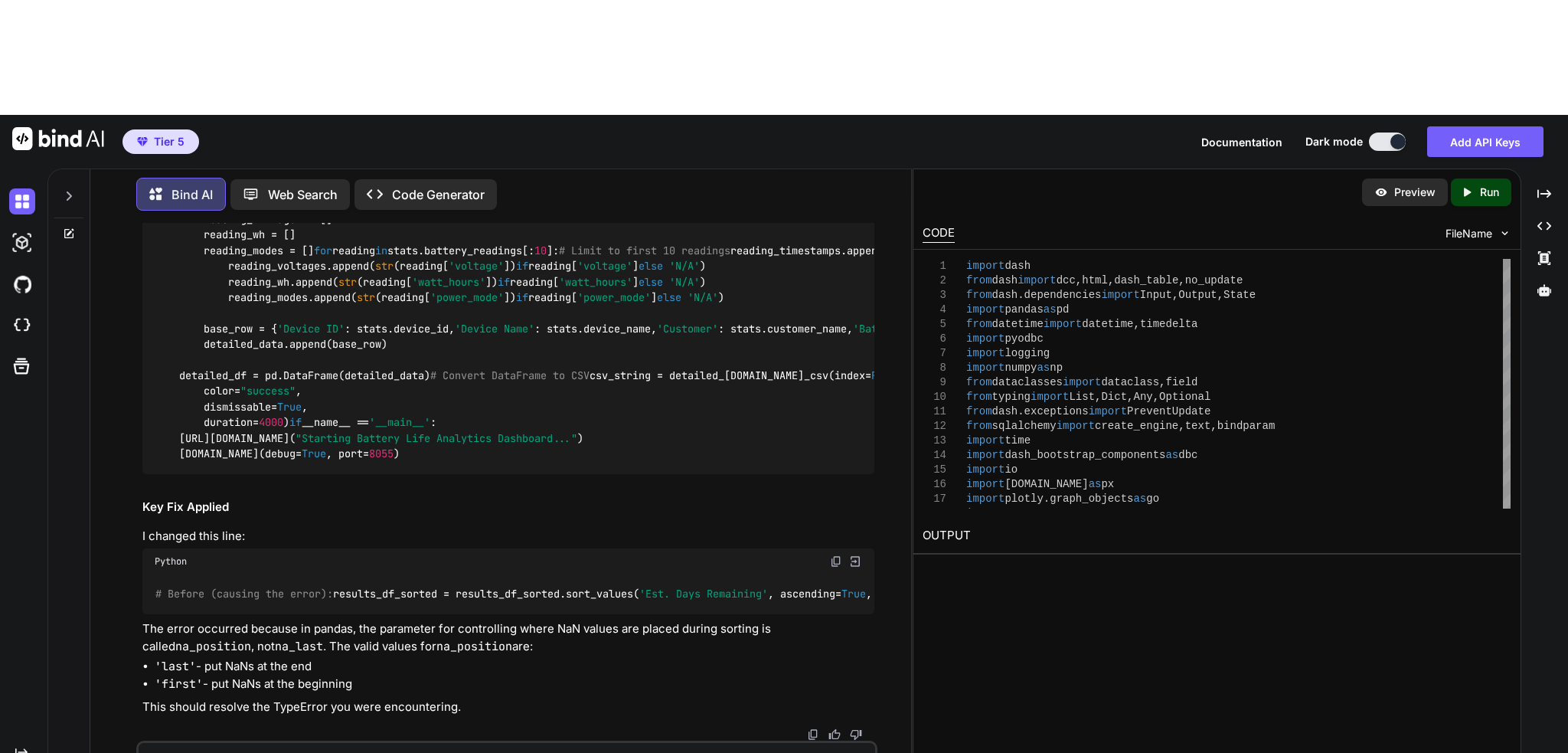
type textarea "For rechargable battery types, provide how many High, Medium, Low and Sleep mes…"
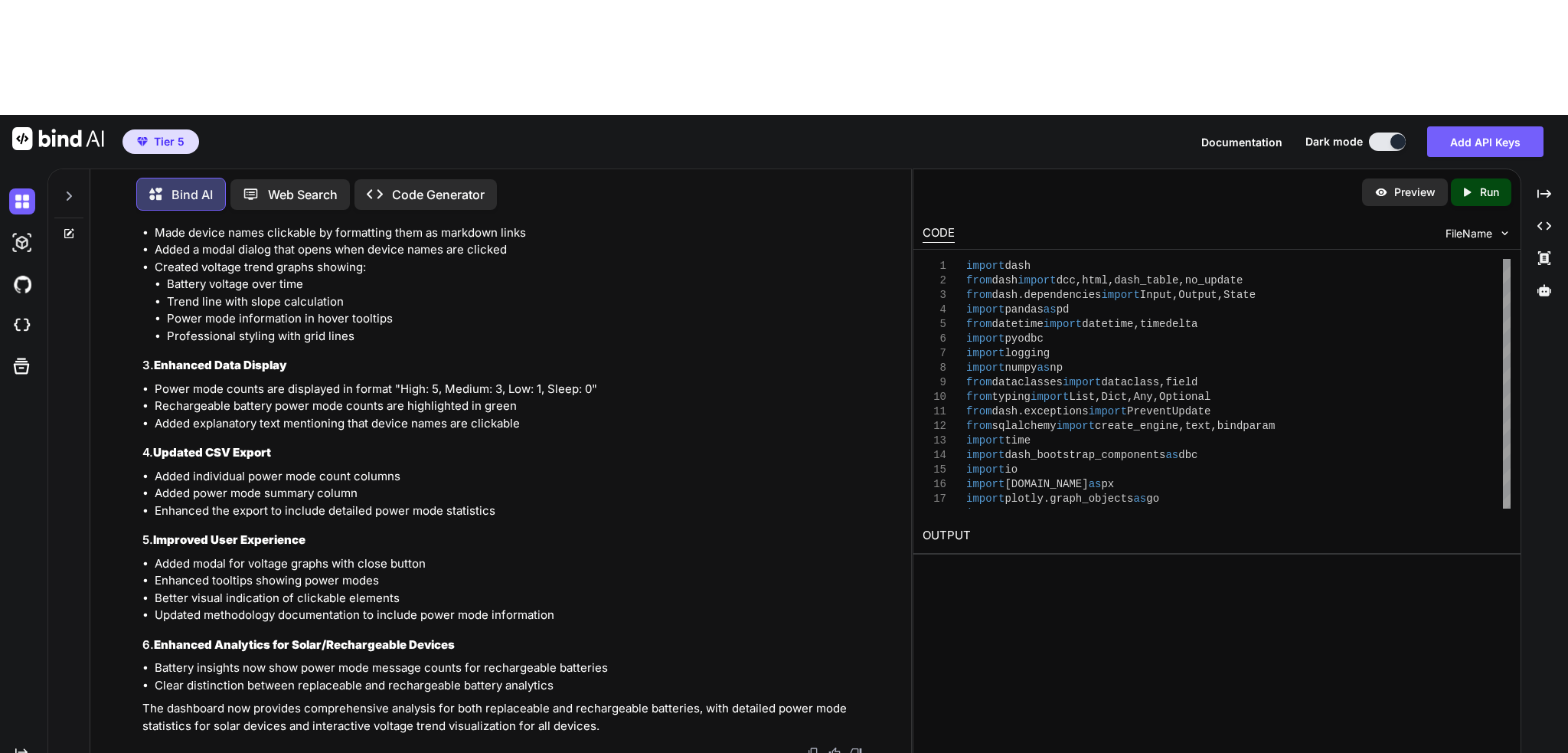
scroll to position [42814, 0]
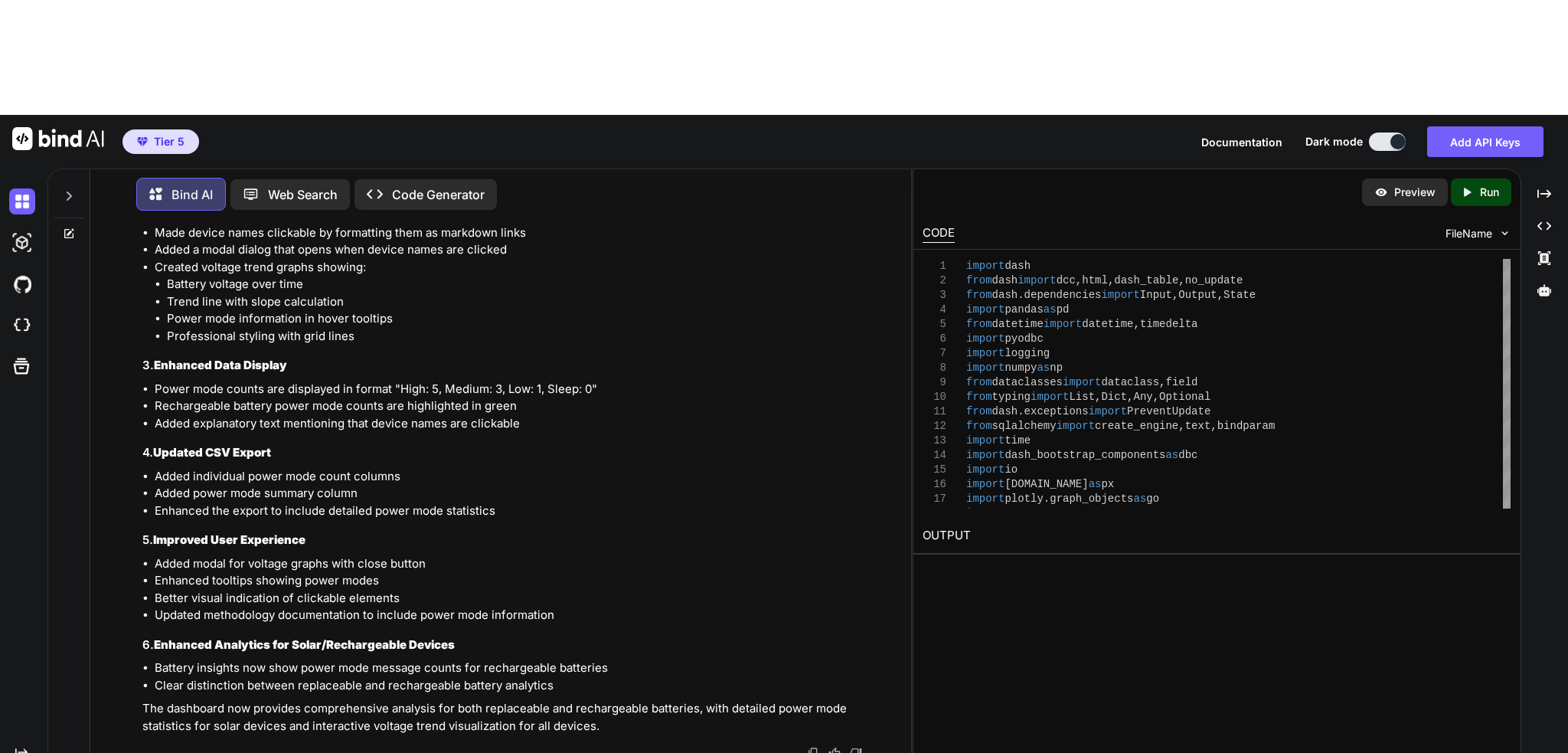
click at [70, 190] on icon at bounding box center [69, 196] width 12 height 12
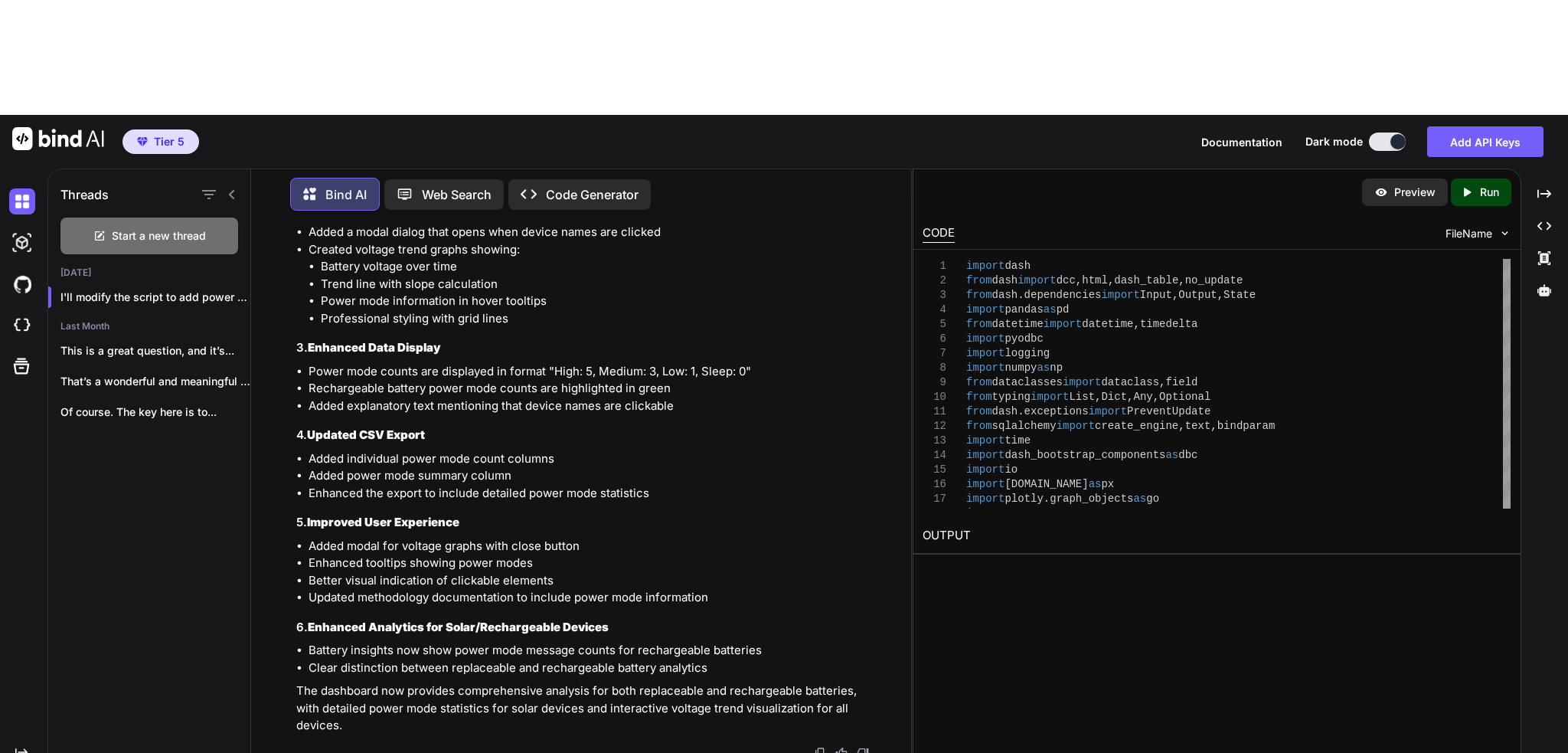
scroll to position [44914, 0]
click at [228, 292] on icon "button" at bounding box center [233, 297] width 9 height 9
click at [256, 204] on span "Rename and Save" at bounding box center [297, 209] width 91 height 15
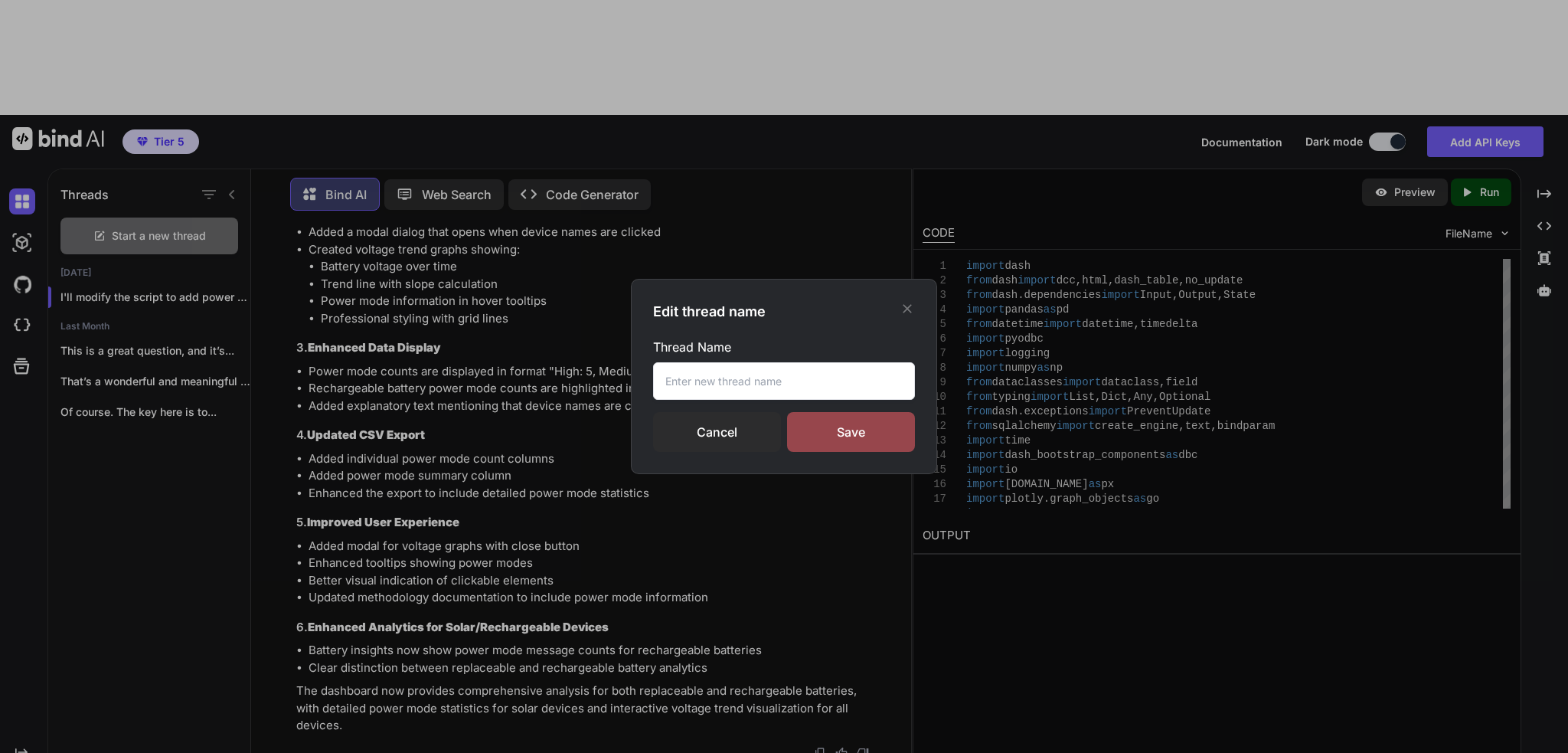
click at [803, 382] on input "text" at bounding box center [784, 381] width 262 height 37
type input "Battery Metrics With Customer"
click at [874, 423] on div "Save" at bounding box center [851, 431] width 128 height 40
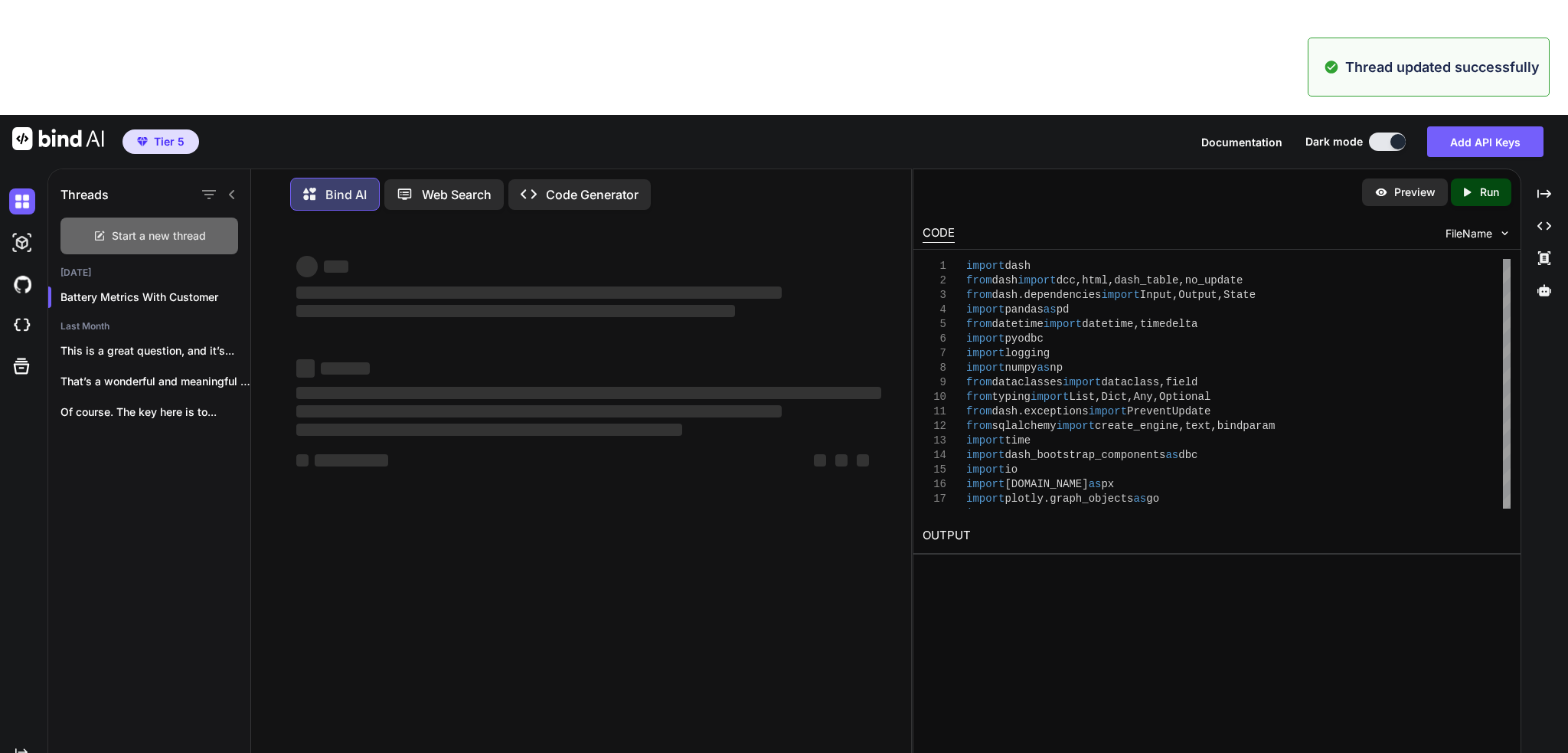
click at [166, 229] on span "Start a new thread" at bounding box center [158, 236] width 94 height 15
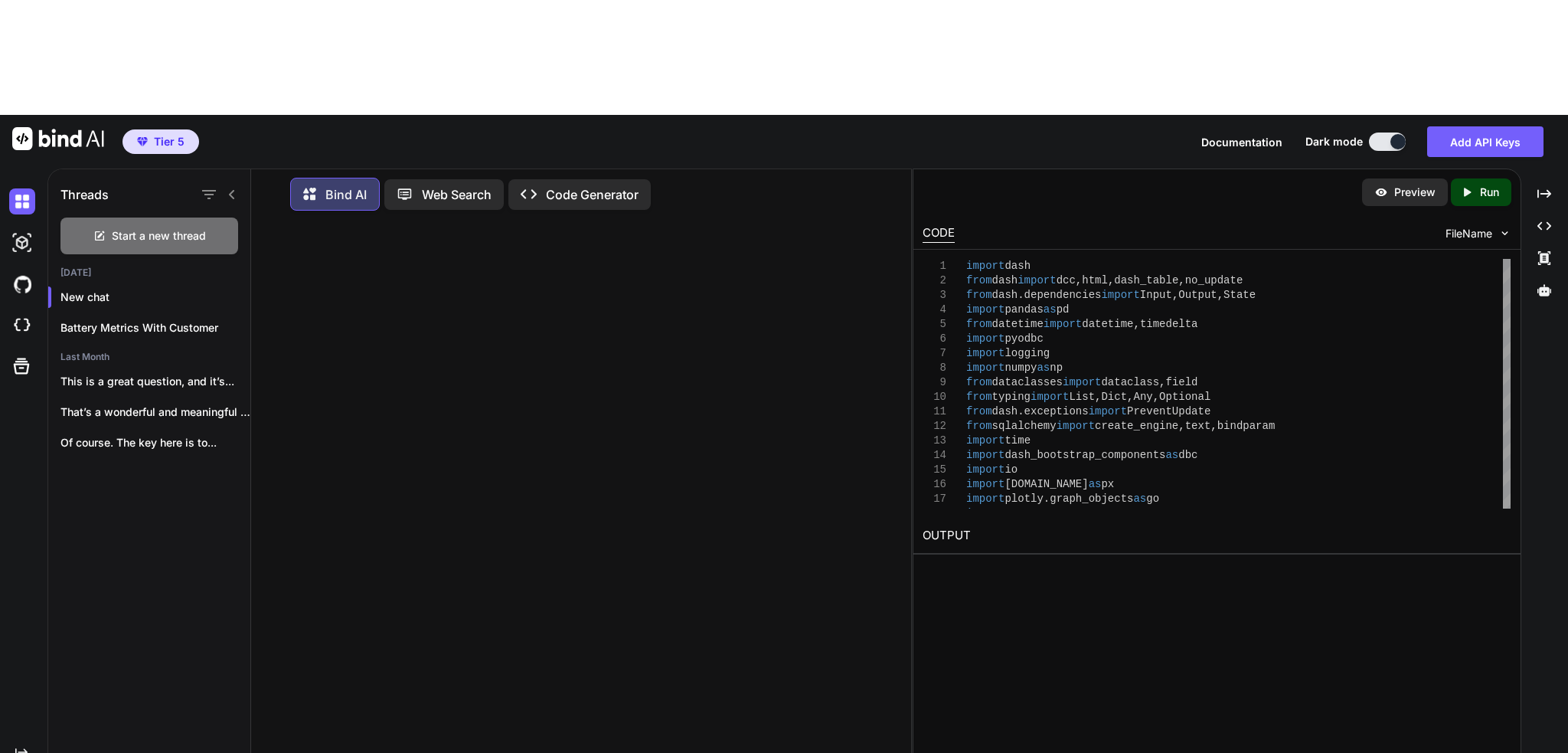
drag, startPoint x: 591, startPoint y: 667, endPoint x: 178, endPoint y: 630, distance: 414.7
click at [178, 630] on div "Threads Start a new thread [DATE] New chat Battery Metrics With Customer Last M…" at bounding box center [480, 516] width 862 height 701
drag, startPoint x: 337, startPoint y: 630, endPoint x: 72, endPoint y: 595, distance: 267.3
click at [72, 595] on div "Threads Start a new thread [DATE] New chat Battery Metrics With Customer Last M…" at bounding box center [480, 516] width 862 height 701
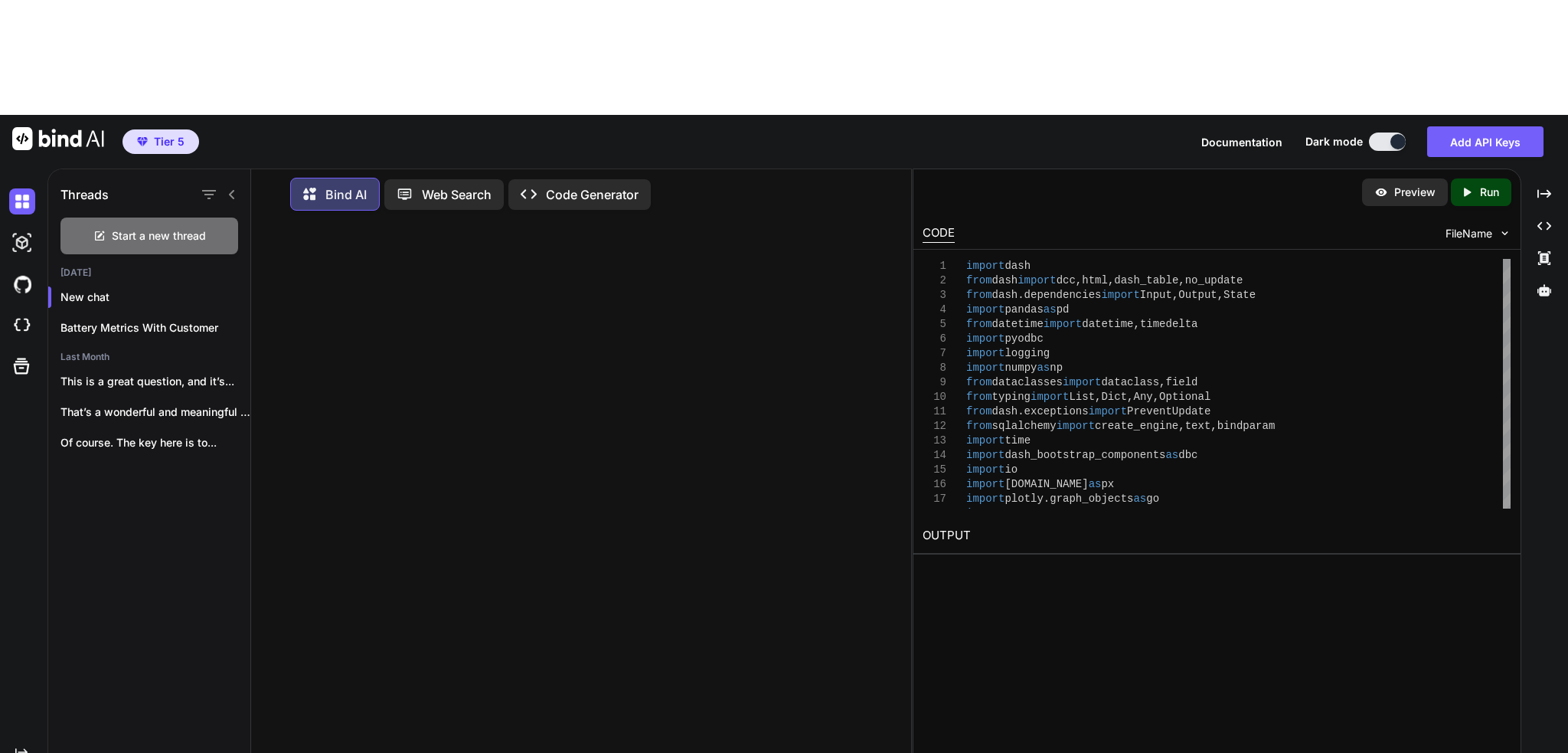
type textarea "P"
paste textarea "import dash from dash import dcc, html, dash_table, no_update from dash.depende…"
type textarea "Change this to provide a graph that has an overlay of each asset and their volt…"
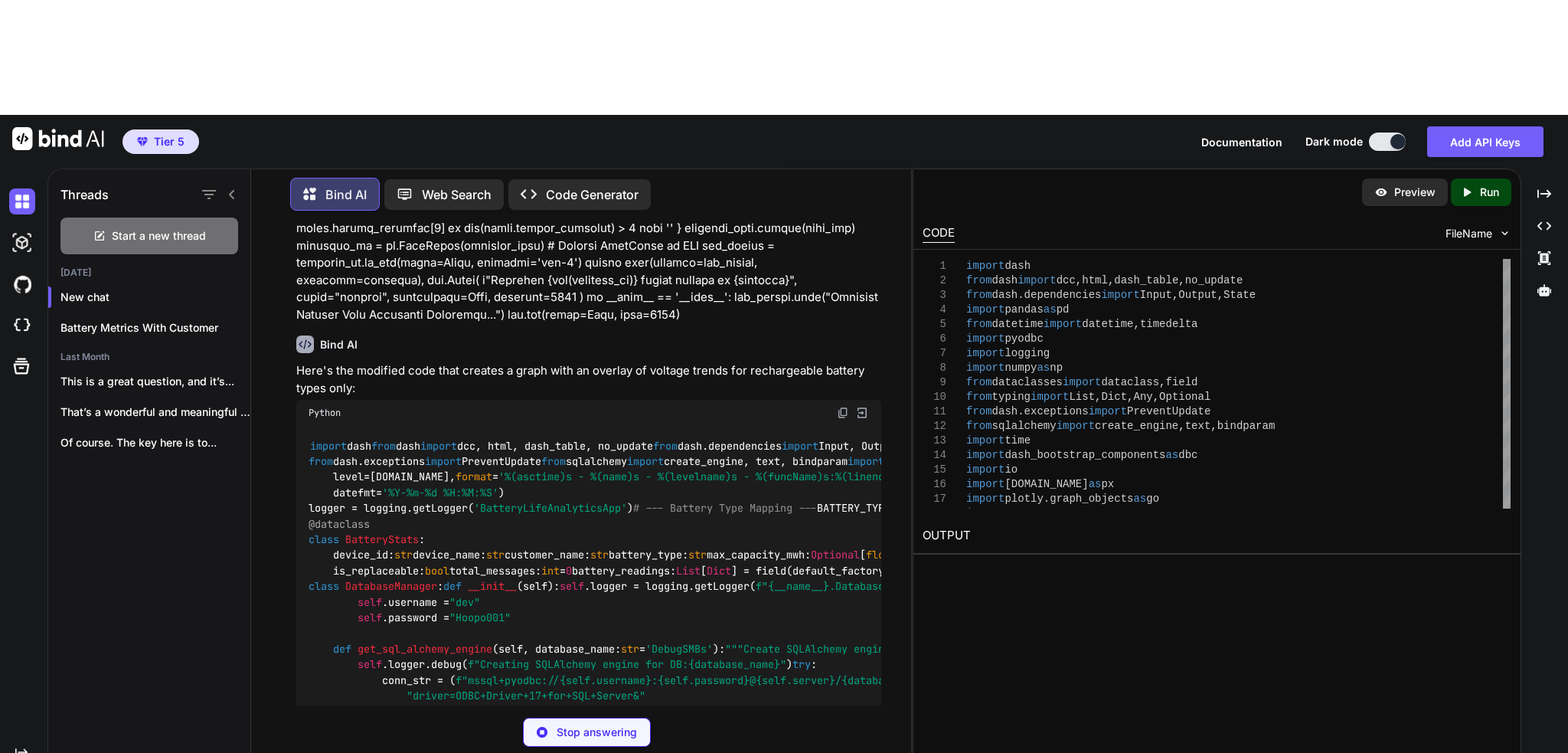
scroll to position [7276, 0]
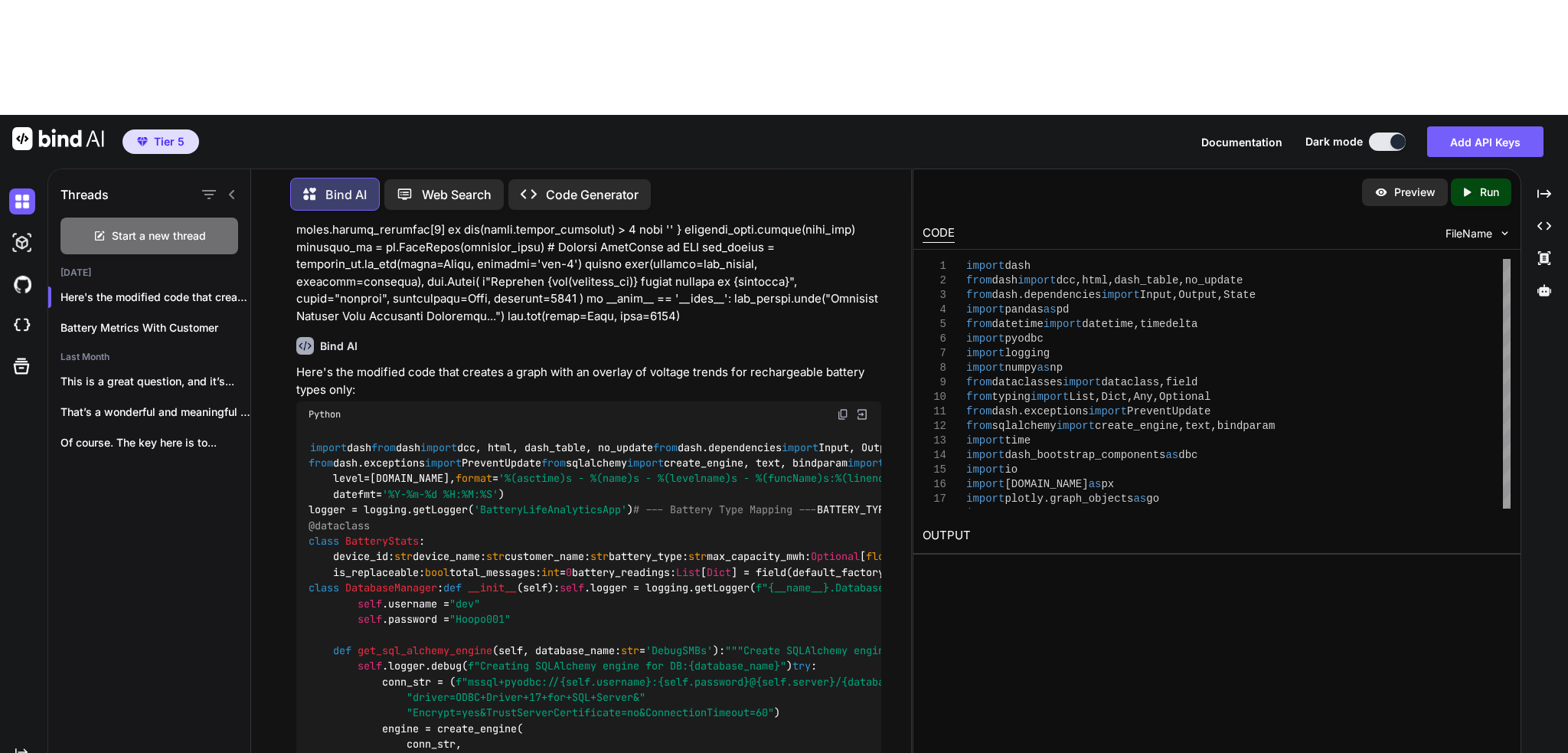
click at [845, 408] on img at bounding box center [842, 414] width 12 height 12
paste textarea "Attempting to connect a callback Input item to component: "battery-data-table" …"
type textarea "I got this error Attempting to connect a callback Input item to component: "bat…"
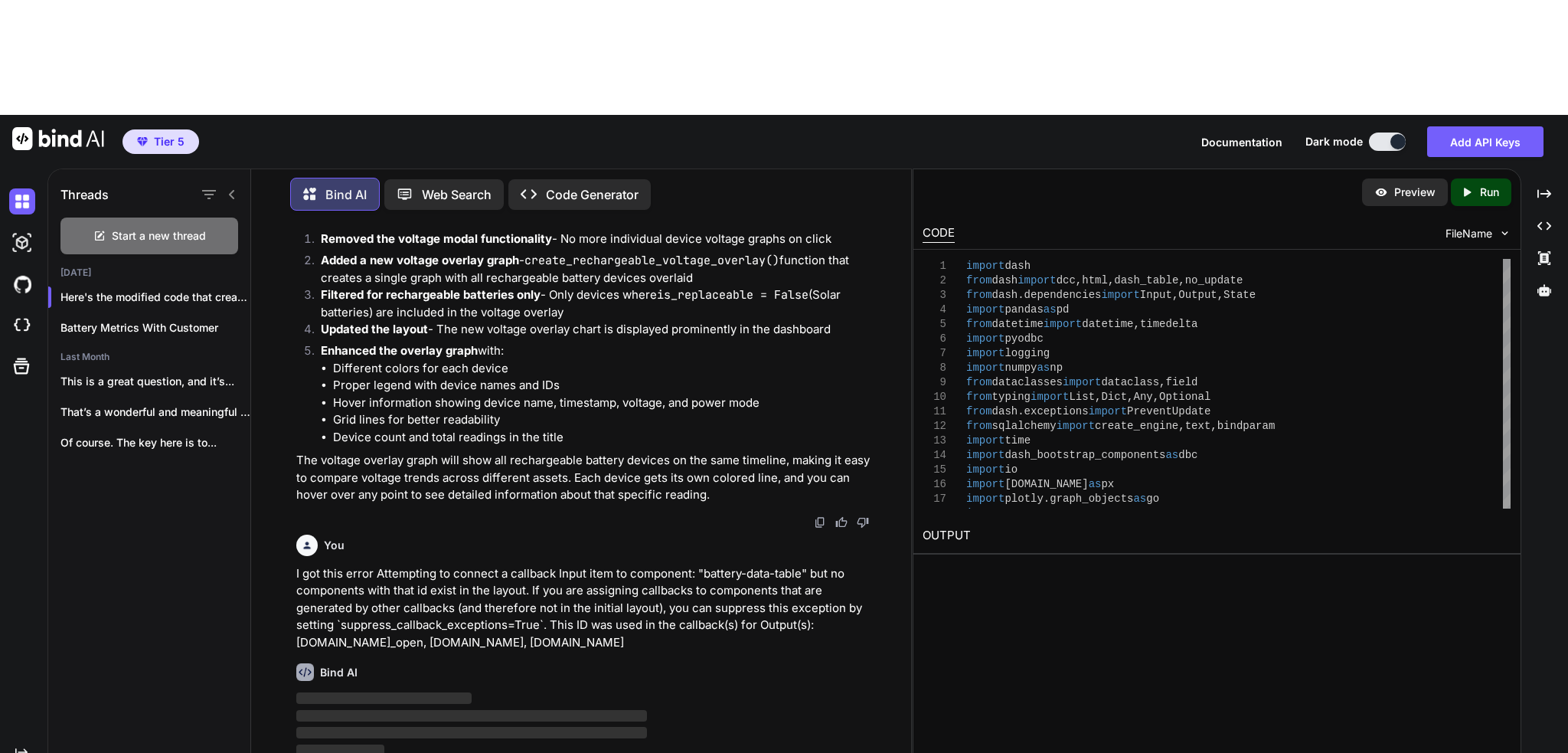
scroll to position [26011, 0]
